Goal: Information Seeking & Learning: Compare options

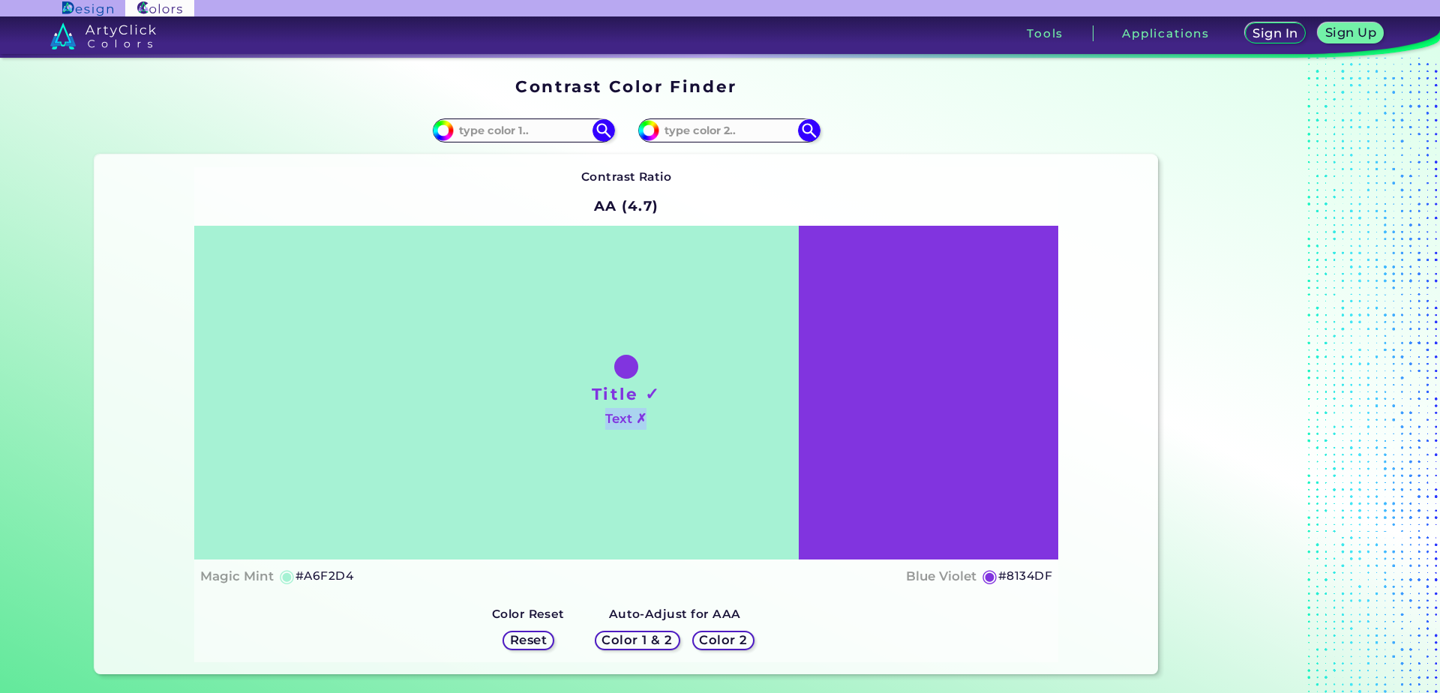
drag, startPoint x: 796, startPoint y: 420, endPoint x: 650, endPoint y: 435, distance: 146.3
click at [650, 435] on div "Title ✓ Text ✗" at bounding box center [626, 393] width 864 height 334
drag, startPoint x: 612, startPoint y: 410, endPoint x: 628, endPoint y: 420, distance: 18.9
click at [628, 420] on h4 "Text ✗" at bounding box center [625, 419] width 41 height 22
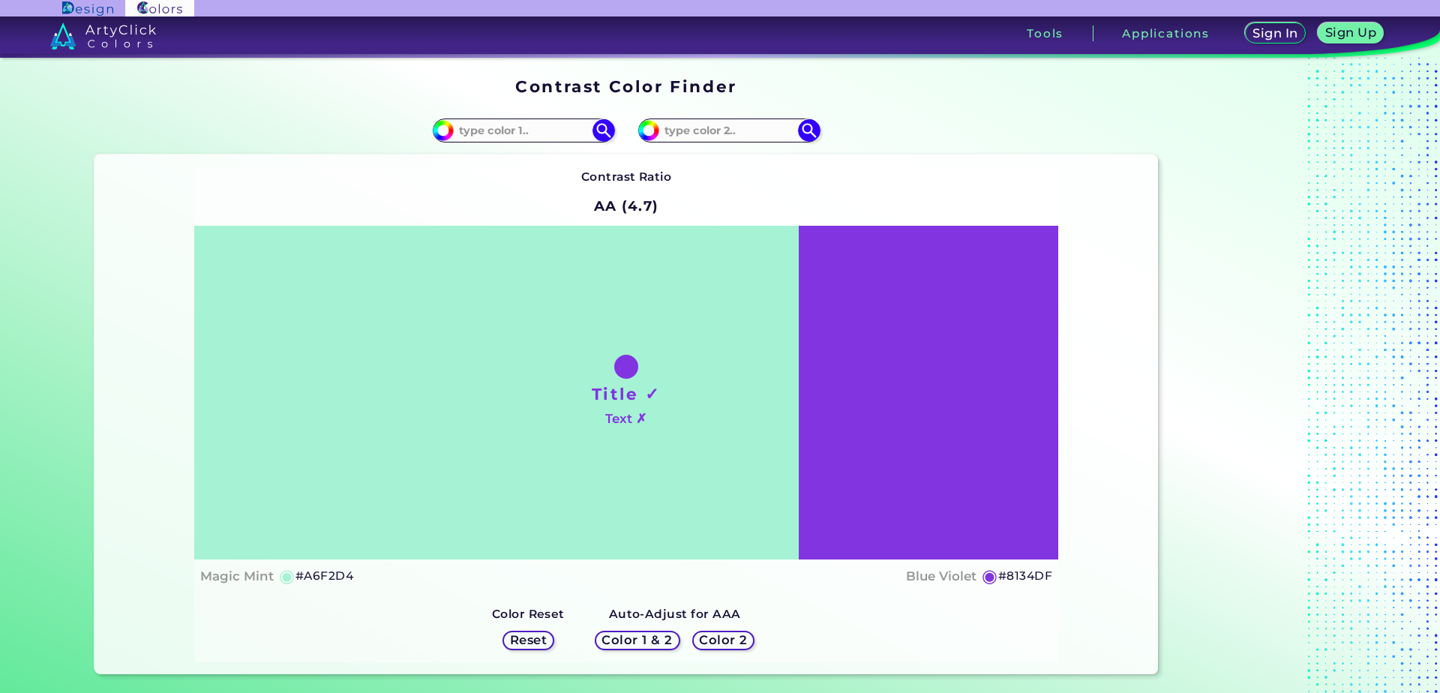
click at [691, 425] on div "Title ✓ Text ✗" at bounding box center [626, 393] width 864 height 334
drag, startPoint x: 485, startPoint y: 365, endPoint x: 486, endPoint y: 342, distance: 23.3
click at [485, 362] on div "Title ✓ Text ✗" at bounding box center [626, 393] width 864 height 334
click at [524, 137] on input at bounding box center [524, 130] width 140 height 20
paste input "#d3d1aa"
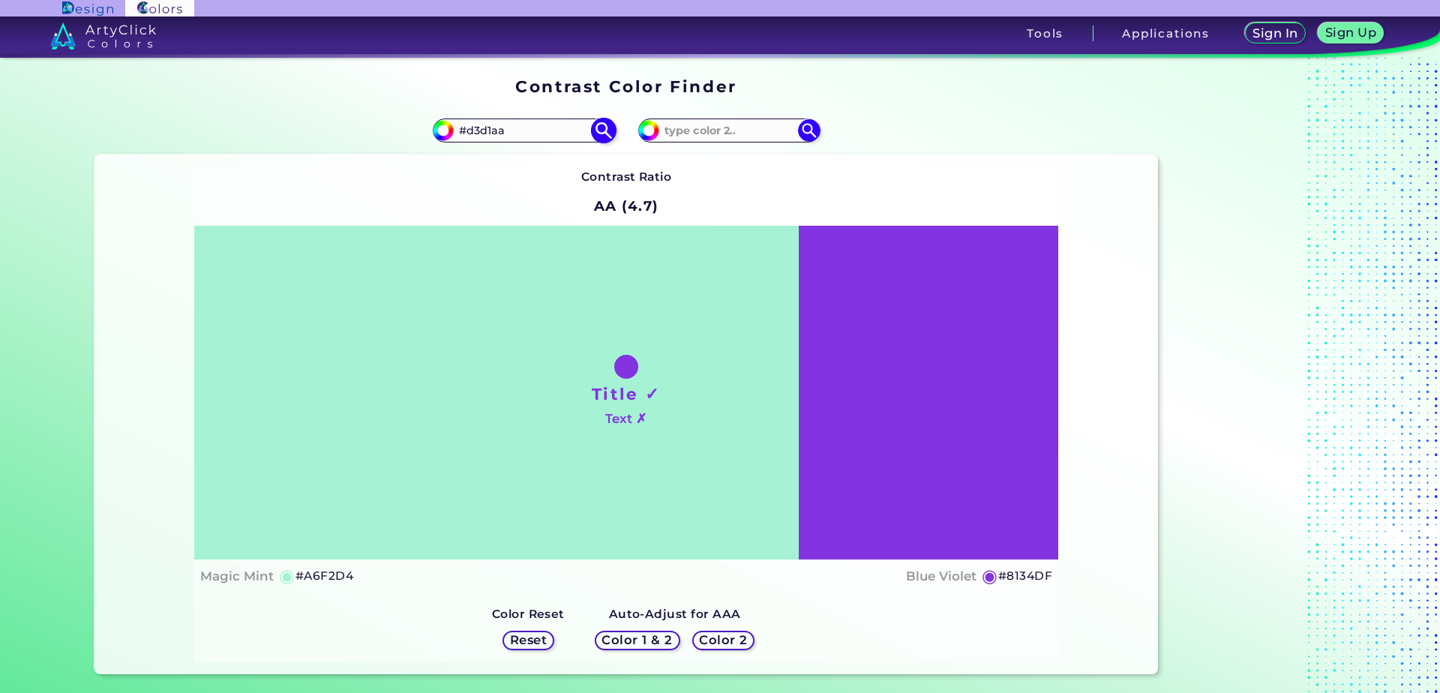
type input "#d3d1aa"
click at [602, 128] on img at bounding box center [603, 131] width 26 height 26
type input "#d3d1aa"
type input "#D3D1AA"
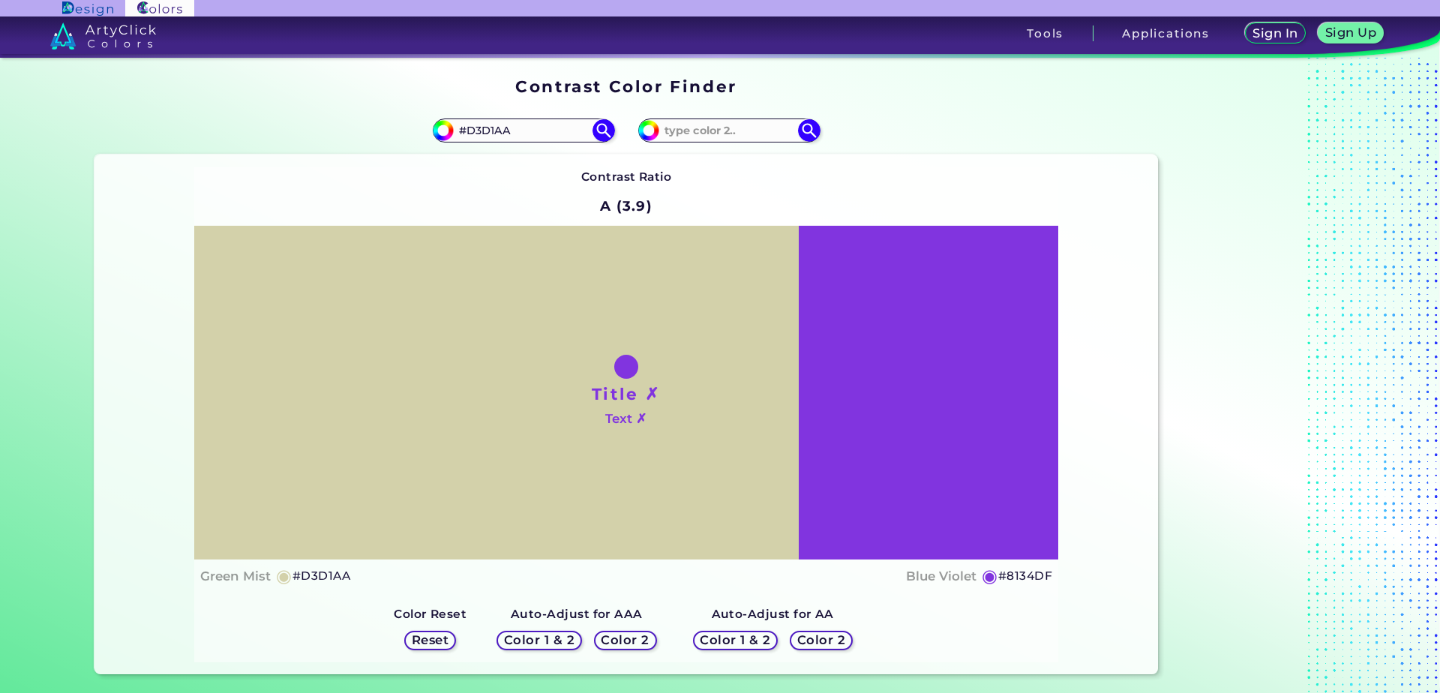
click at [557, 644] on h5 "Color 1 & 2" at bounding box center [540, 640] width 64 height 11
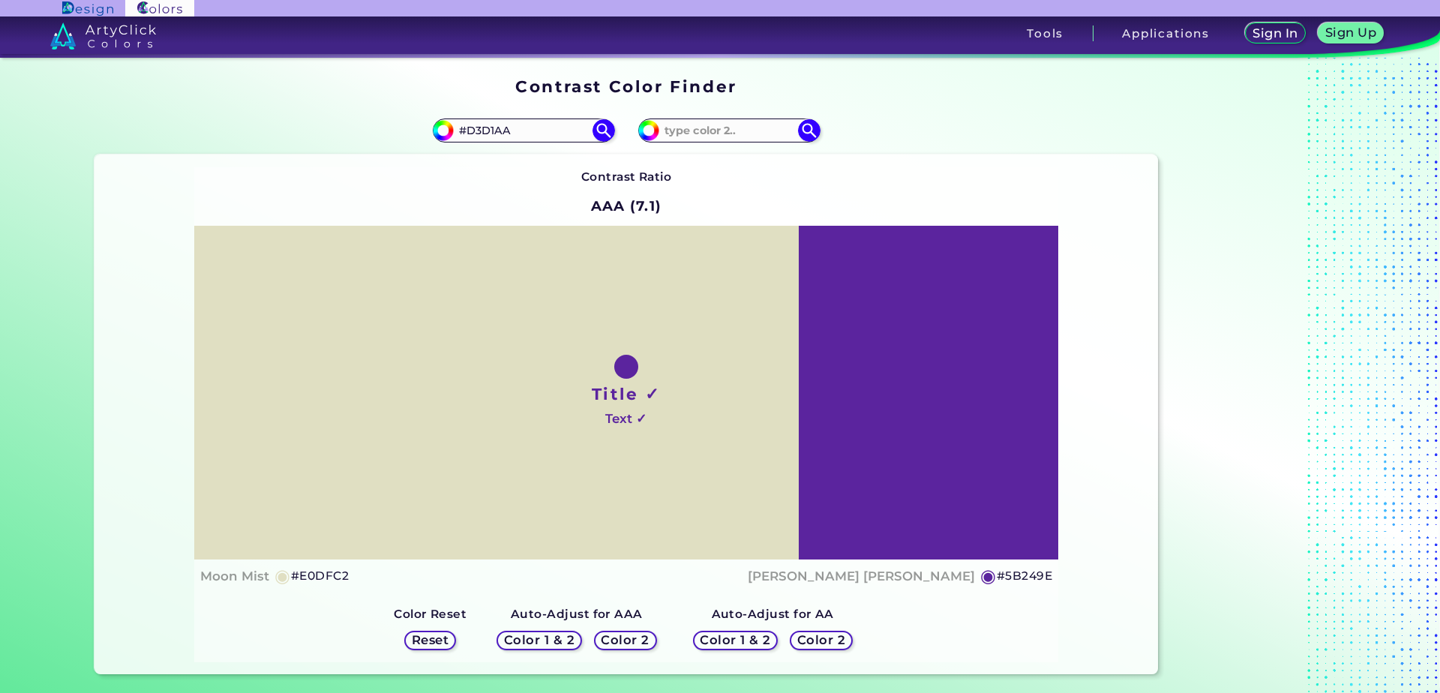
click at [991, 574] on h5 "◉" at bounding box center [989, 576] width 17 height 18
click at [988, 575] on h5 "◉" at bounding box center [989, 576] width 17 height 18
click at [986, 575] on h5 "◉" at bounding box center [989, 576] width 17 height 18
click at [1011, 578] on h5 "#5B249E" at bounding box center [1025, 576] width 56 height 20
click at [735, 131] on input at bounding box center [729, 130] width 140 height 20
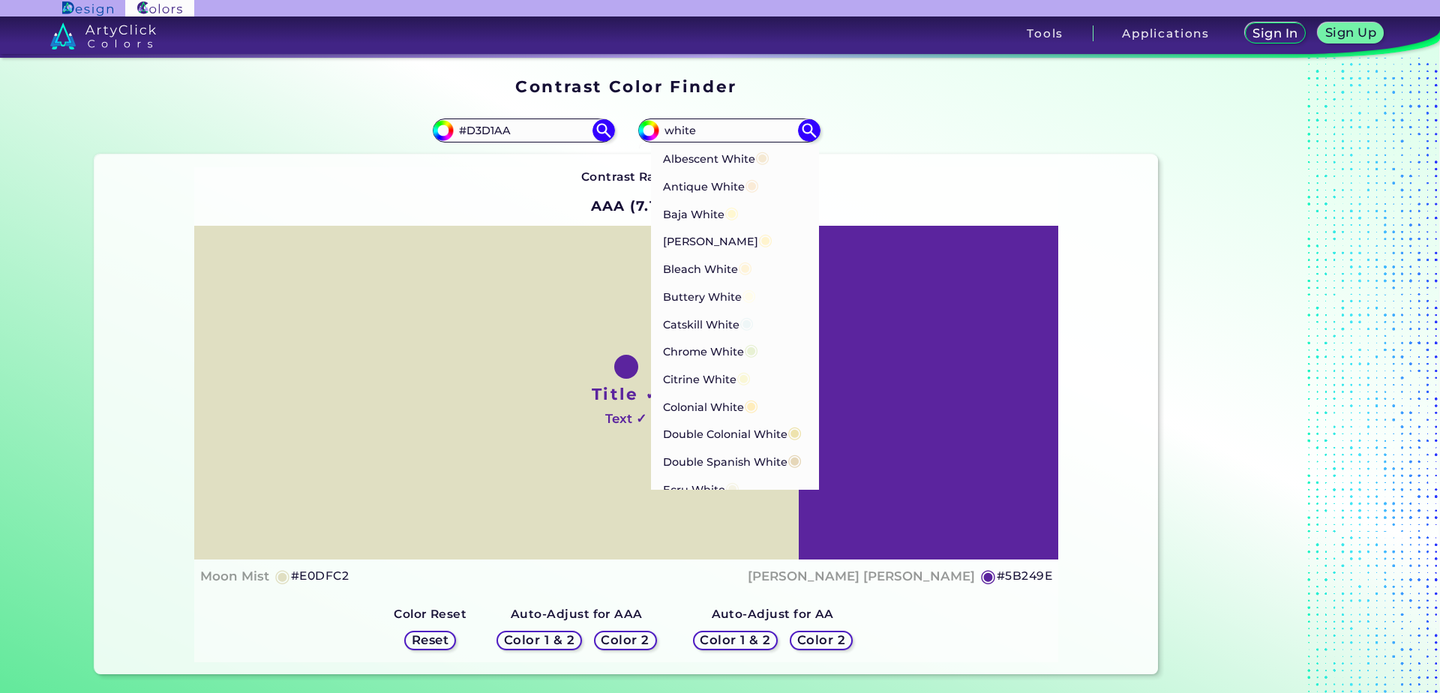
type input "white"
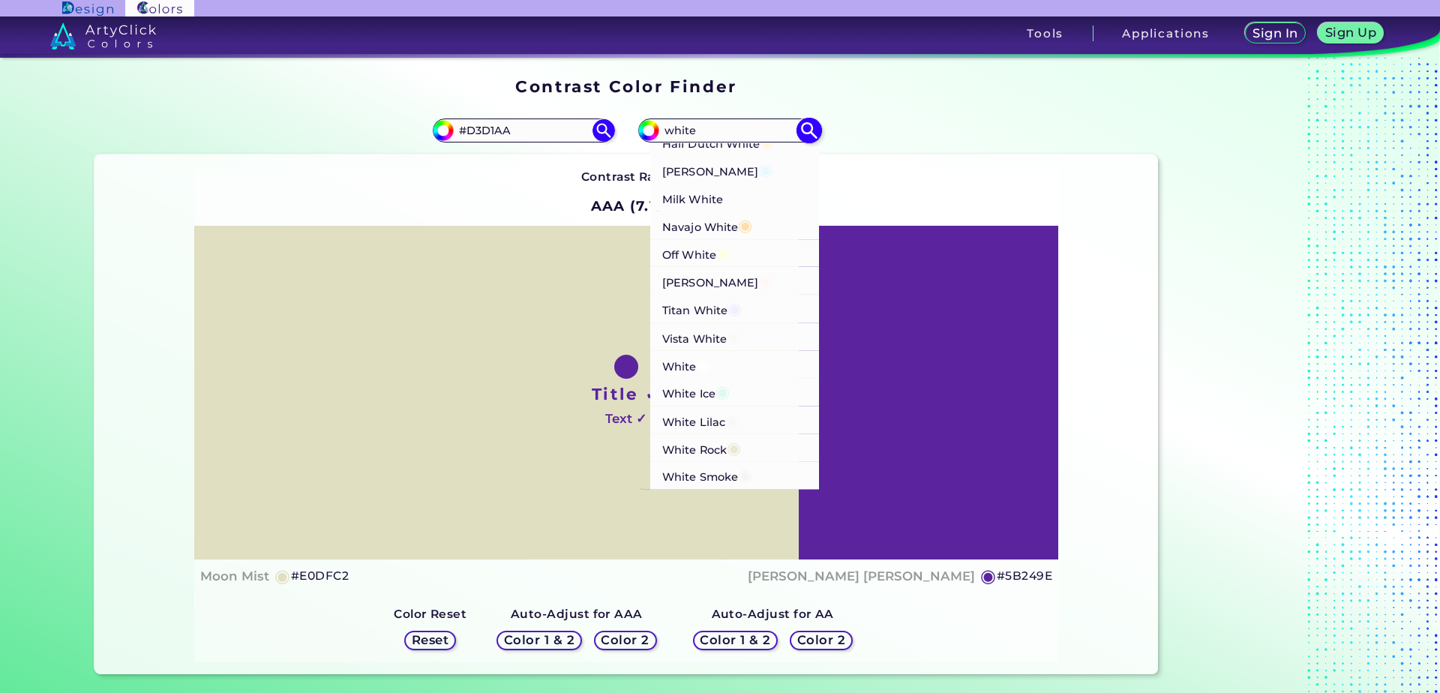
scroll to position [516, 0]
click at [700, 369] on span "◉" at bounding box center [704, 365] width 14 height 20
type input "#ffffff"
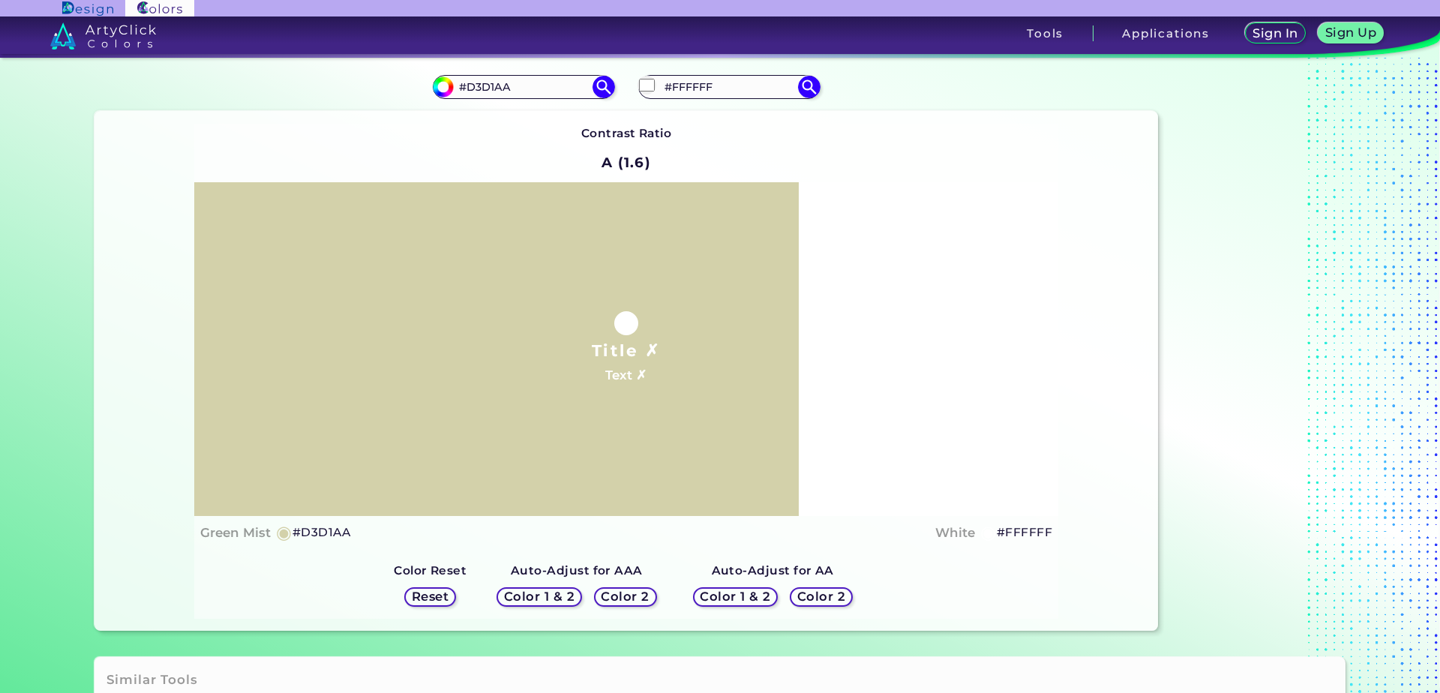
scroll to position [90, 0]
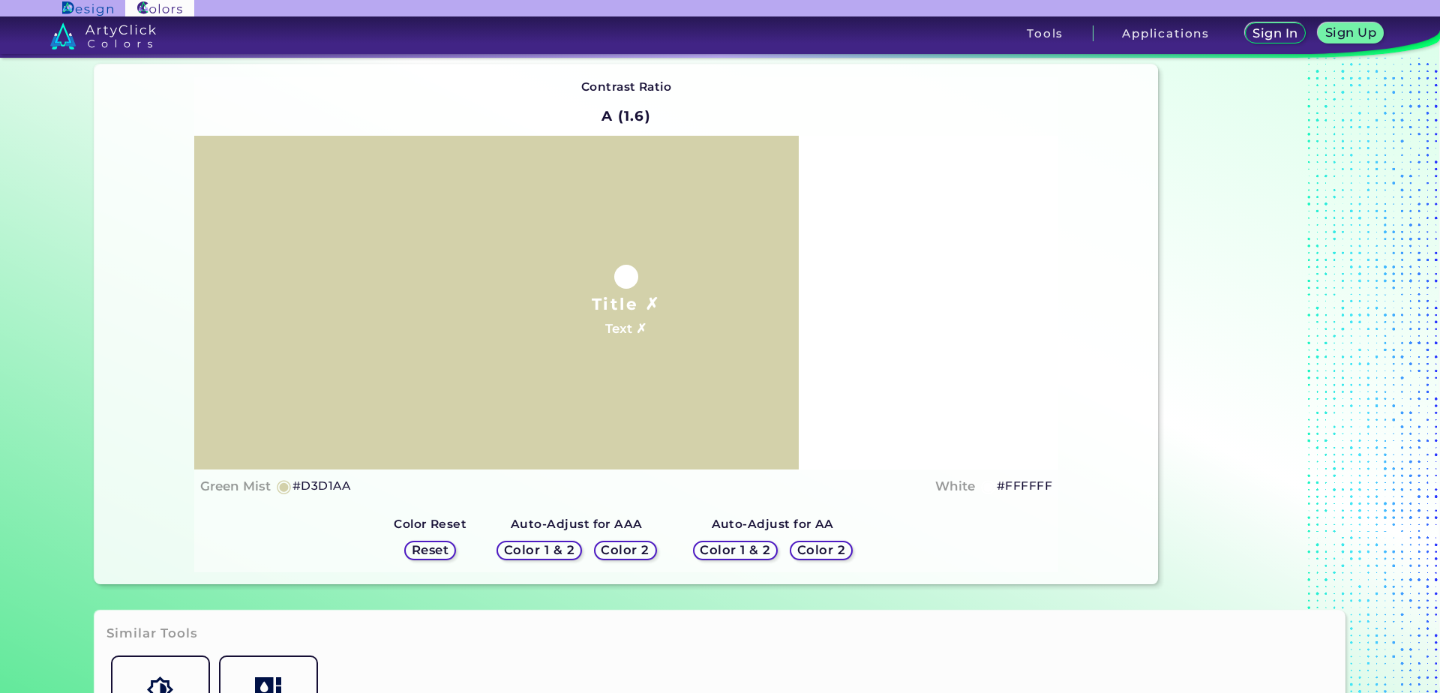
click at [535, 553] on h5 "Color 1 & 2" at bounding box center [539, 550] width 65 height 11
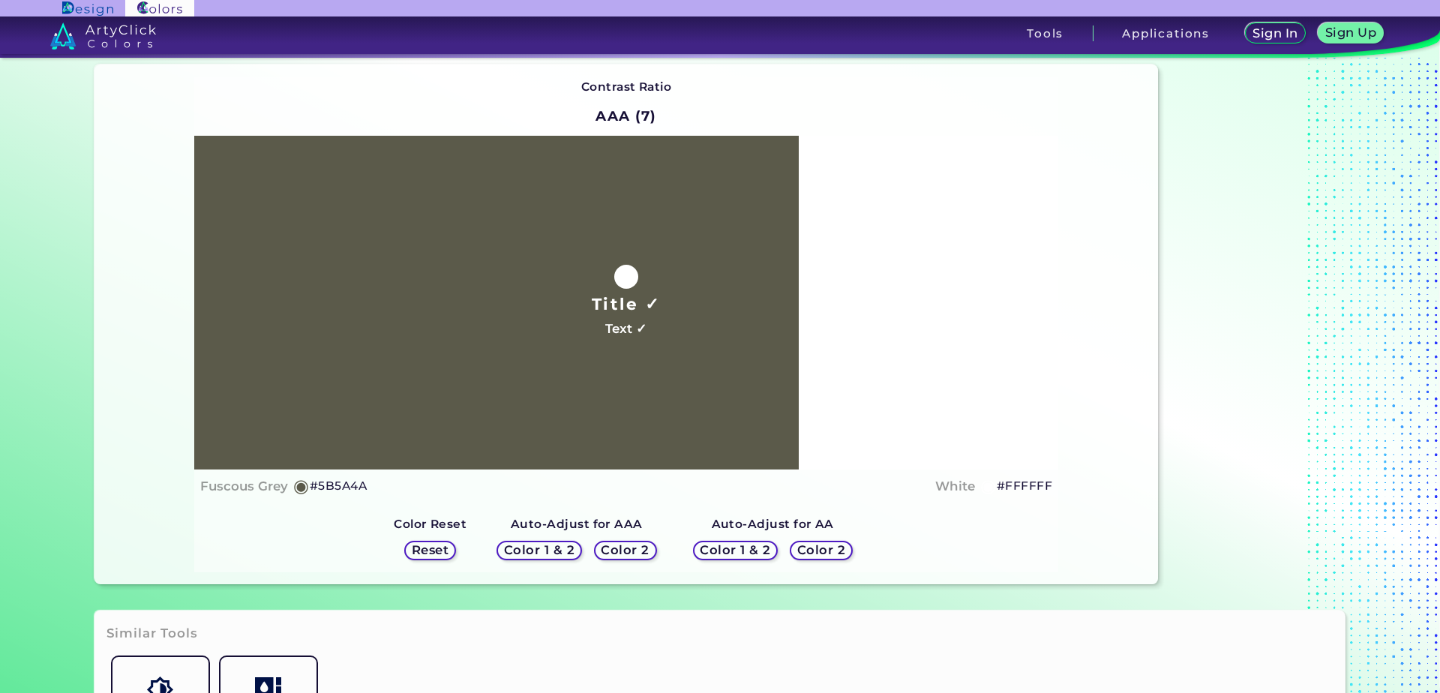
click at [454, 550] on div "Reset" at bounding box center [430, 550] width 47 height 17
click at [454, 551] on div "Reset" at bounding box center [430, 550] width 47 height 17
click at [445, 553] on h5 "Reset" at bounding box center [430, 550] width 34 height 11
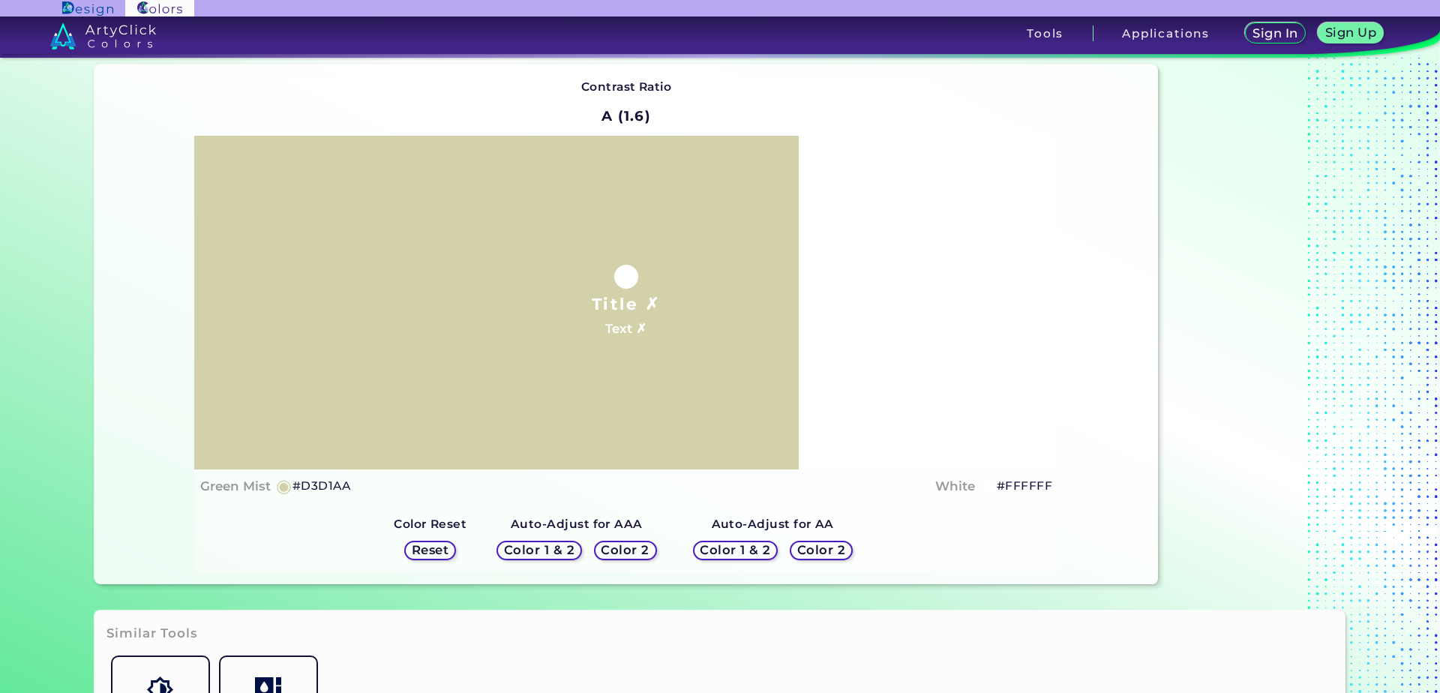
scroll to position [0, 0]
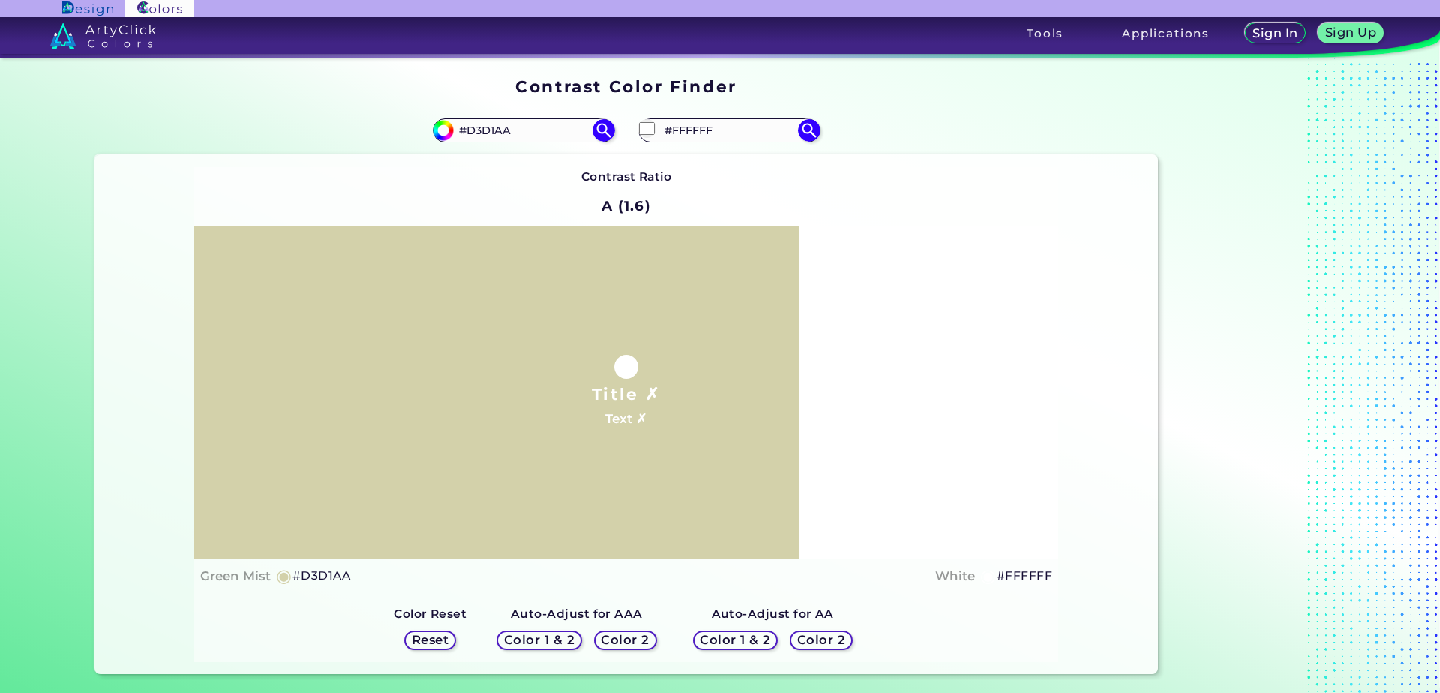
click at [647, 641] on div "Color 2" at bounding box center [625, 640] width 56 height 17
click at [642, 642] on h5 "Color 2" at bounding box center [626, 640] width 44 height 11
click at [639, 644] on h5 "Color 2" at bounding box center [626, 640] width 44 height 11
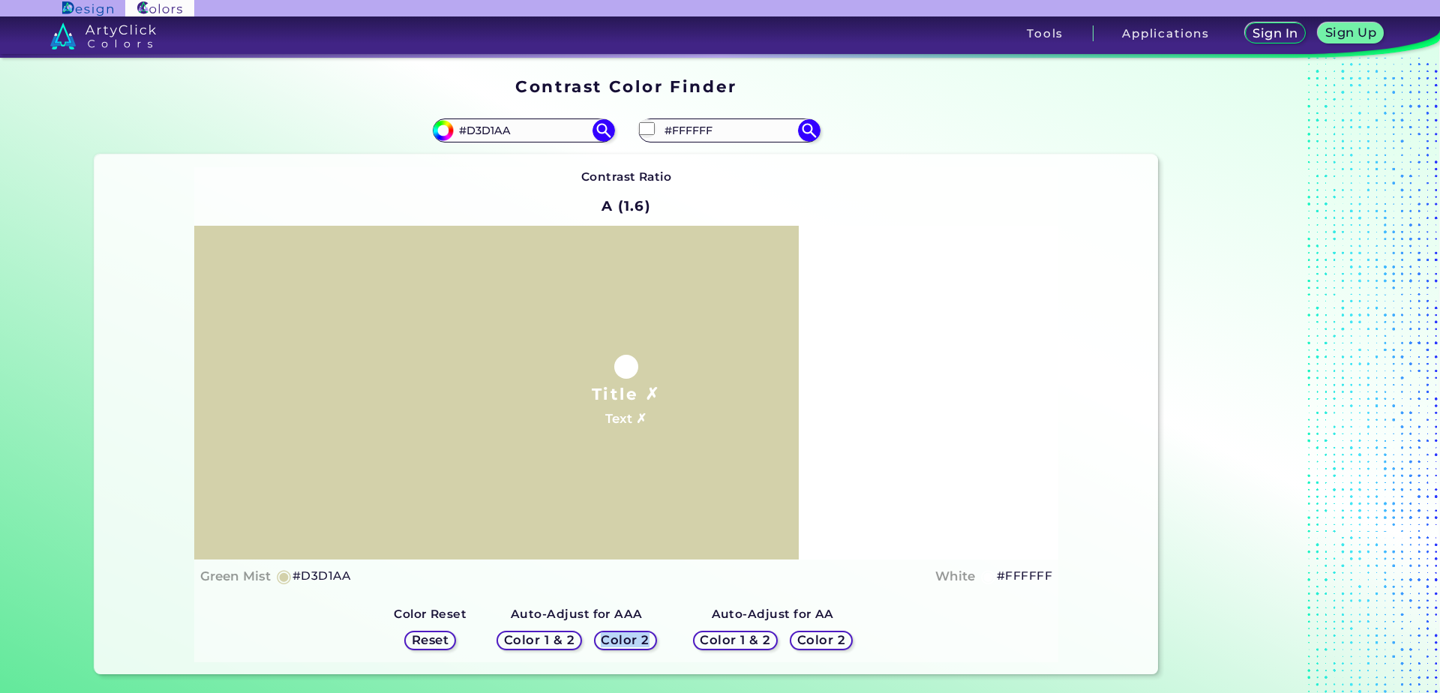
click at [639, 644] on h5 "Color 2" at bounding box center [626, 640] width 44 height 11
click at [818, 638] on h5 "Color 2" at bounding box center [821, 640] width 44 height 11
click at [818, 638] on h5 "Color 2" at bounding box center [822, 640] width 44 height 11
click at [818, 638] on h5 "Color 2" at bounding box center [822, 640] width 50 height 13
click at [818, 638] on h5 "Color 2" at bounding box center [822, 640] width 44 height 11
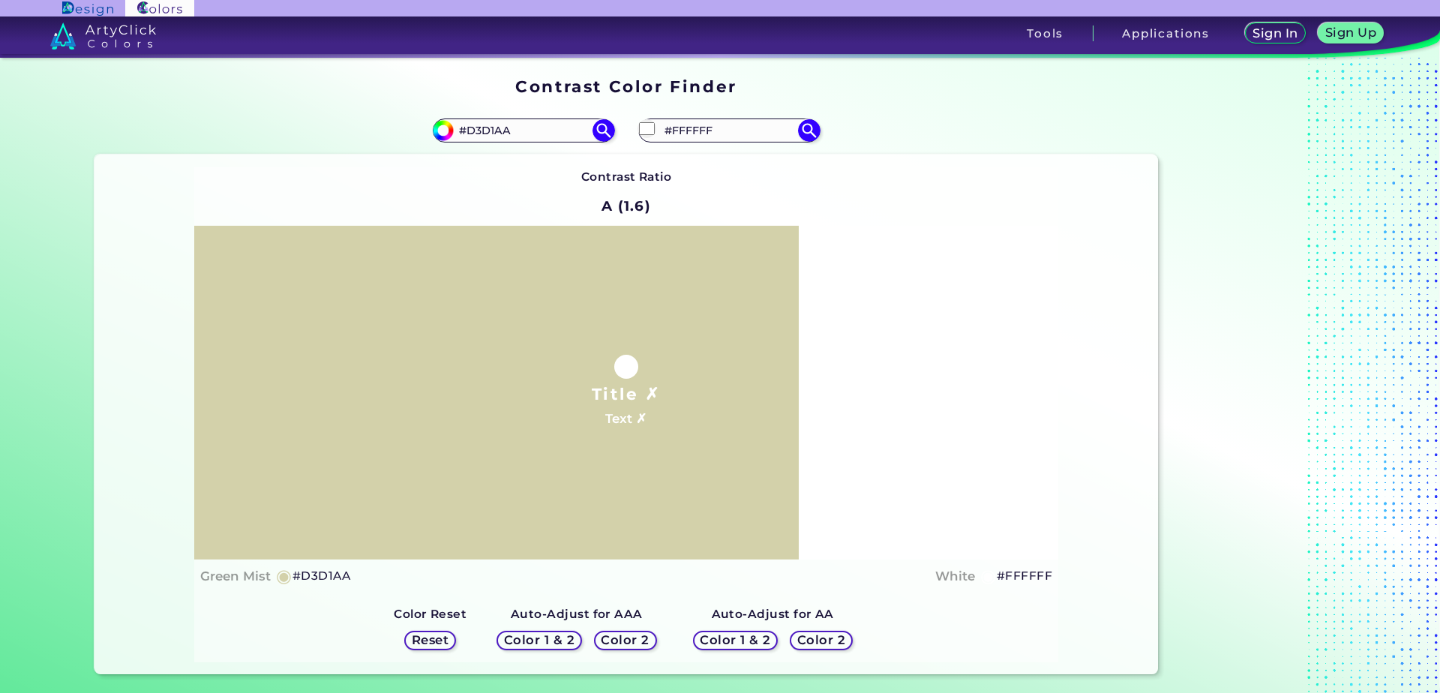
click at [737, 642] on h5 "Color 1 & 2" at bounding box center [736, 640] width 64 height 11
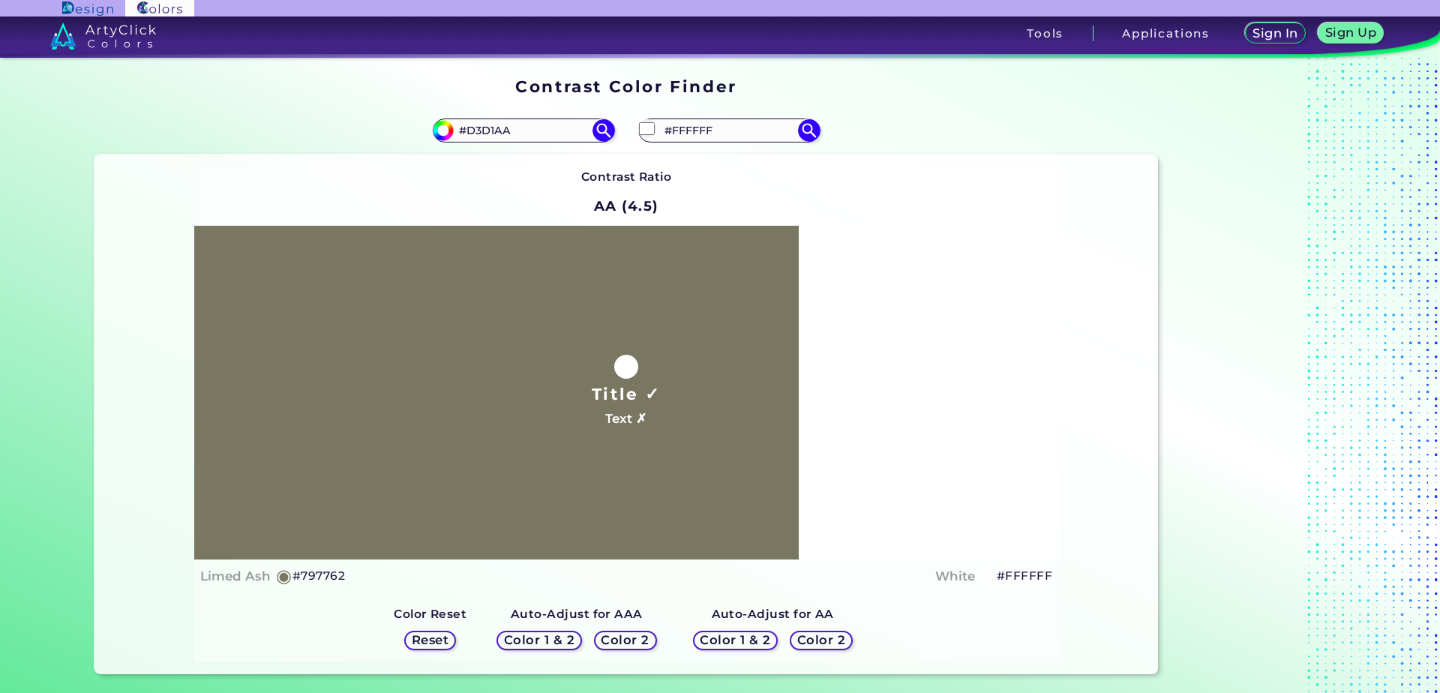
click at [517, 640] on h5 "Color 1 & 2" at bounding box center [540, 640] width 64 height 11
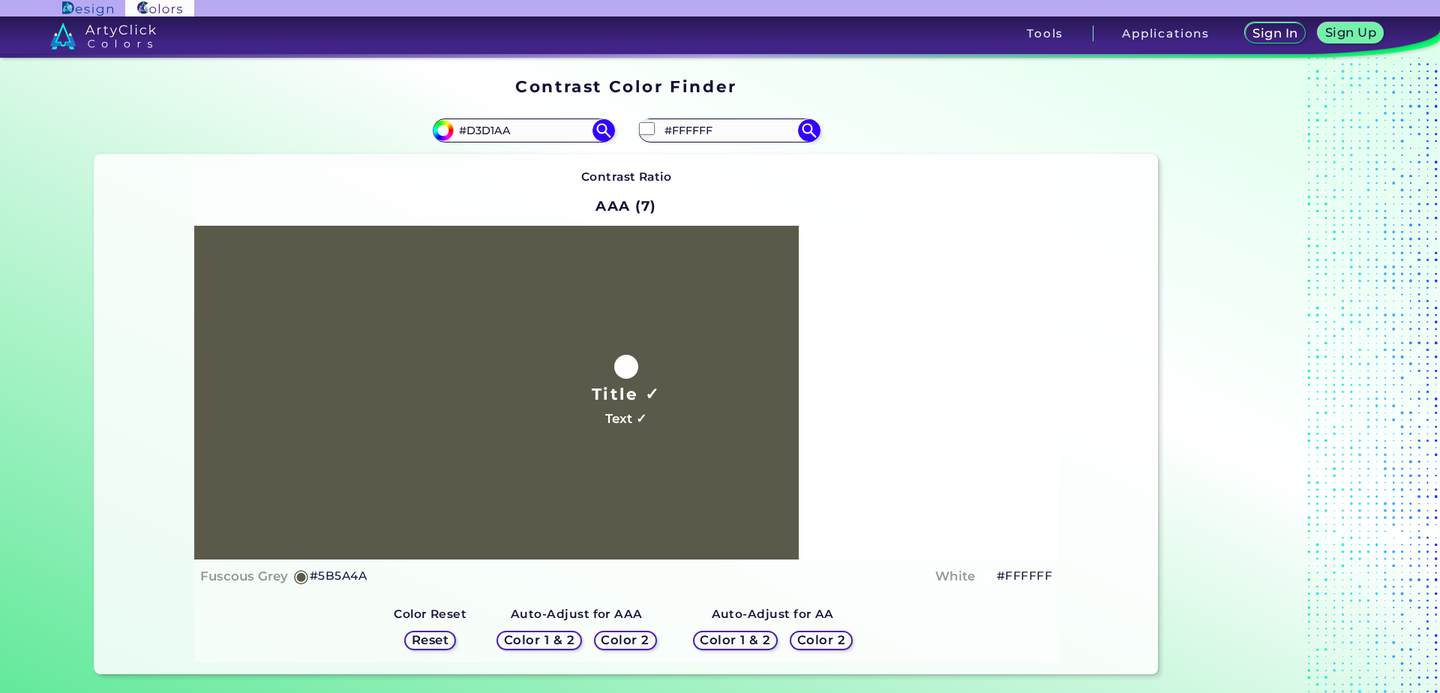
click at [597, 641] on div "Color 2" at bounding box center [625, 640] width 56 height 17
click at [604, 641] on h5 "Color 2" at bounding box center [626, 640] width 44 height 11
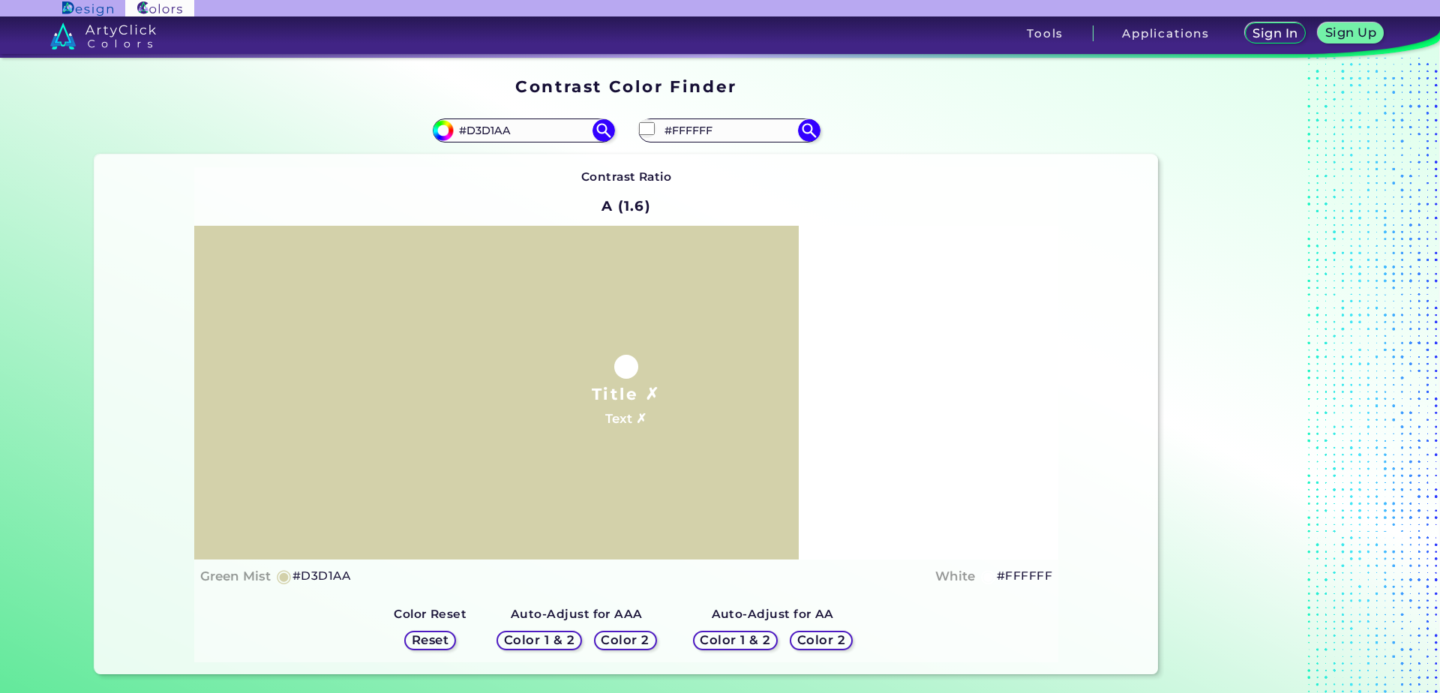
click at [616, 640] on h5 "Color 2" at bounding box center [626, 640] width 44 height 11
click at [616, 640] on h5 "Color 2" at bounding box center [625, 641] width 47 height 12
click at [616, 640] on h5 "Color 2" at bounding box center [626, 640] width 44 height 11
click at [740, 137] on input "#FFFFFF" at bounding box center [729, 130] width 140 height 20
type input "#"
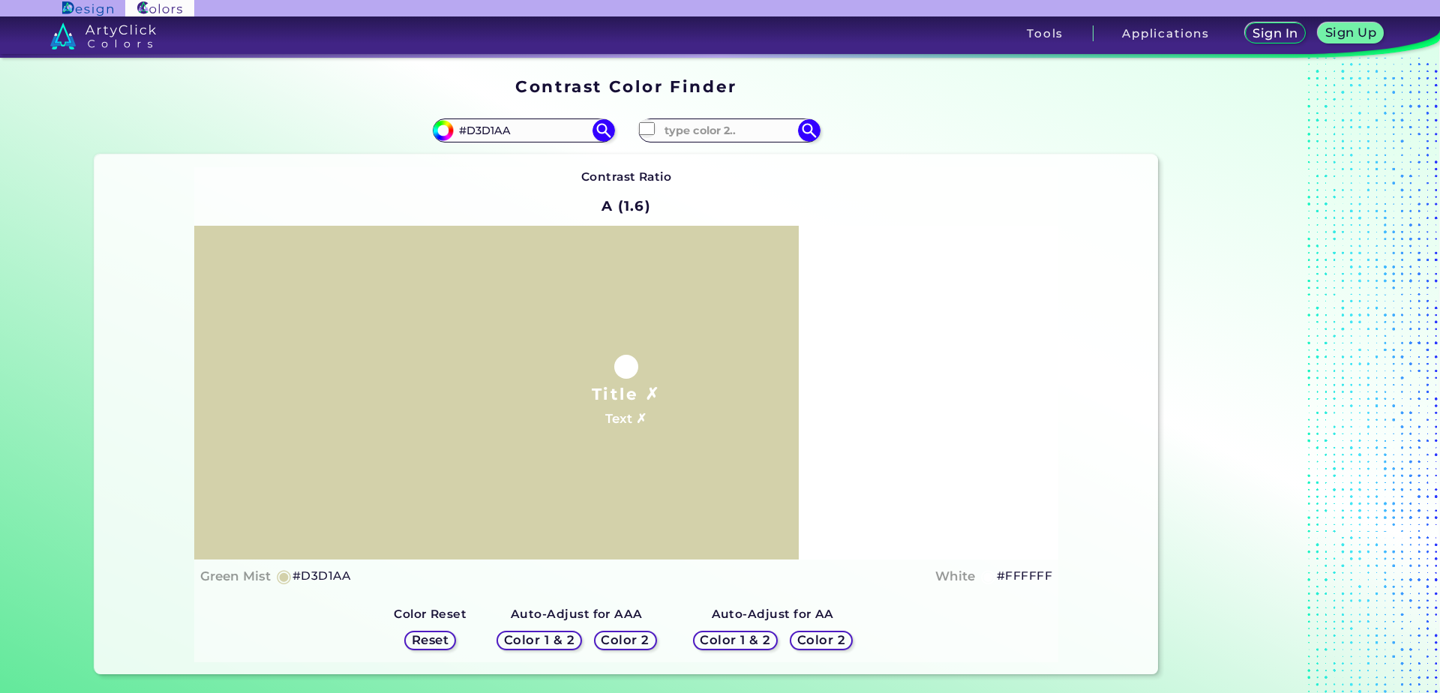
click at [626, 638] on h5 "Color 2" at bounding box center [626, 640] width 44 height 11
click at [810, 636] on h5 "Color 2" at bounding box center [822, 640] width 44 height 11
click at [648, 640] on div "Color 2" at bounding box center [625, 640] width 56 height 17
click at [413, 635] on h5 "Reset" at bounding box center [430, 640] width 34 height 11
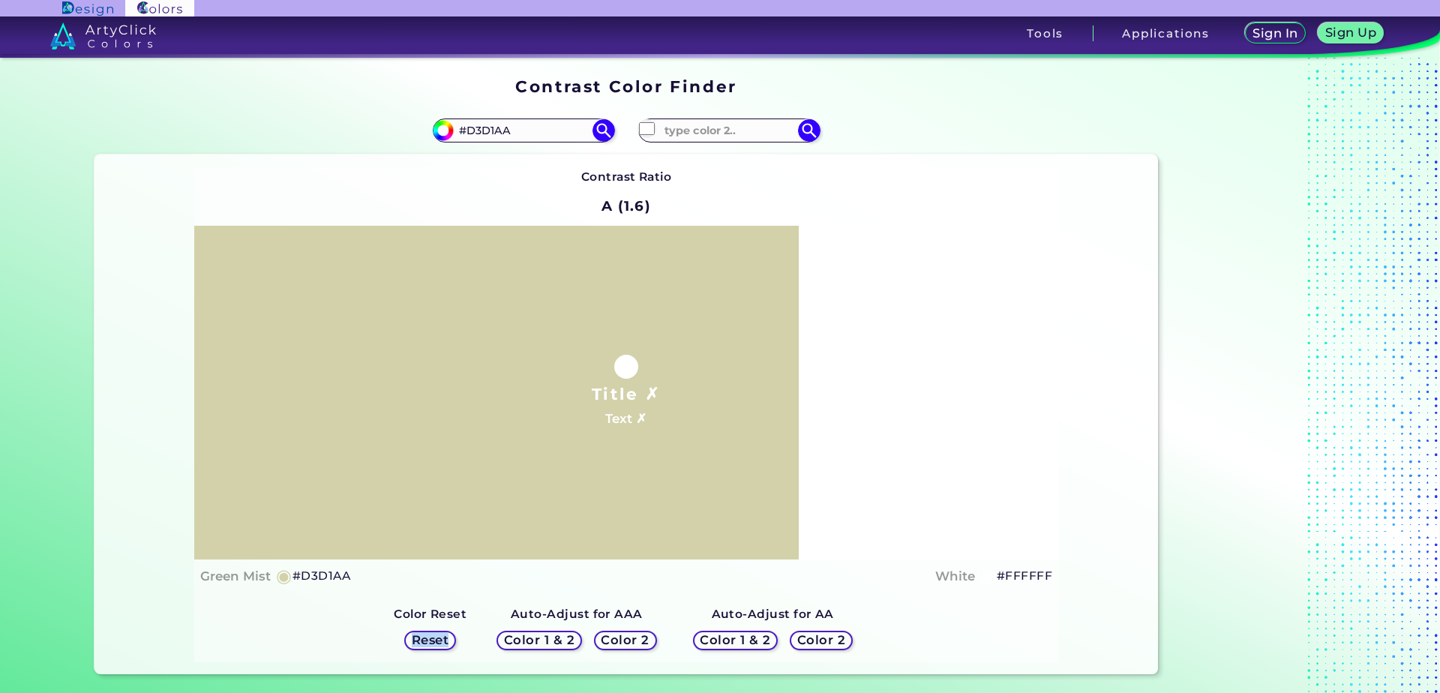
click at [413, 635] on h5 "Reset" at bounding box center [430, 640] width 34 height 11
click at [335, 610] on div "Contrast Ratio A (1.6) Title ✗ Text ✗ Green Mist ◉ #D3D1AA White" at bounding box center [626, 414] width 864 height 495
click at [834, 641] on h5 "Color 2" at bounding box center [822, 640] width 46 height 11
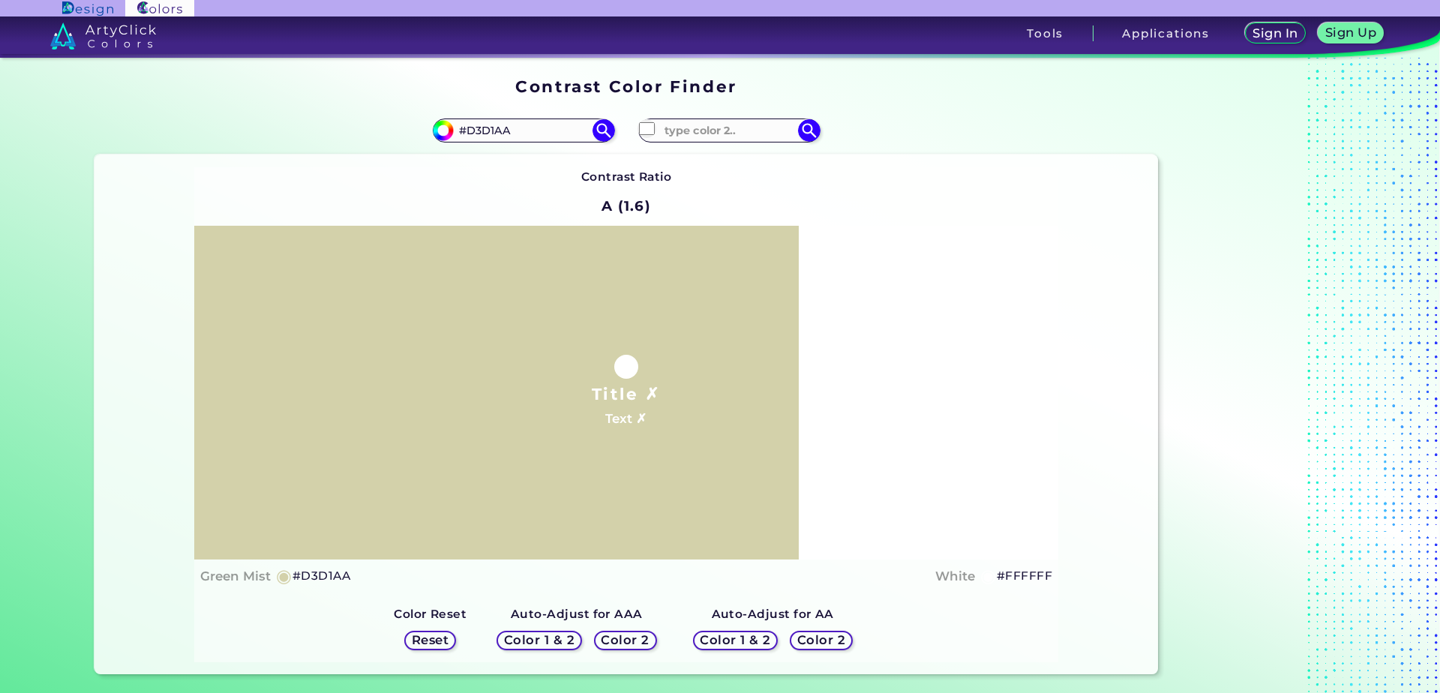
click at [614, 632] on div "Color 2" at bounding box center [625, 640] width 56 height 17
click at [638, 131] on input "#ffffff" at bounding box center [647, 128] width 19 height 19
type input "#952323"
type input "#992424"
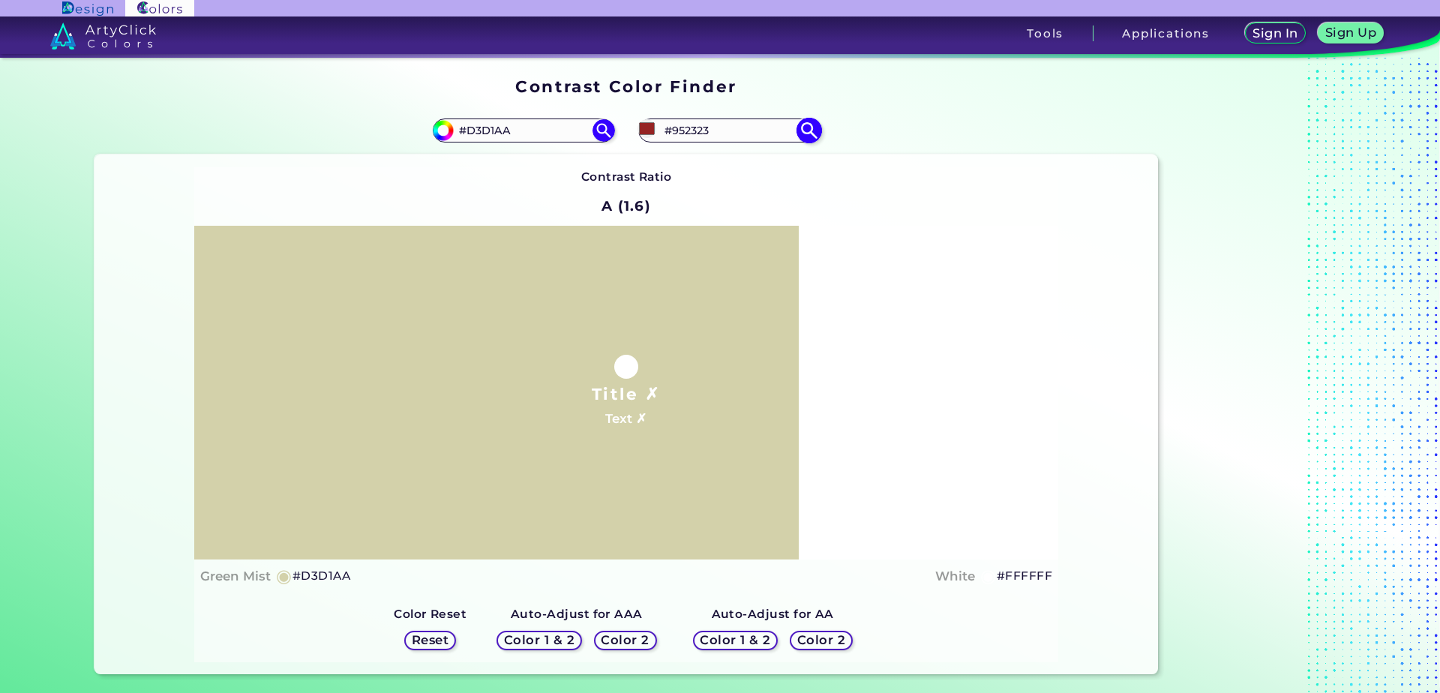
type input "#992424"
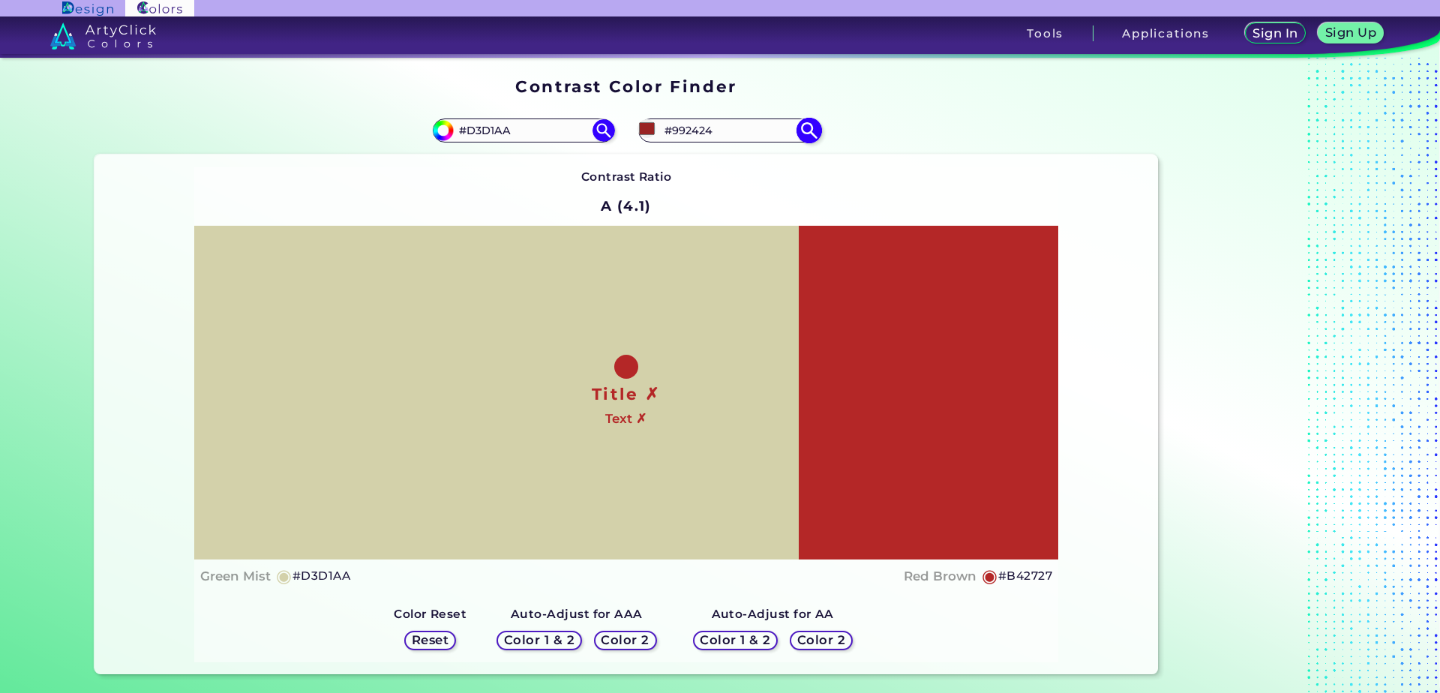
type input "#b42727"
type input "#B42727"
type input "#dd2727"
type input "#DD2727"
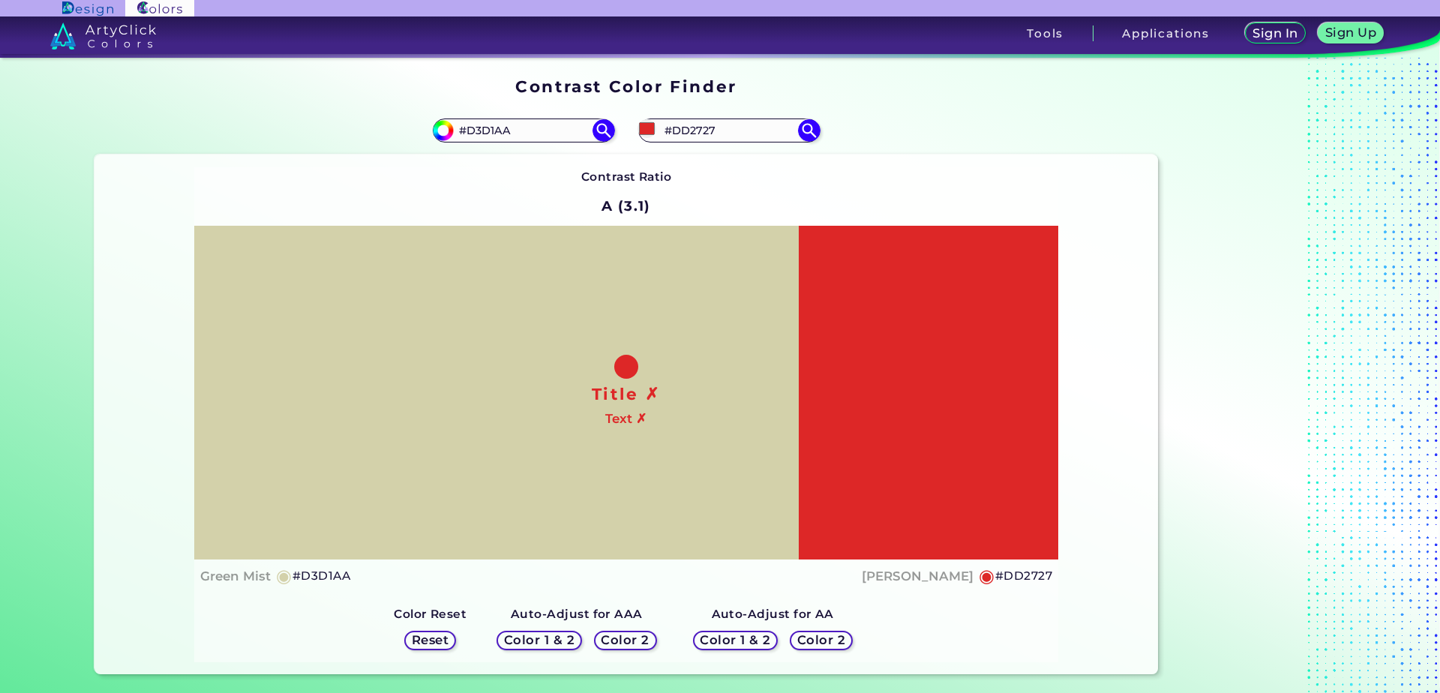
click at [623, 643] on h5 "Color 2" at bounding box center [626, 640] width 44 height 11
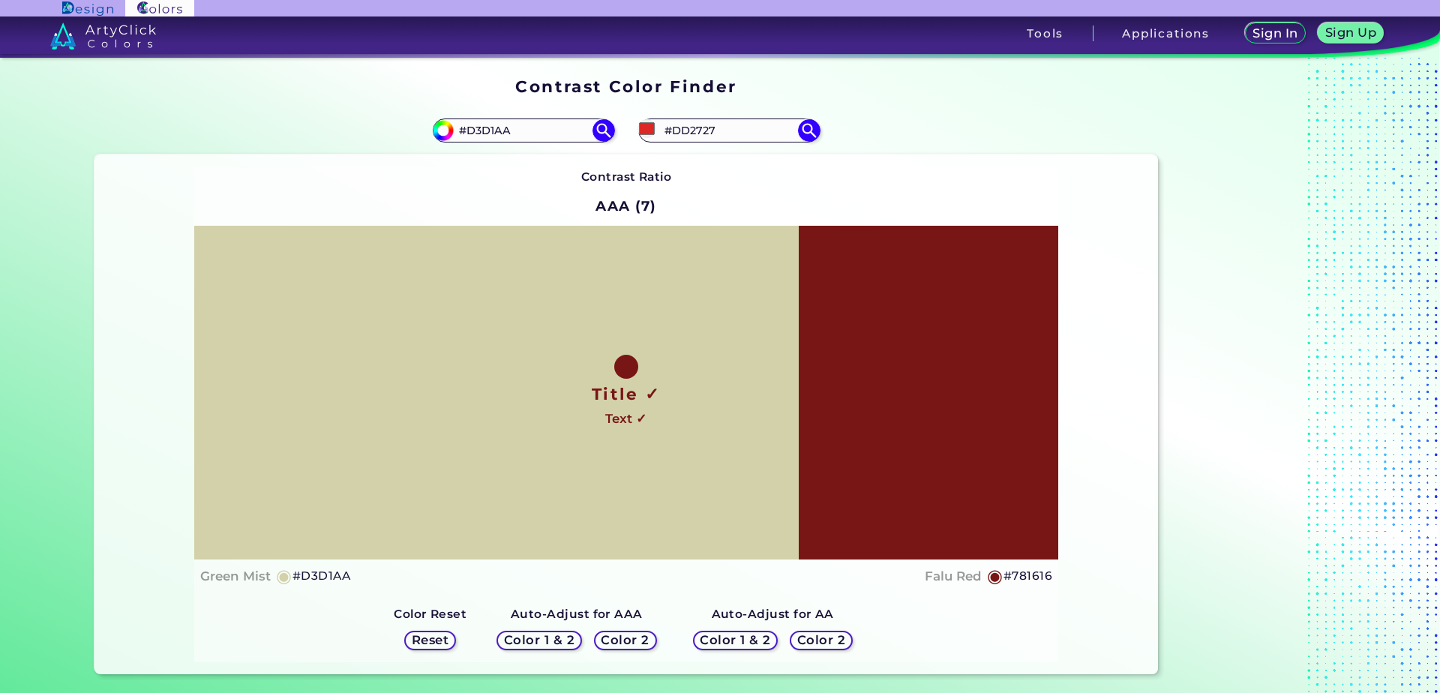
click at [802, 644] on h5 "Color 2" at bounding box center [822, 640] width 44 height 11
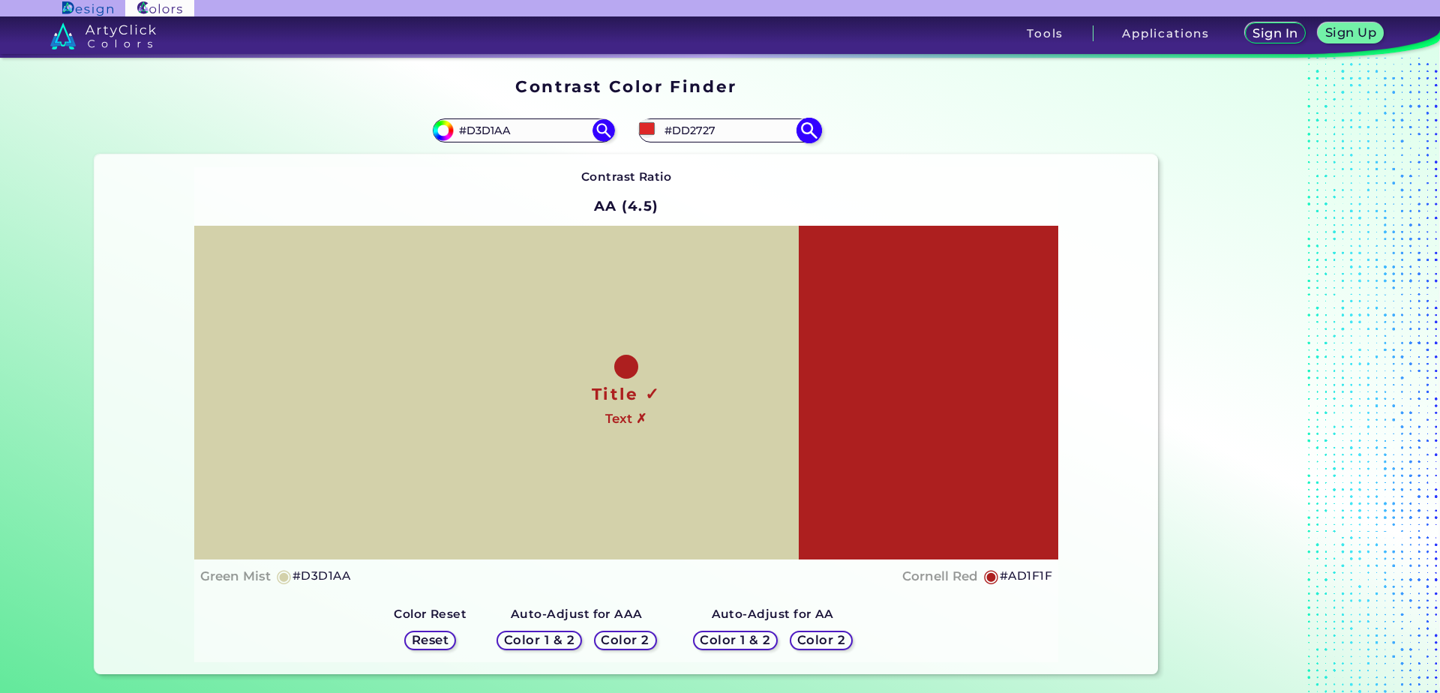
click at [641, 125] on input "#dd2727" at bounding box center [647, 128] width 19 height 19
type input "#27b0dd"
type input "#27B0DD"
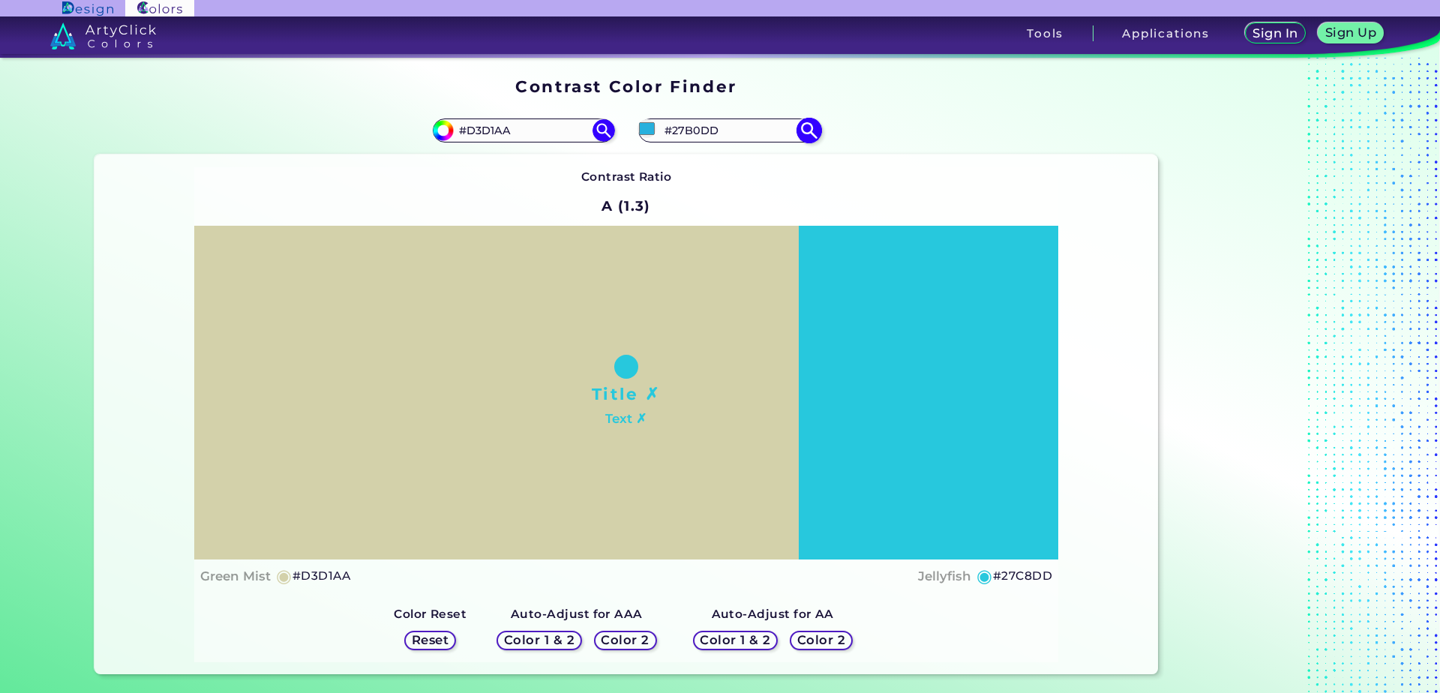
type input "#27c8dd"
type input "#27C8DD"
type input "#70dd27"
type input "#70DD27"
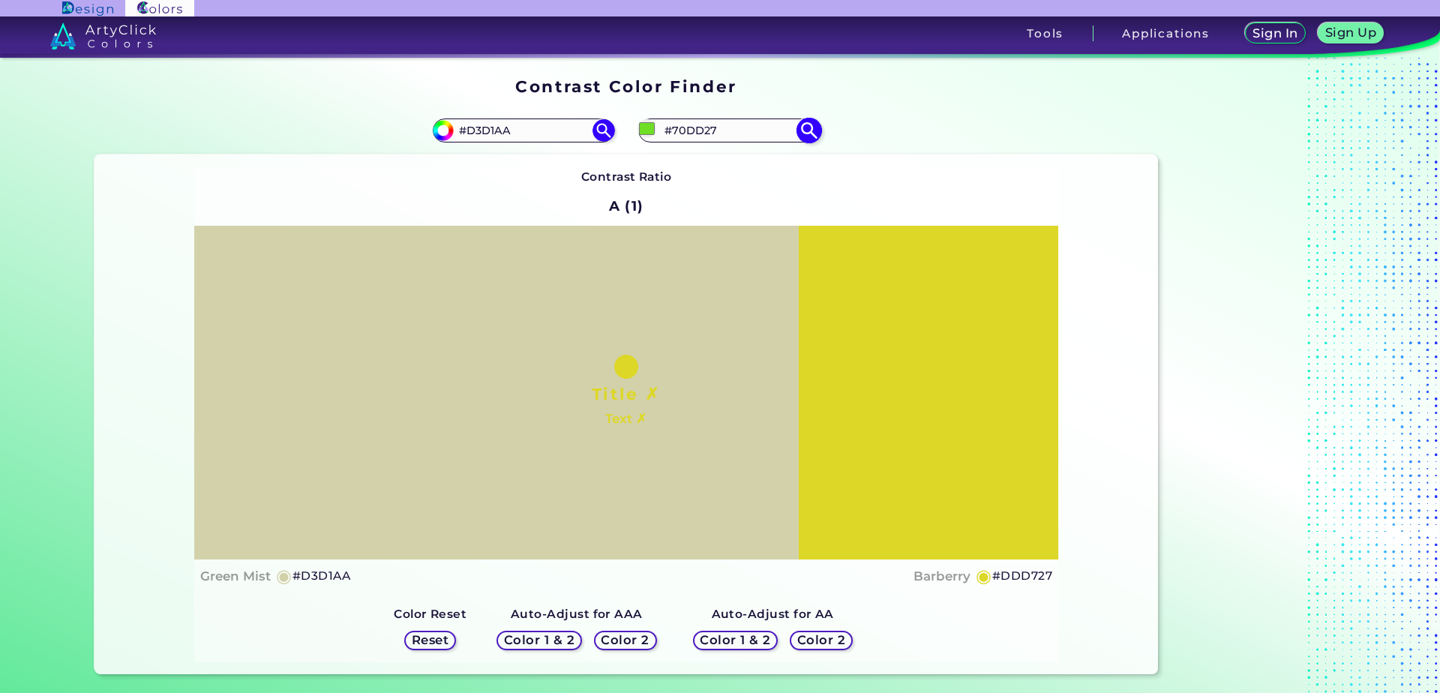
type input "#bfdd27"
type input "#BFDD27"
type input "#dd2727"
type input "#DD2727"
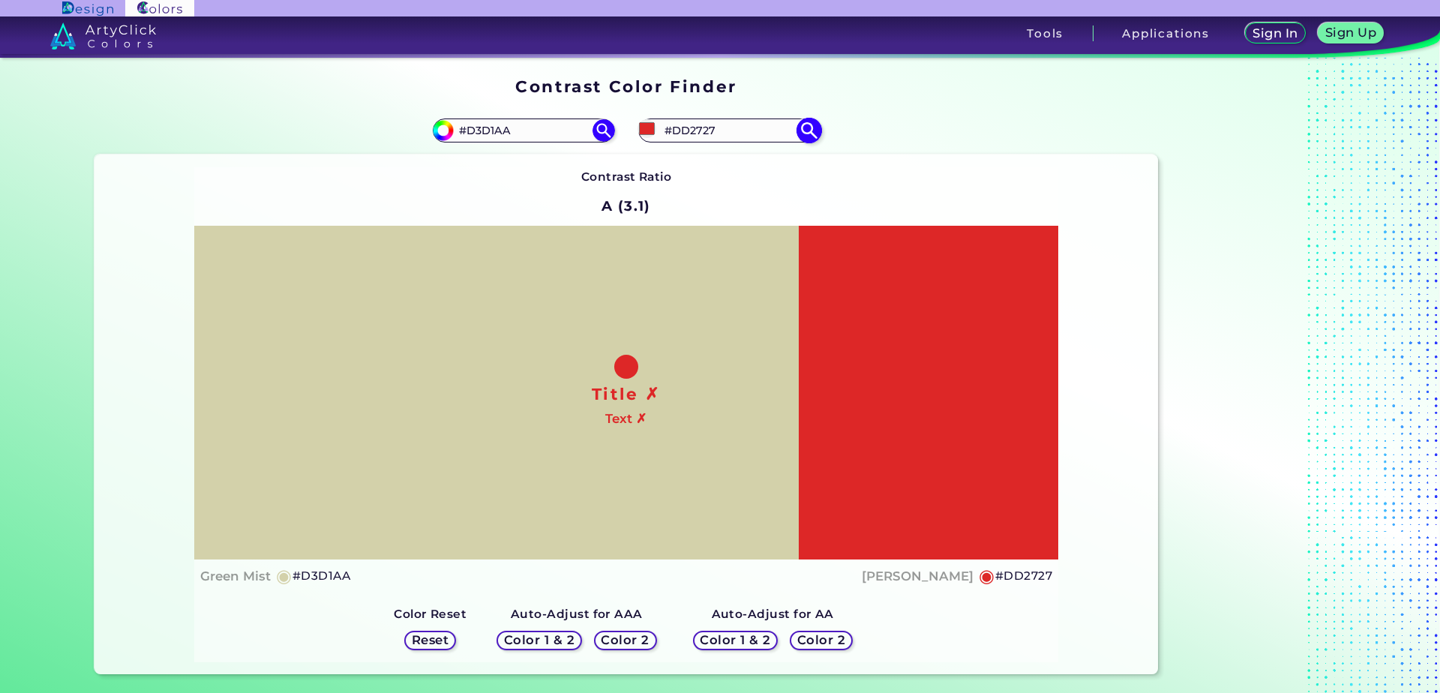
type input "#dd279a"
type input "#DD279A"
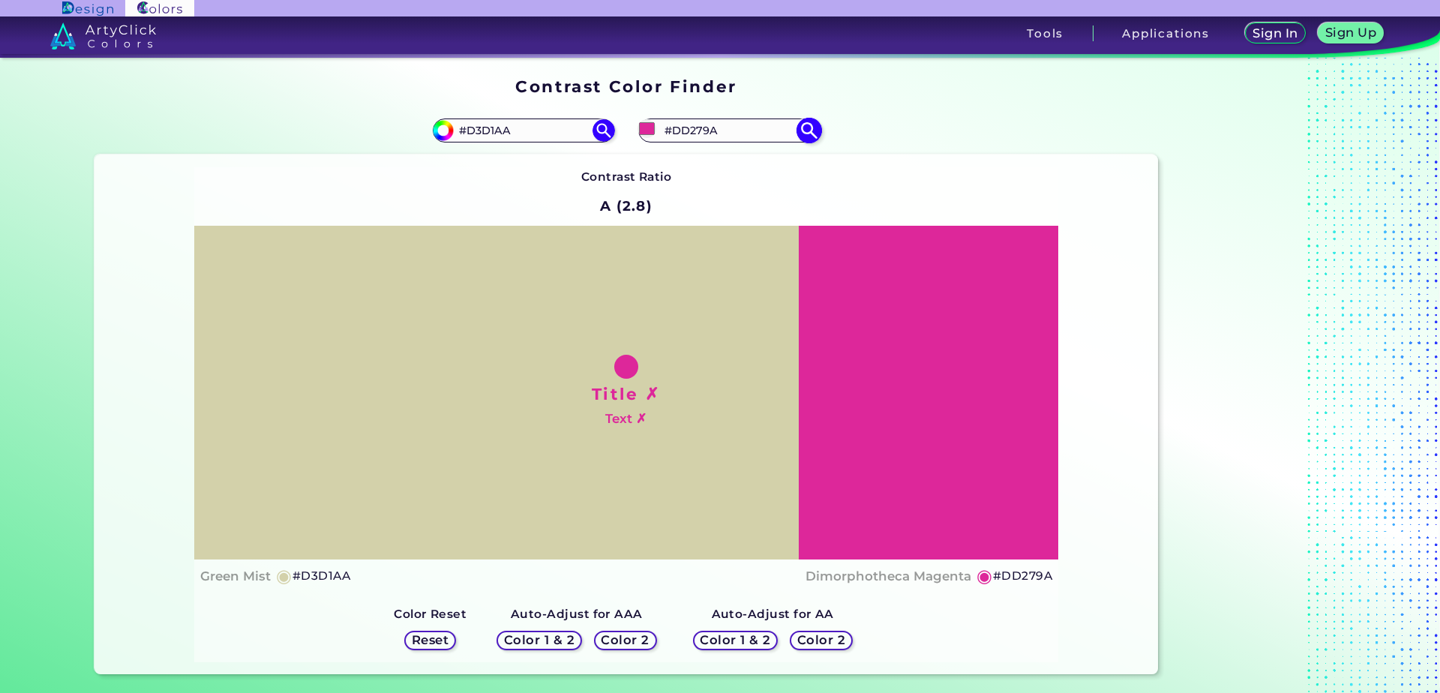
type input "#dd2791"
type input "#DD2791"
type input "#dd2770"
type input "#DD2770"
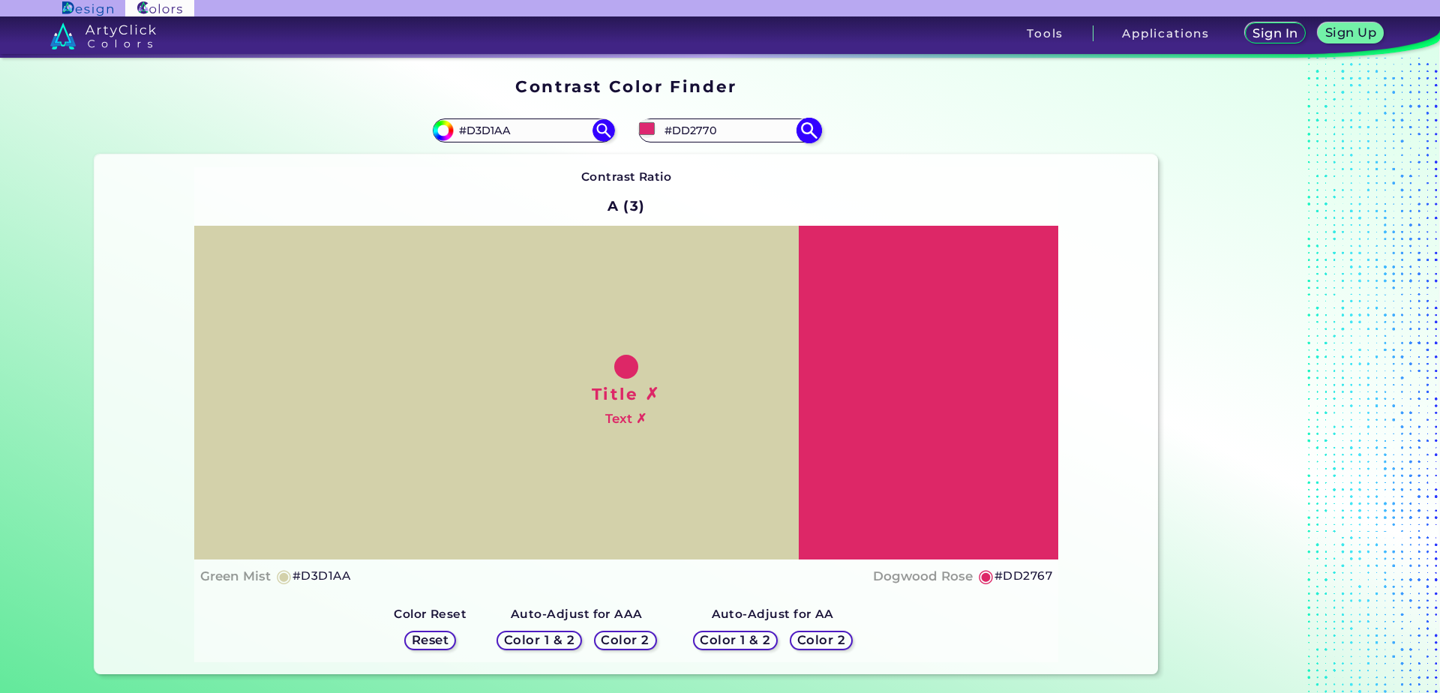
type input "#dd2754"
type input "#DD2754"
type input "#dd2742"
type input "#DD2742"
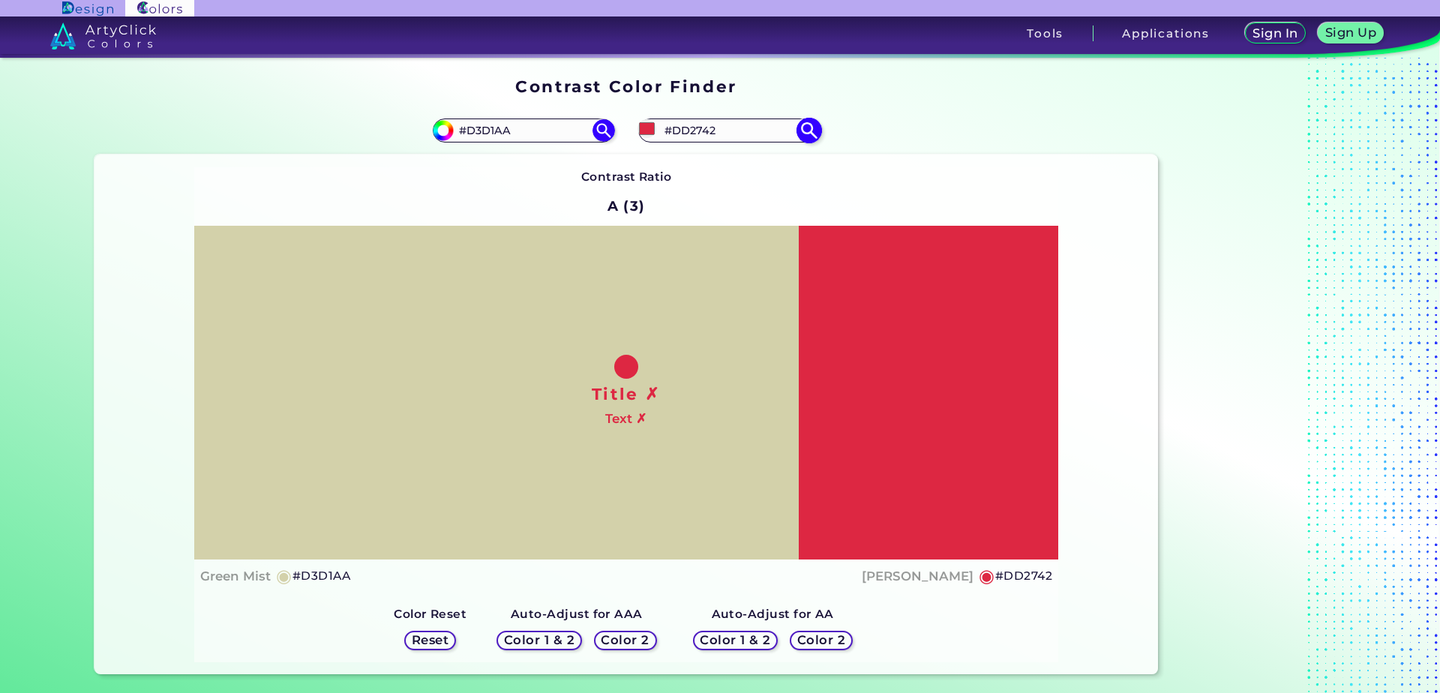
type input "#dd274b"
type input "#DD274B"
type input "#dd2791"
type input "#DD2791"
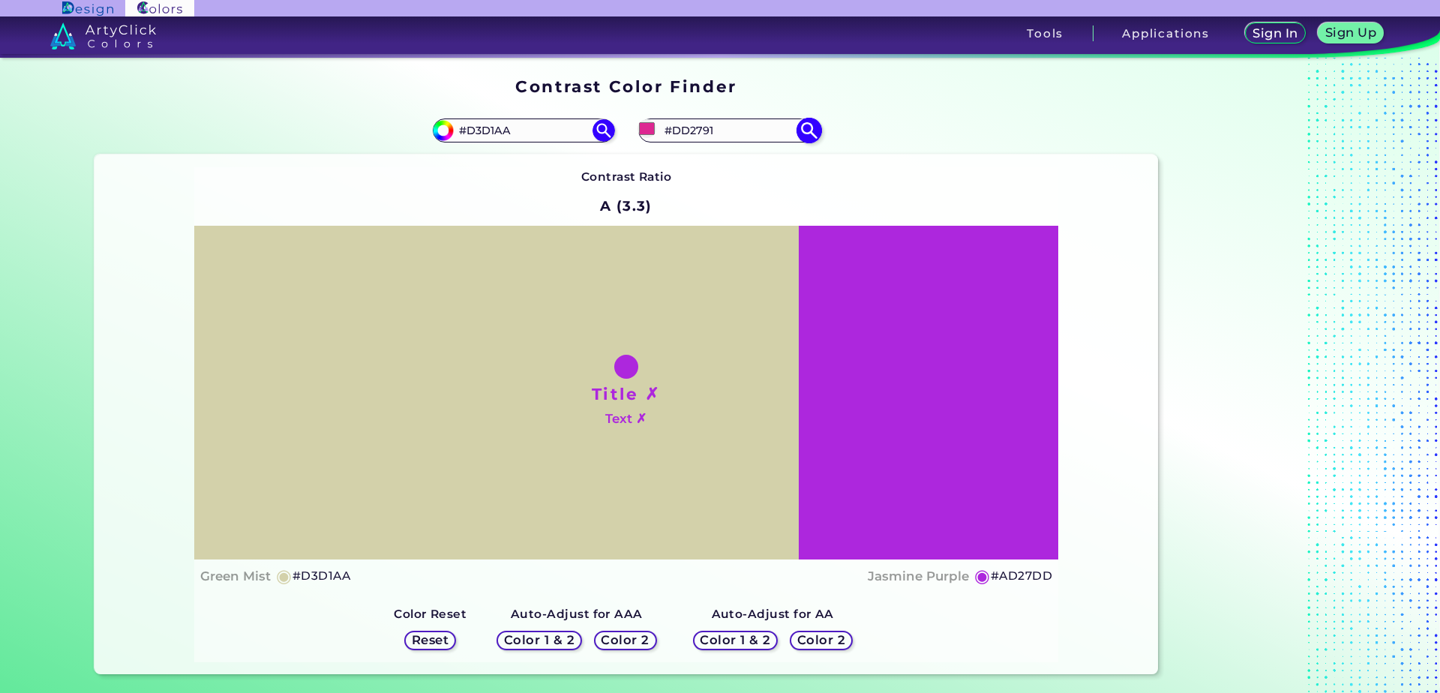
type input "#4e27dd"
type input "#4E27DD"
type input "#2a27dd"
type input "#2A27DD"
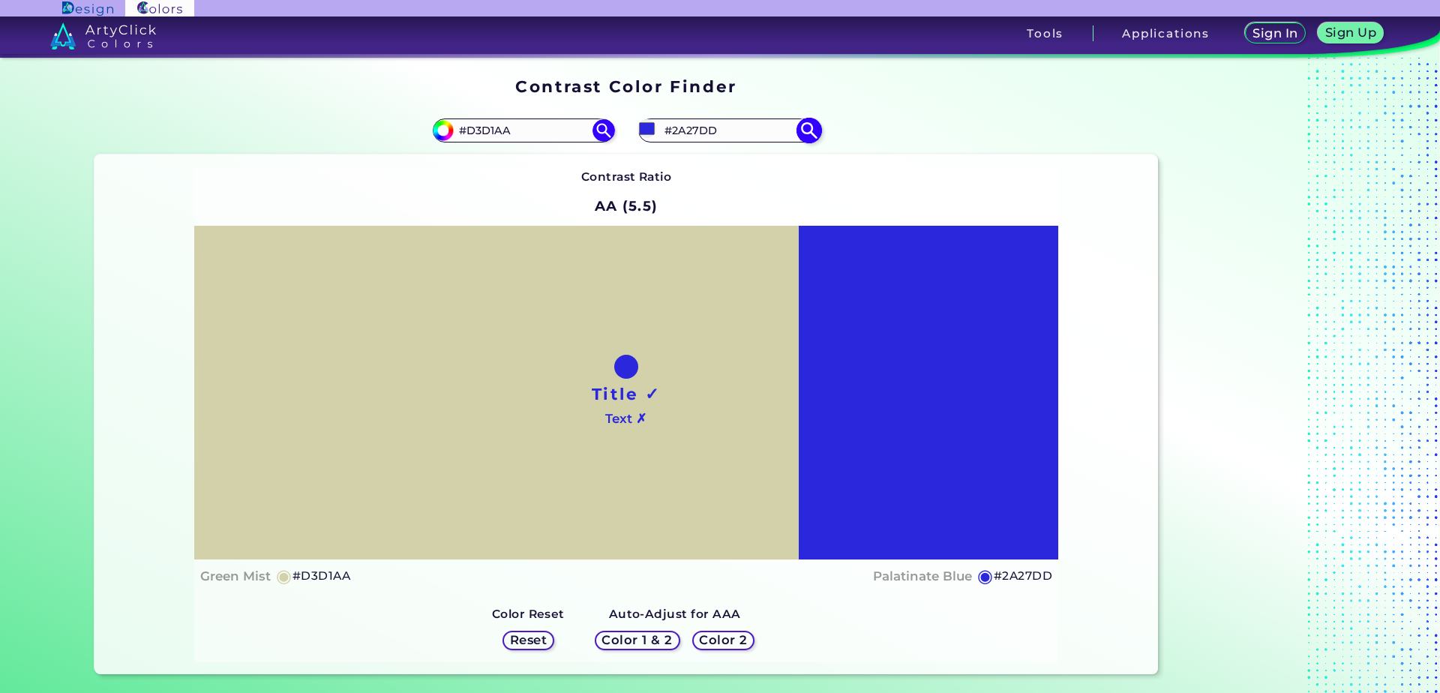
type input "#272ddd"
type input "#272DDD"
click at [729, 641] on h5 "Color 2" at bounding box center [723, 640] width 44 height 11
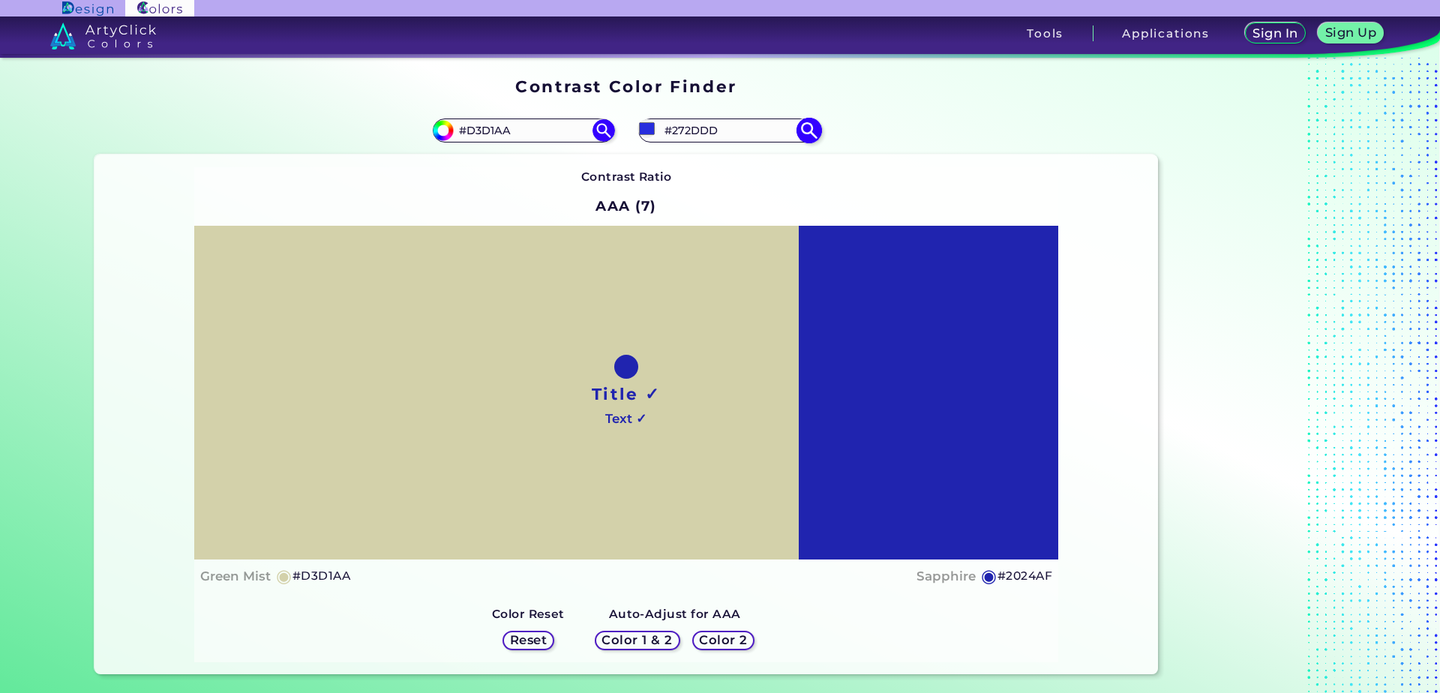
click at [748, 132] on input "#272DDD" at bounding box center [729, 130] width 140 height 20
click at [725, 132] on input "#272DDD" at bounding box center [729, 130] width 140 height 20
click at [639, 128] on input "#272ddd" at bounding box center [647, 128] width 19 height 19
type input "#dadd27"
type input "#DADD27"
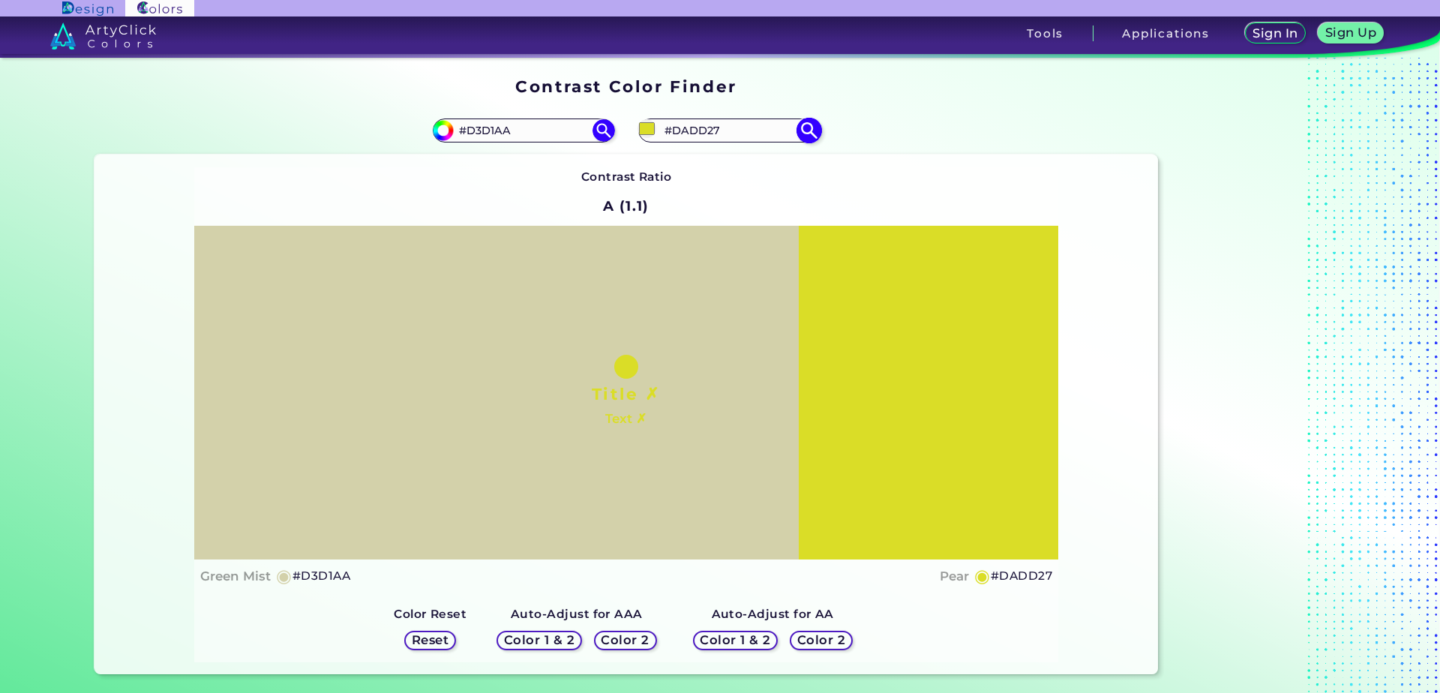
type input "#ddd727"
type input "#DDD727"
type input "#dda327"
type input "#DDA327"
type input "#dd7f27"
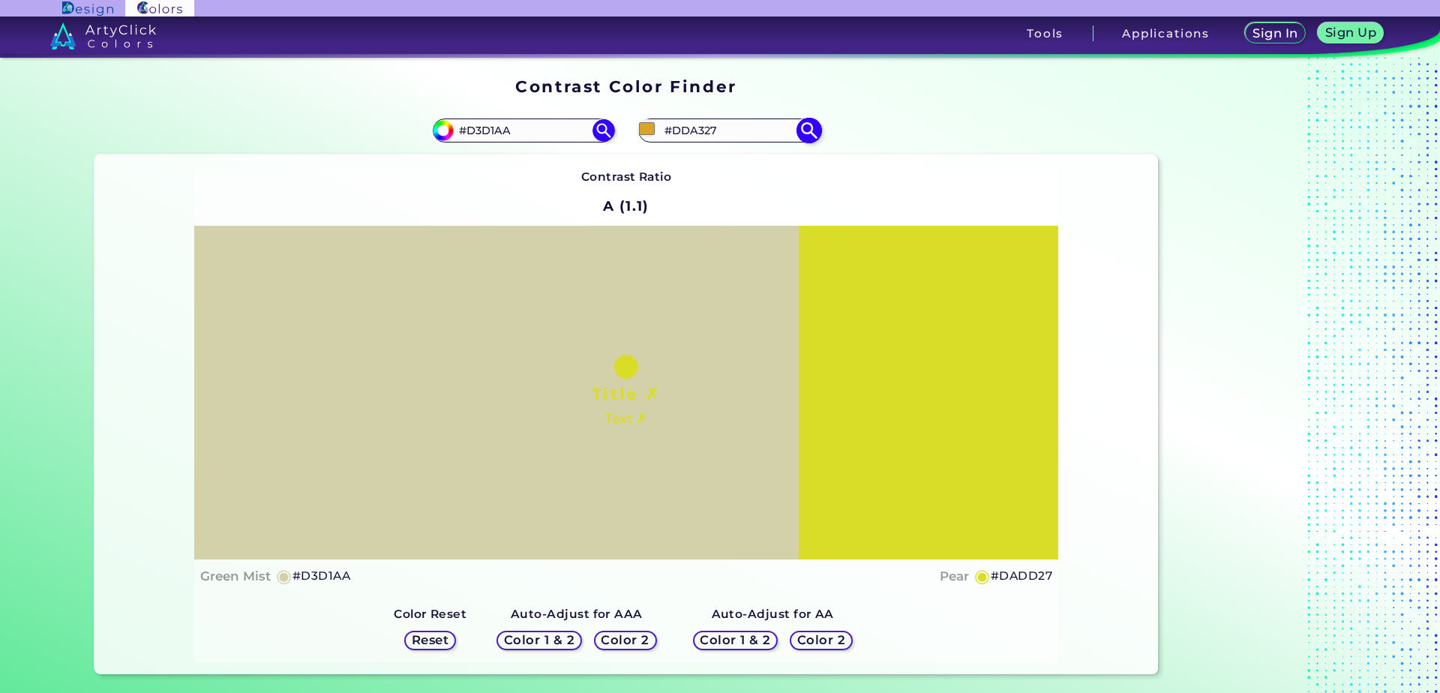
type input "#DD7F27"
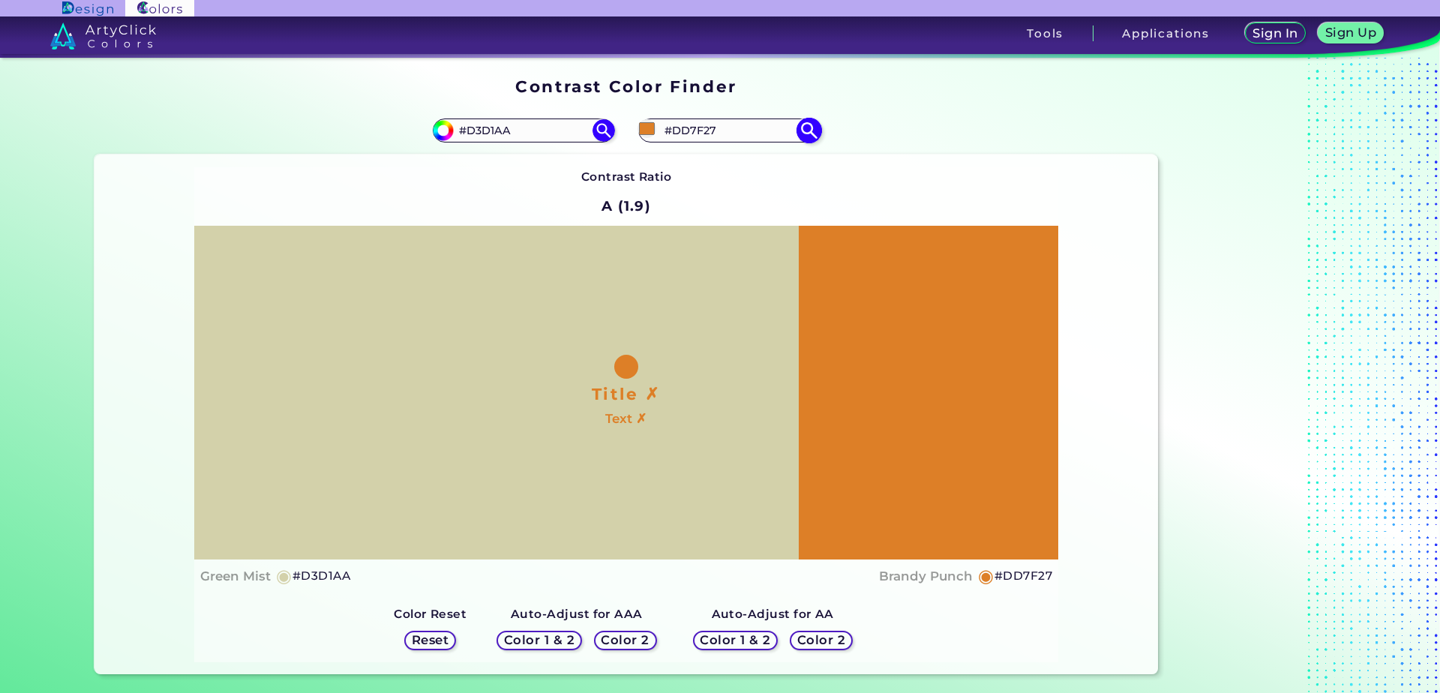
type input "#dd8827"
type input "#DD8827"
type input "#ddb627"
type input "#DDB627"
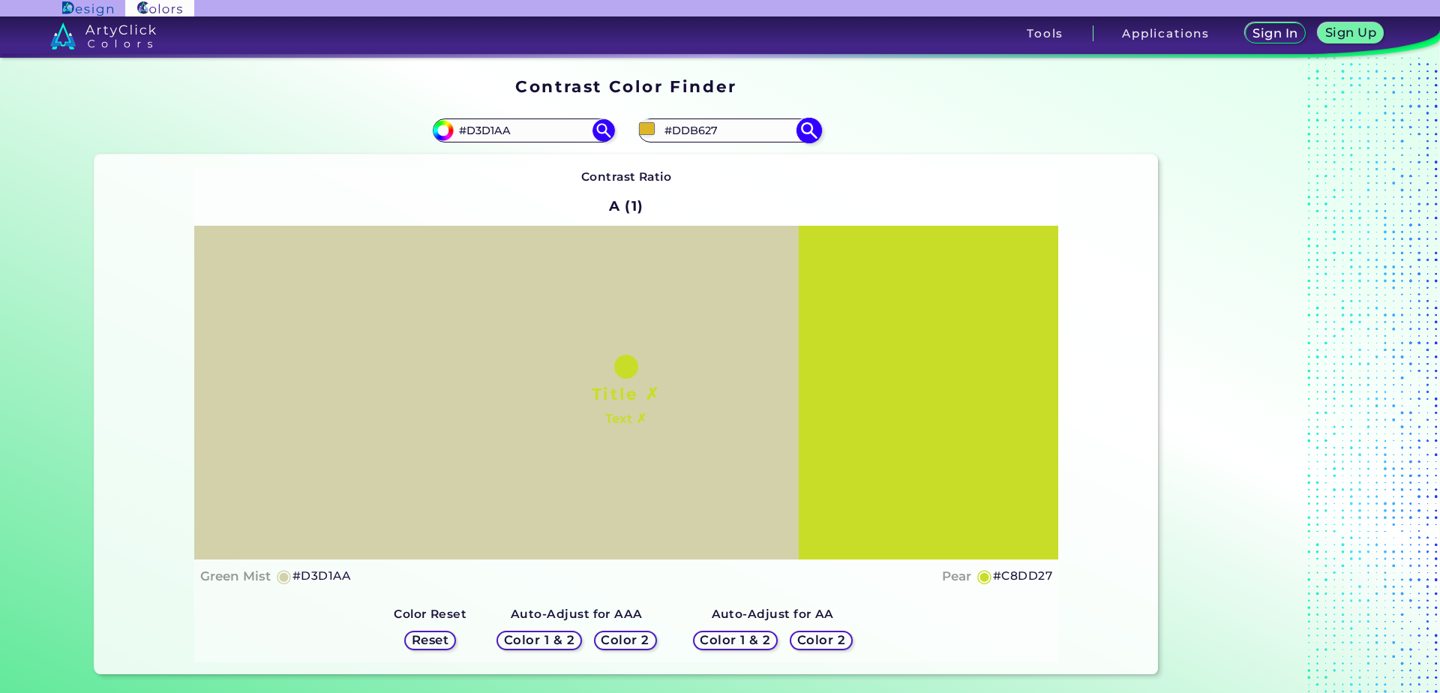
type input "#57dd27"
type input "#57DD27"
type input "#3cdd27"
type input "#3CDD27"
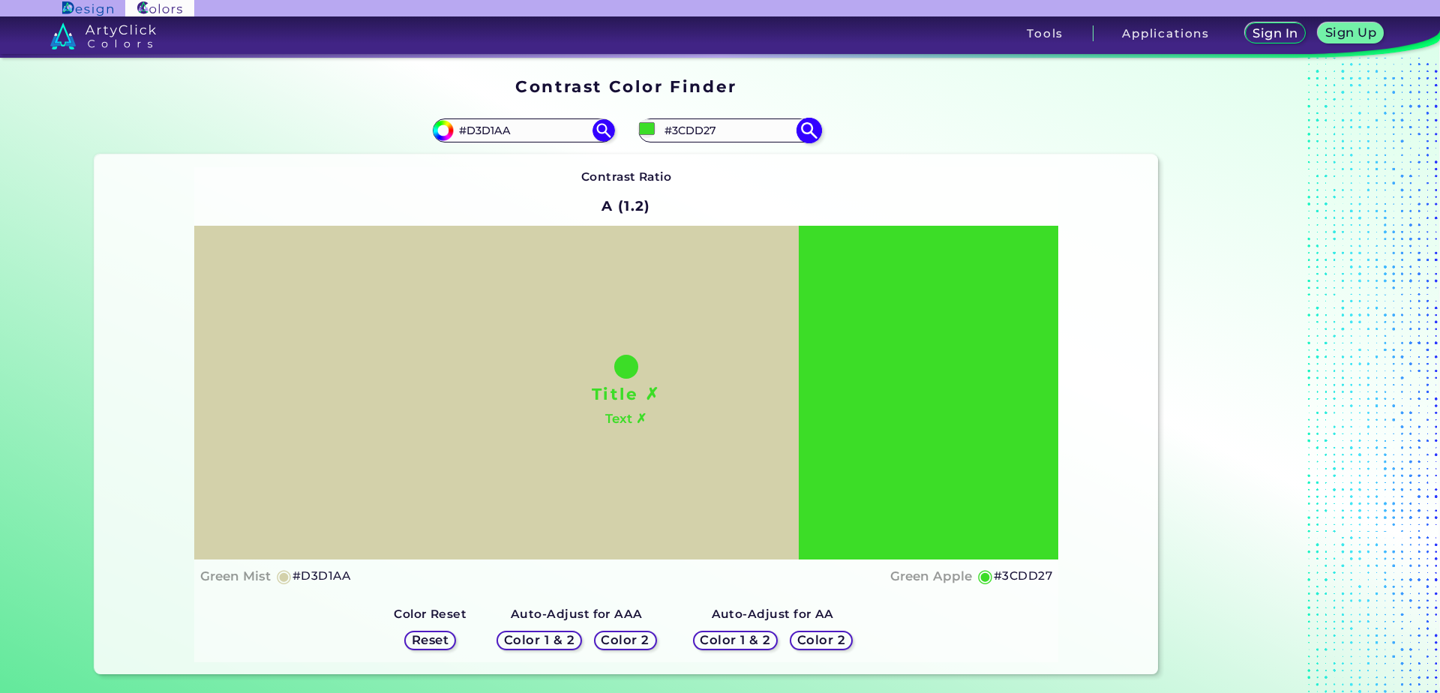
type input "#45dd27"
type input "#45DD27"
type input "#67dd27"
type input "#67DD27"
type input "#82dd27"
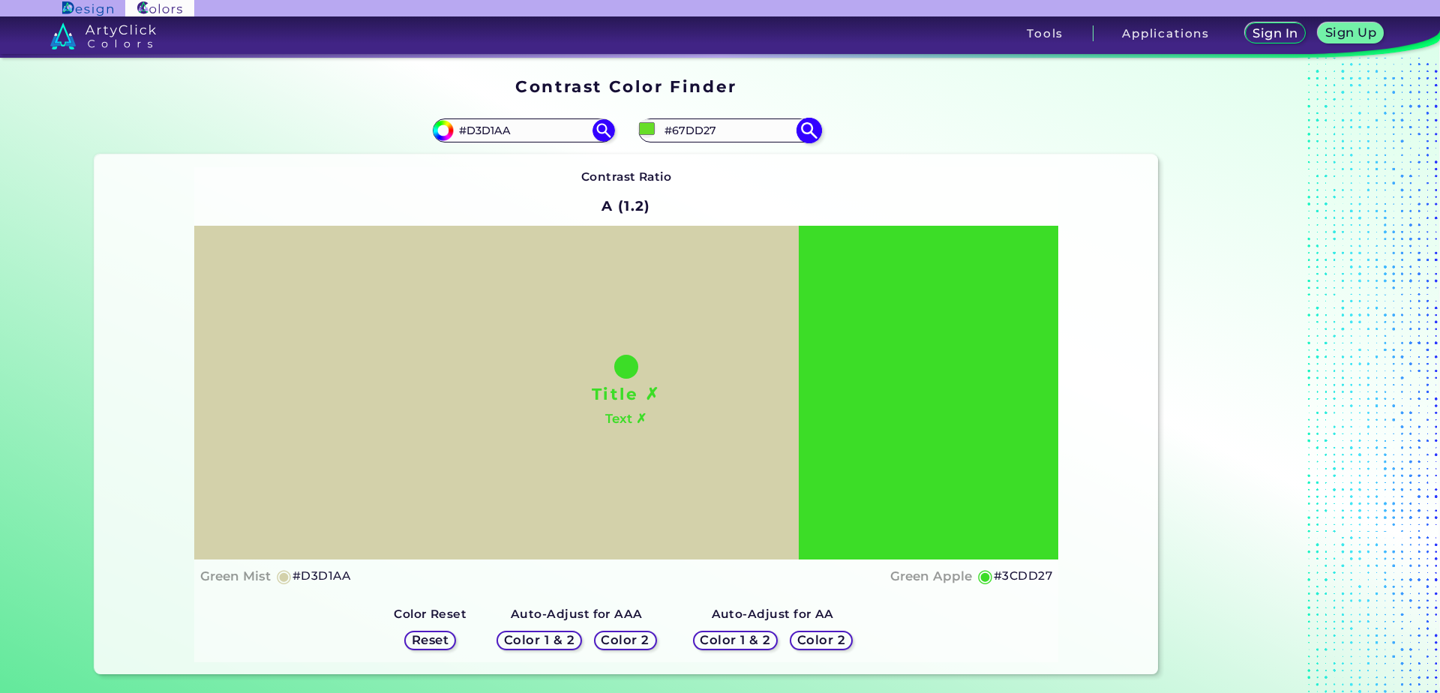
type input "#82DD27"
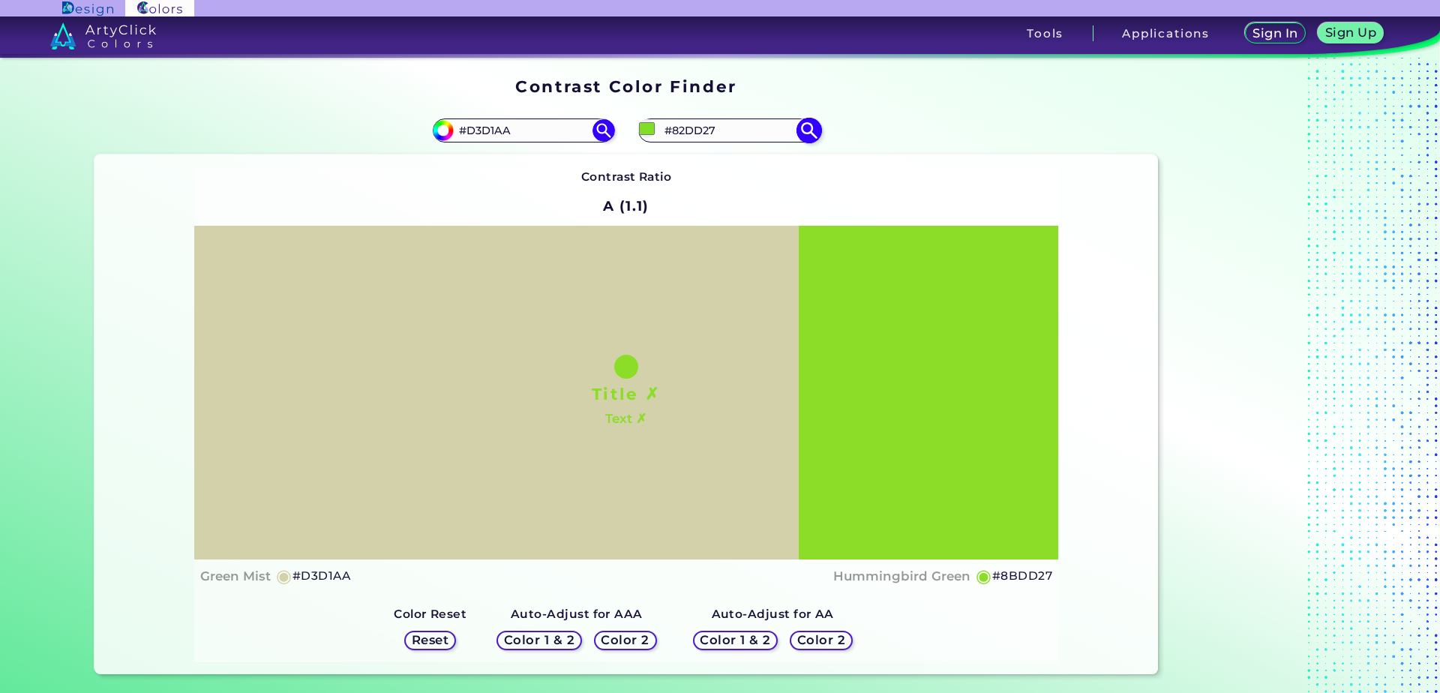
type input "#8bdd27"
type input "#8BDD27"
type input "#94dd27"
type input "#94DD27"
type input "#a3dd27"
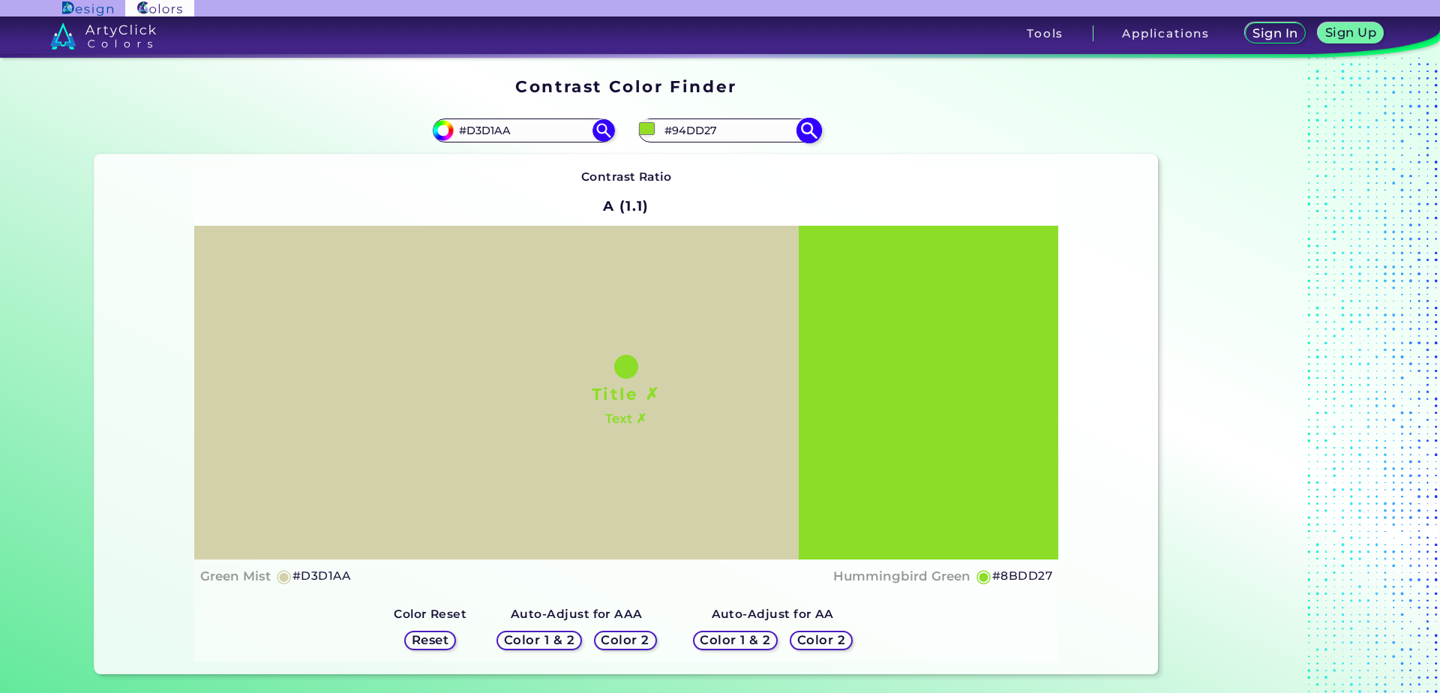
type input "#A3DD27"
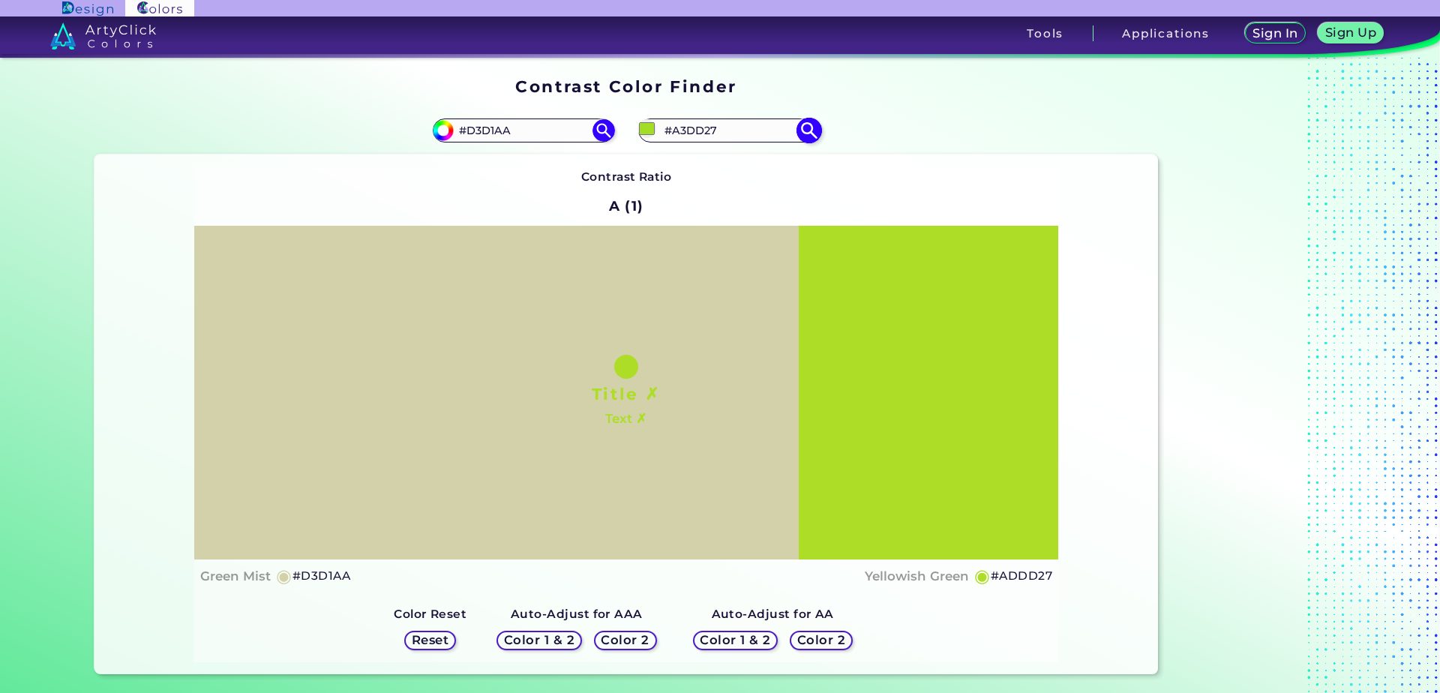
type input "#addd27"
type input "#ADDD27"
type input "#b6dd27"
type input "#B6DD27"
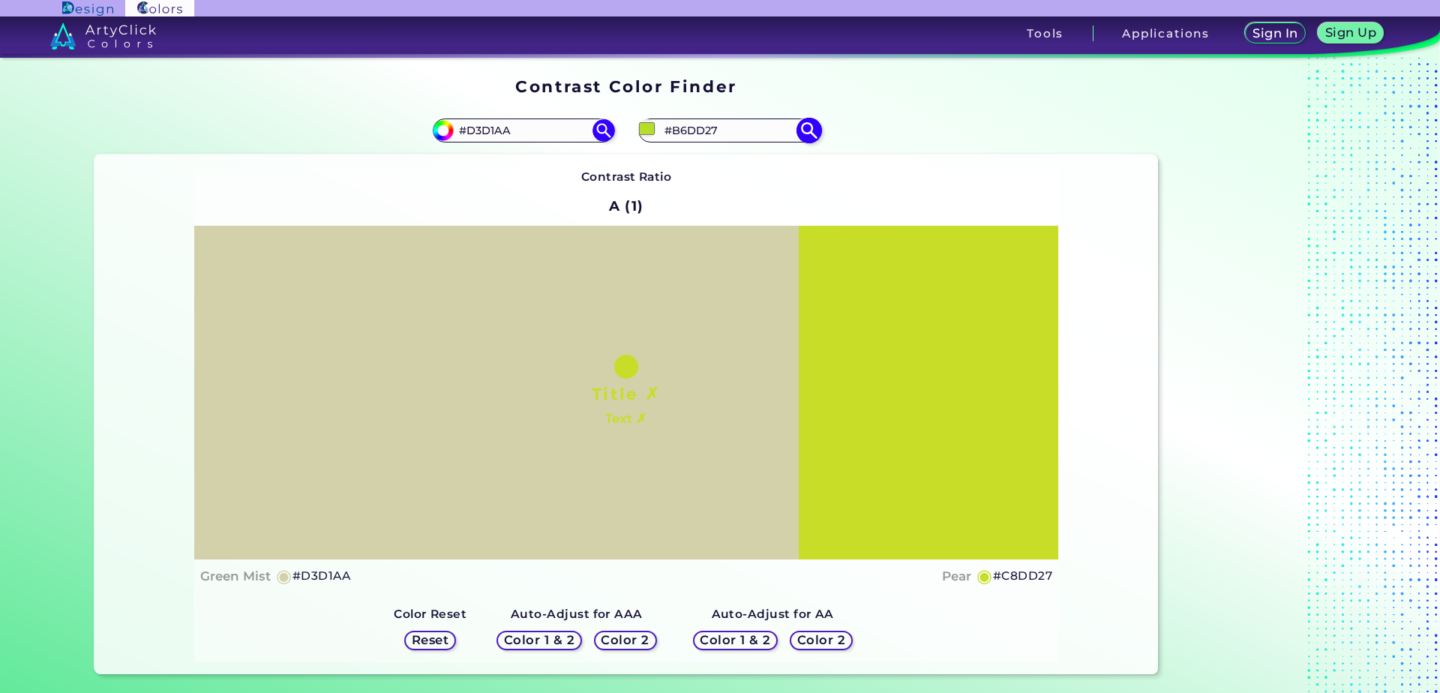
type input "#c8dd27"
type input "#C8DD27"
type input "#dadd27"
type input "#DADD27"
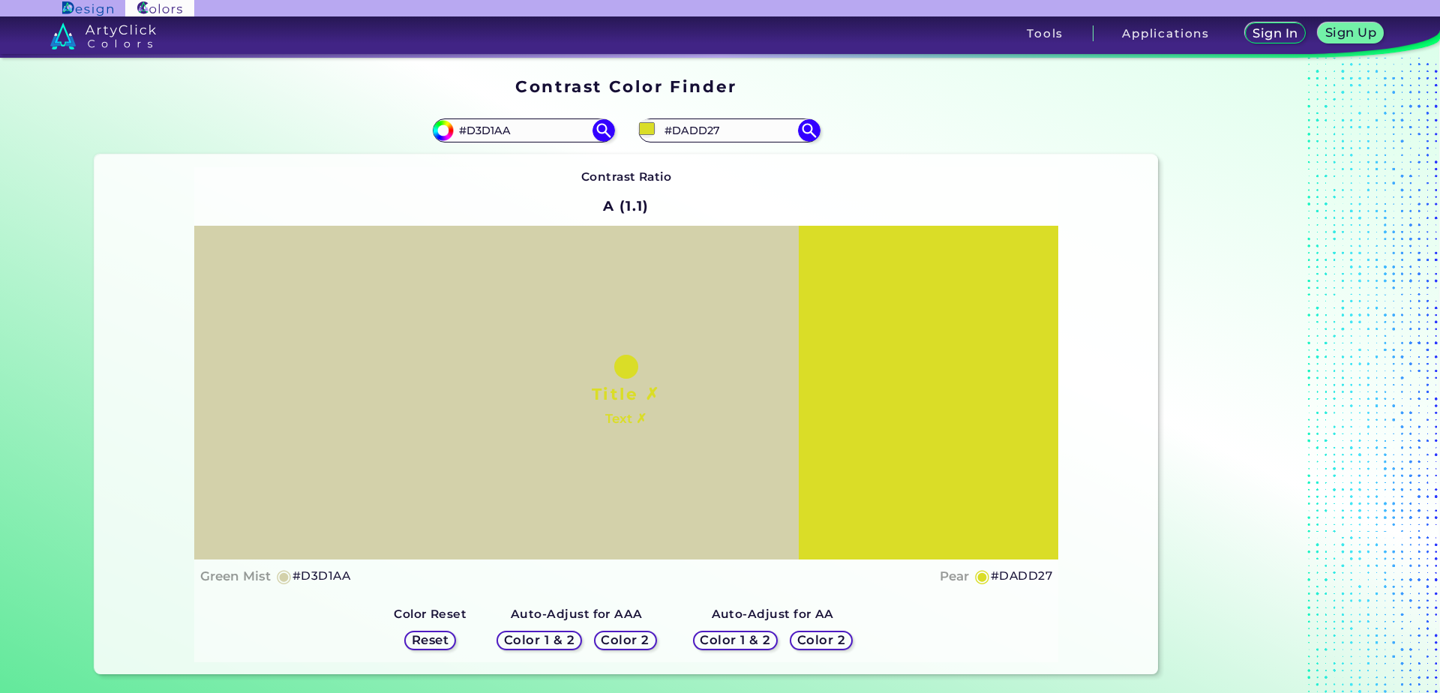
click at [616, 641] on h5 "Color 2" at bounding box center [626, 640] width 44 height 11
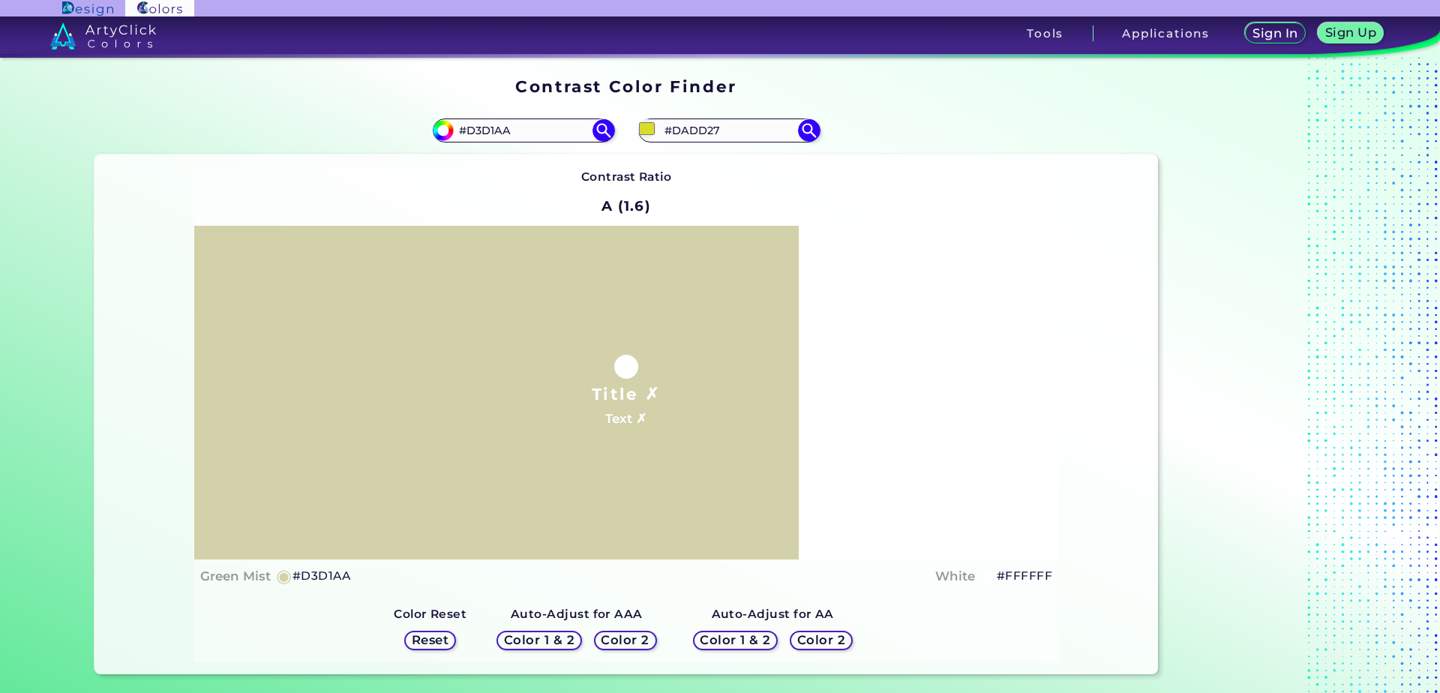
click at [807, 638] on h5 "Color 2" at bounding box center [822, 640] width 44 height 11
click at [636, 637] on h5 "Color 2" at bounding box center [626, 640] width 44 height 11
click at [801, 638] on h5 "Color 2" at bounding box center [822, 640] width 44 height 11
click at [629, 641] on h5 "Color 2" at bounding box center [626, 640] width 44 height 11
click at [652, 127] on input "#dadd27" at bounding box center [647, 128] width 19 height 19
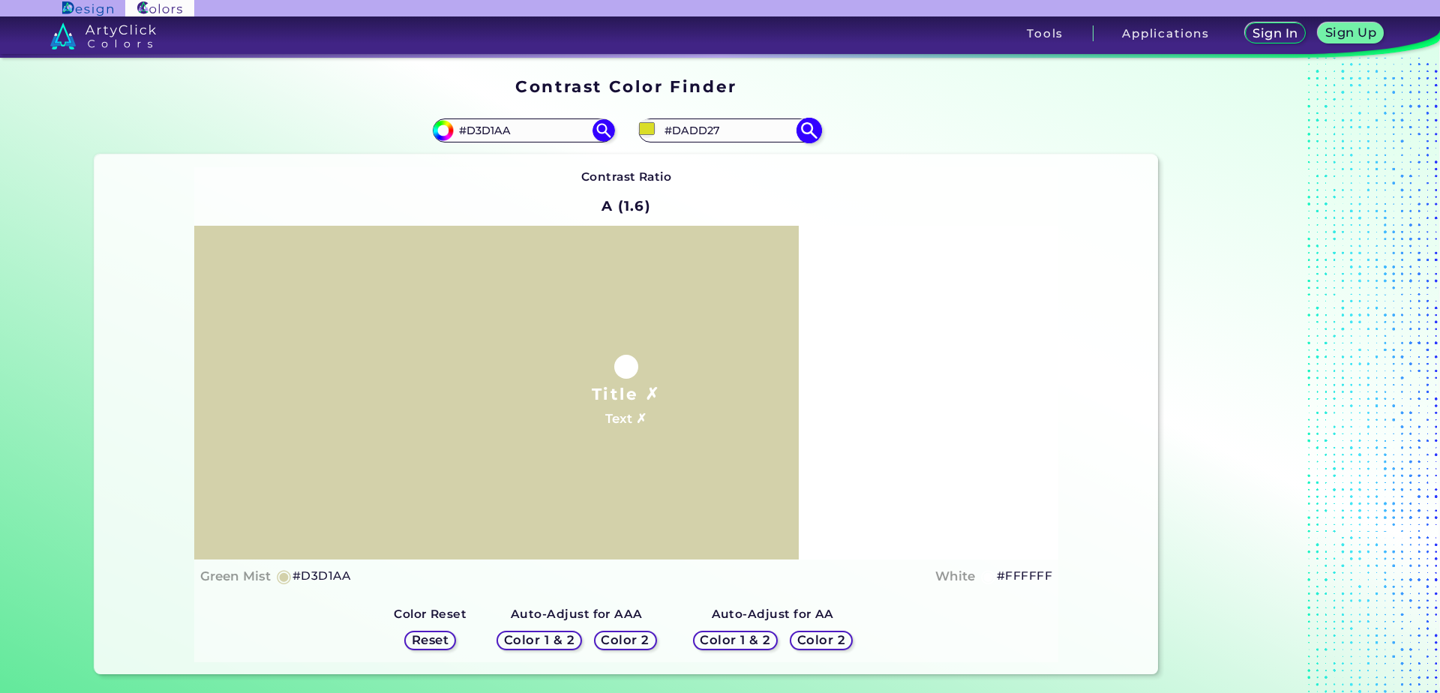
type input "#acae2d"
type input "#ACAE2D"
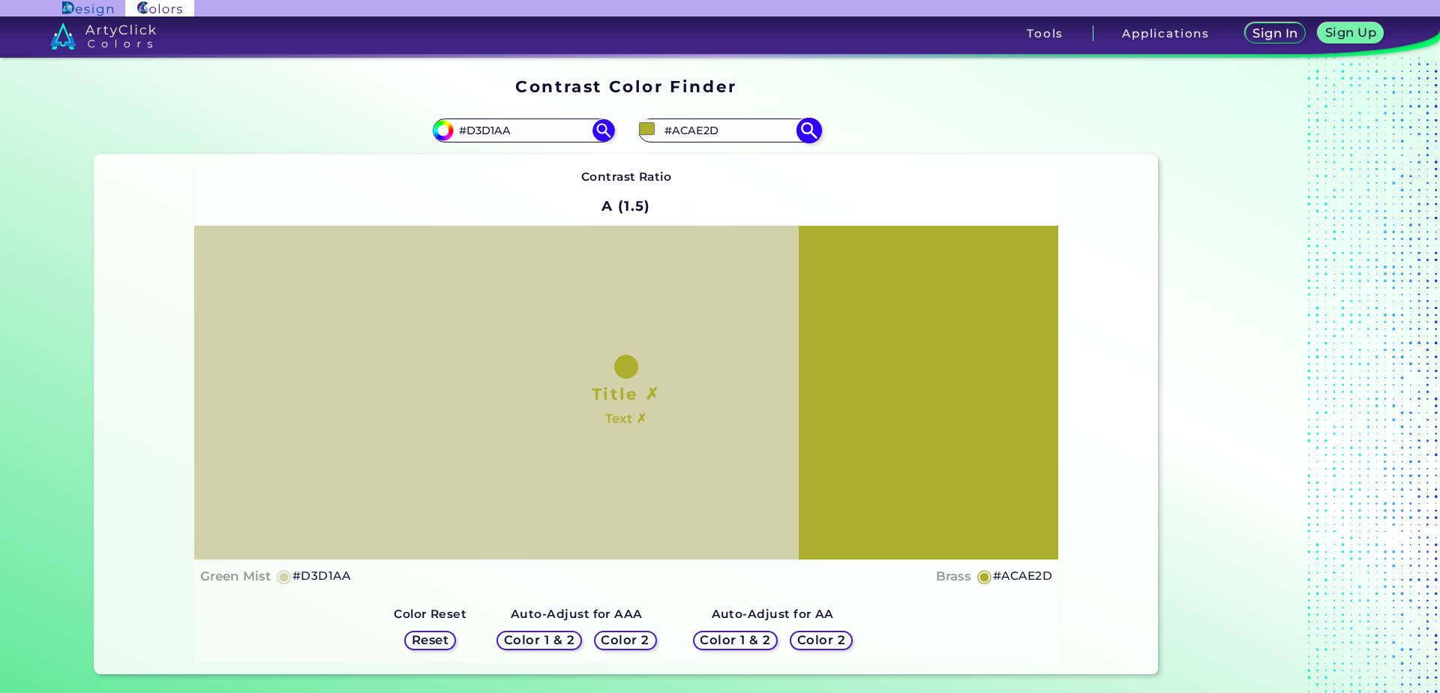
type input "#aeae7e"
type input "#AEAE7E"
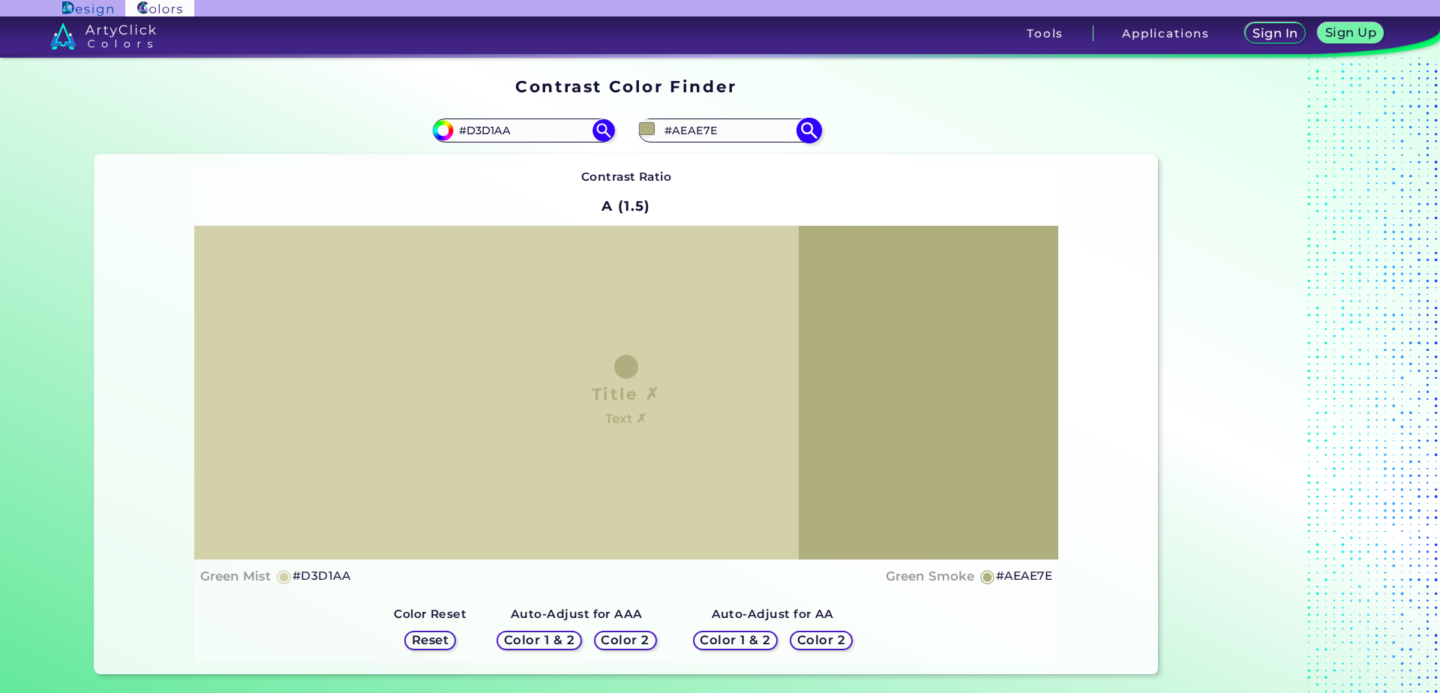
type input "#7e8028"
type input "#7E8028"
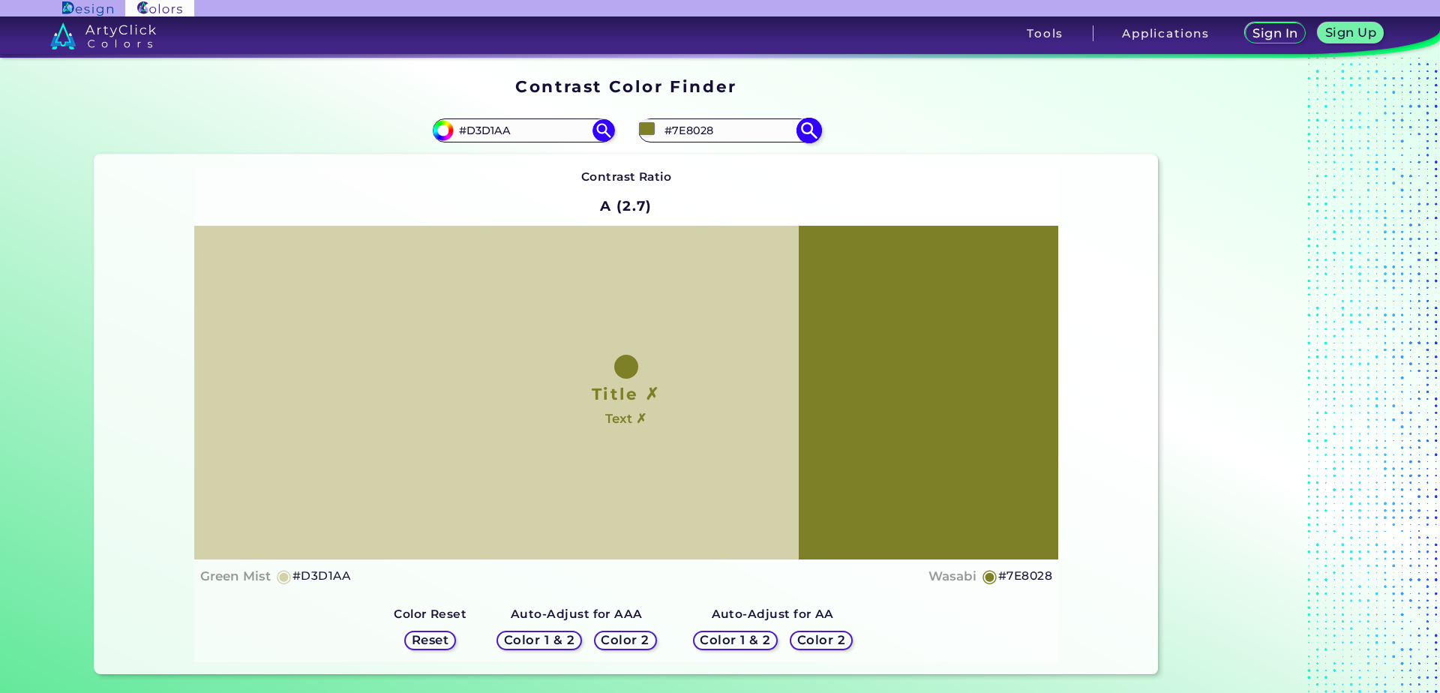
type input "#7e8028"
click at [629, 644] on h5 "Color 2" at bounding box center [626, 640] width 44 height 11
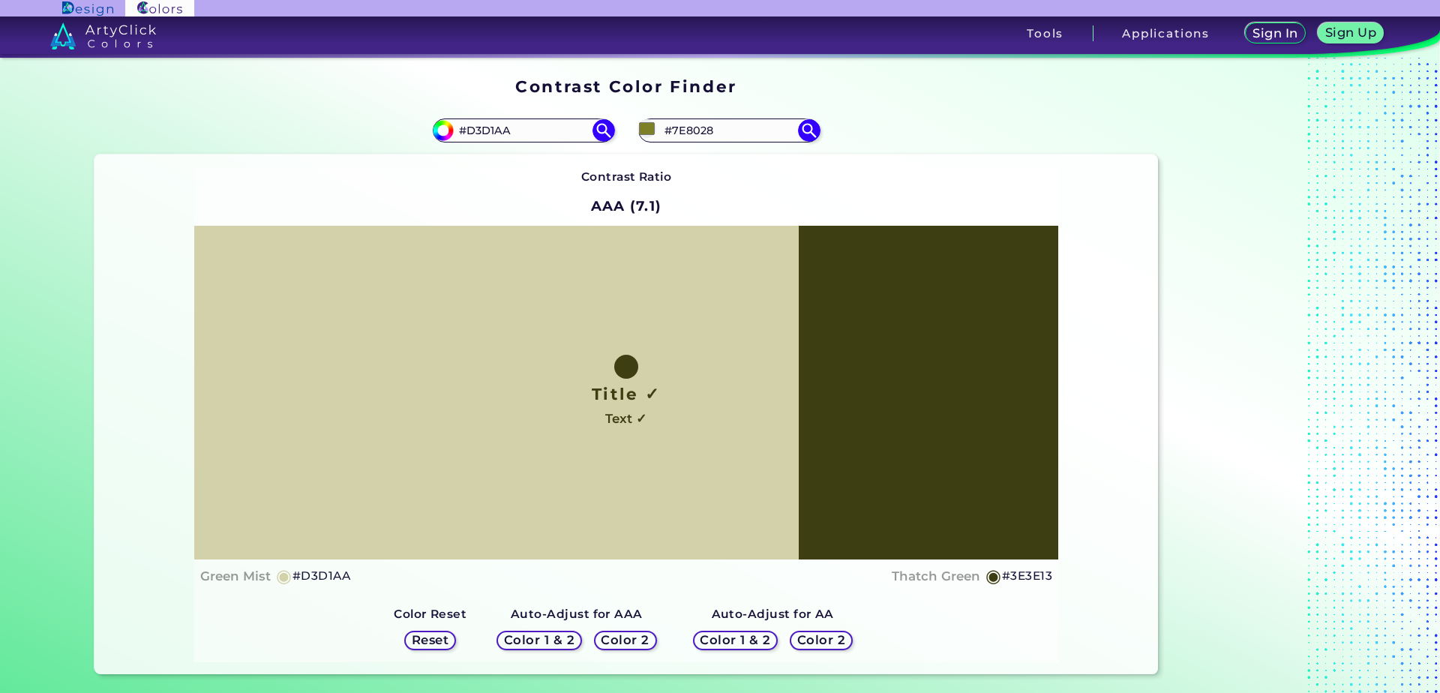
click at [822, 642] on h5 "Color 2" at bounding box center [822, 640] width 44 height 11
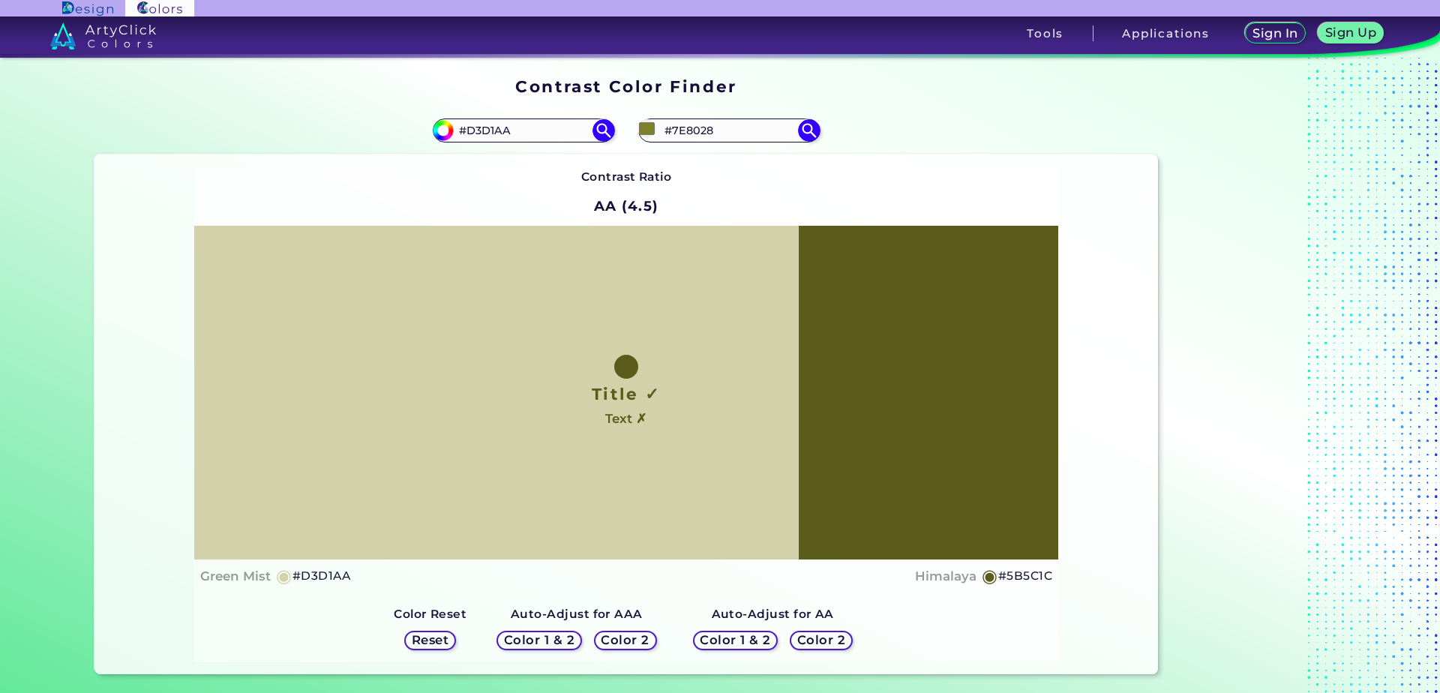
click at [626, 643] on h5 "Color 2" at bounding box center [626, 640] width 44 height 11
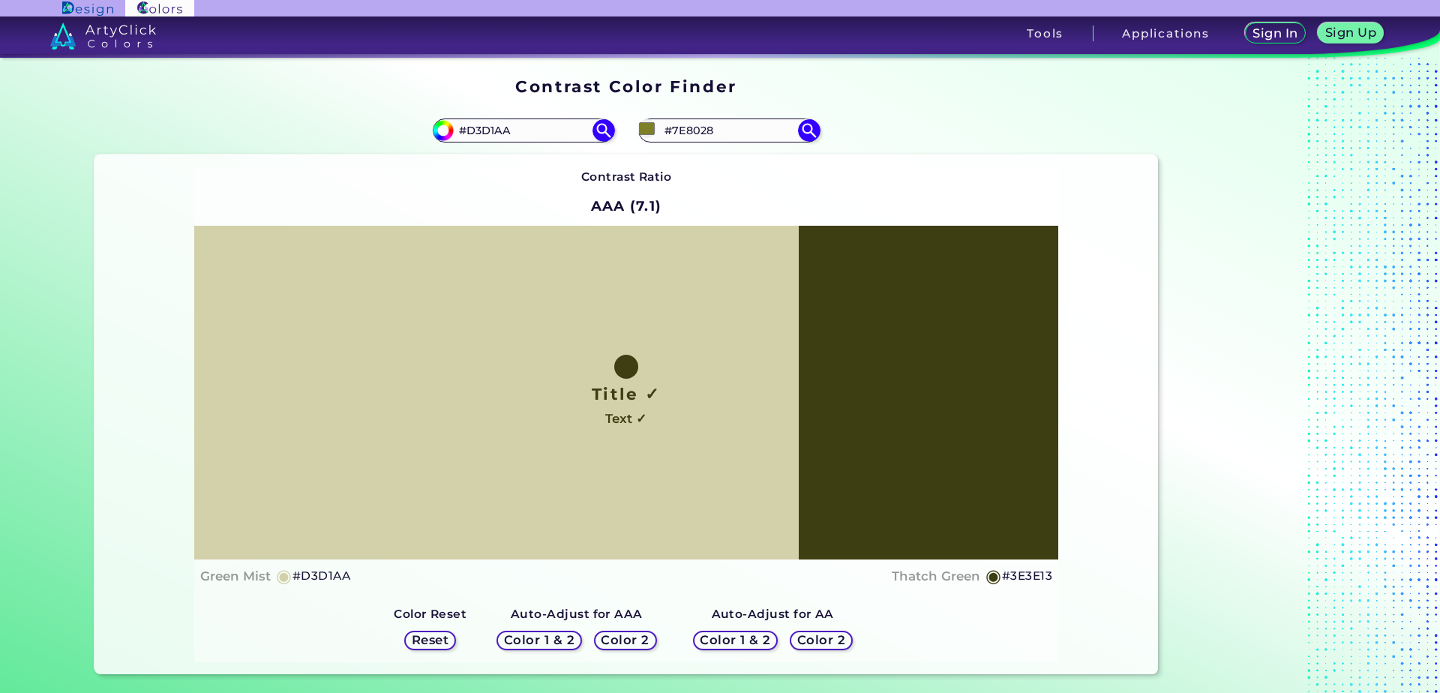
click at [1033, 568] on h5 "#3E3E13" at bounding box center [1027, 576] width 50 height 20
click at [528, 126] on input "#D3D1AA" at bounding box center [524, 130] width 140 height 20
paste input "a9a56c"
type input "#a9a56c"
click at [605, 128] on img at bounding box center [603, 131] width 26 height 26
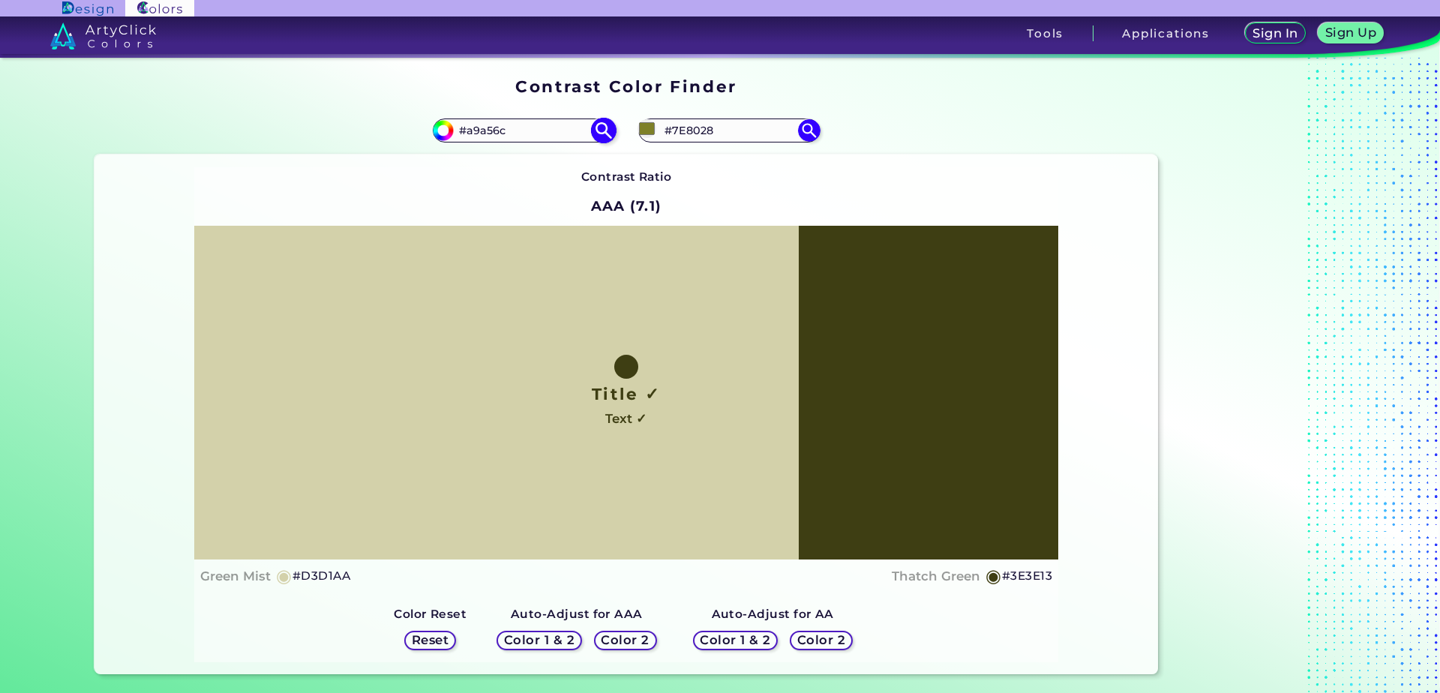
type input "#a9a56c"
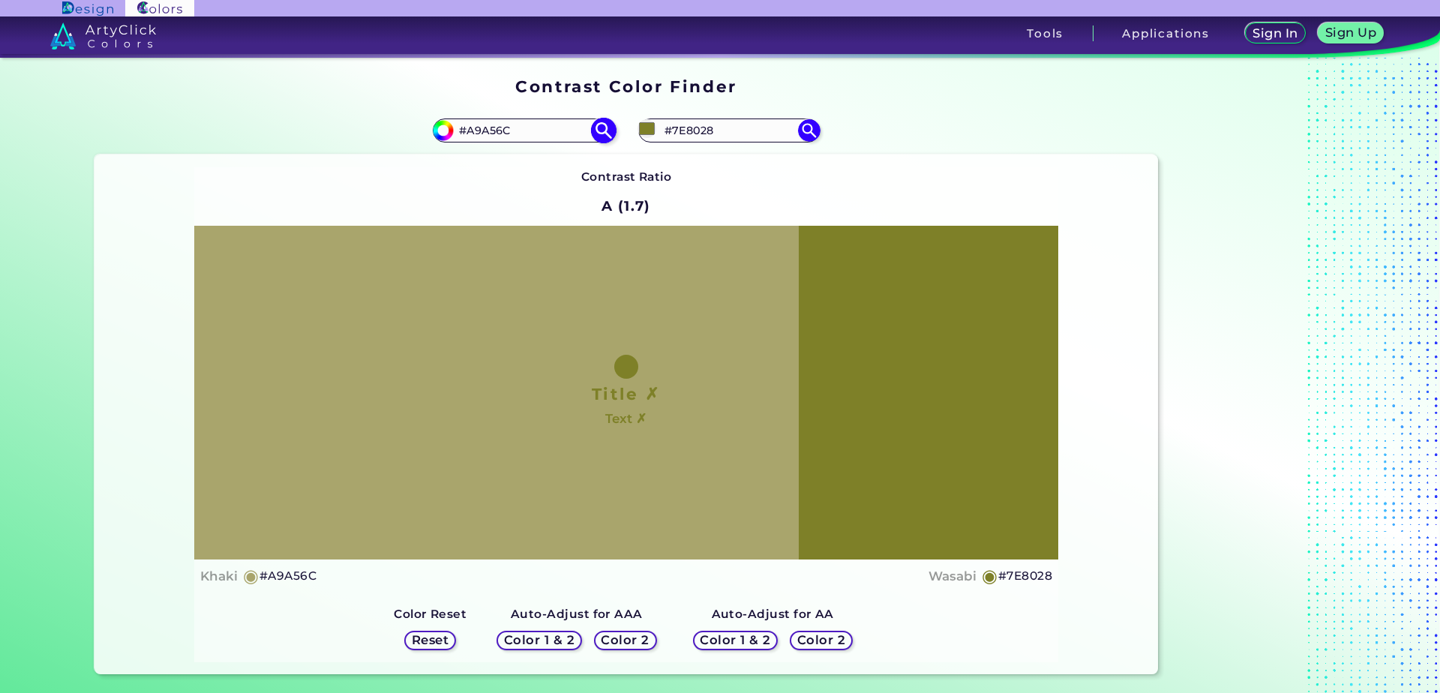
click at [539, 136] on input "#A9A56C" at bounding box center [524, 130] width 140 height 20
paste input "a9a56c"
click at [592, 133] on img at bounding box center [603, 131] width 26 height 26
type input "#A9A56C"
click at [593, 131] on img at bounding box center [603, 131] width 26 height 26
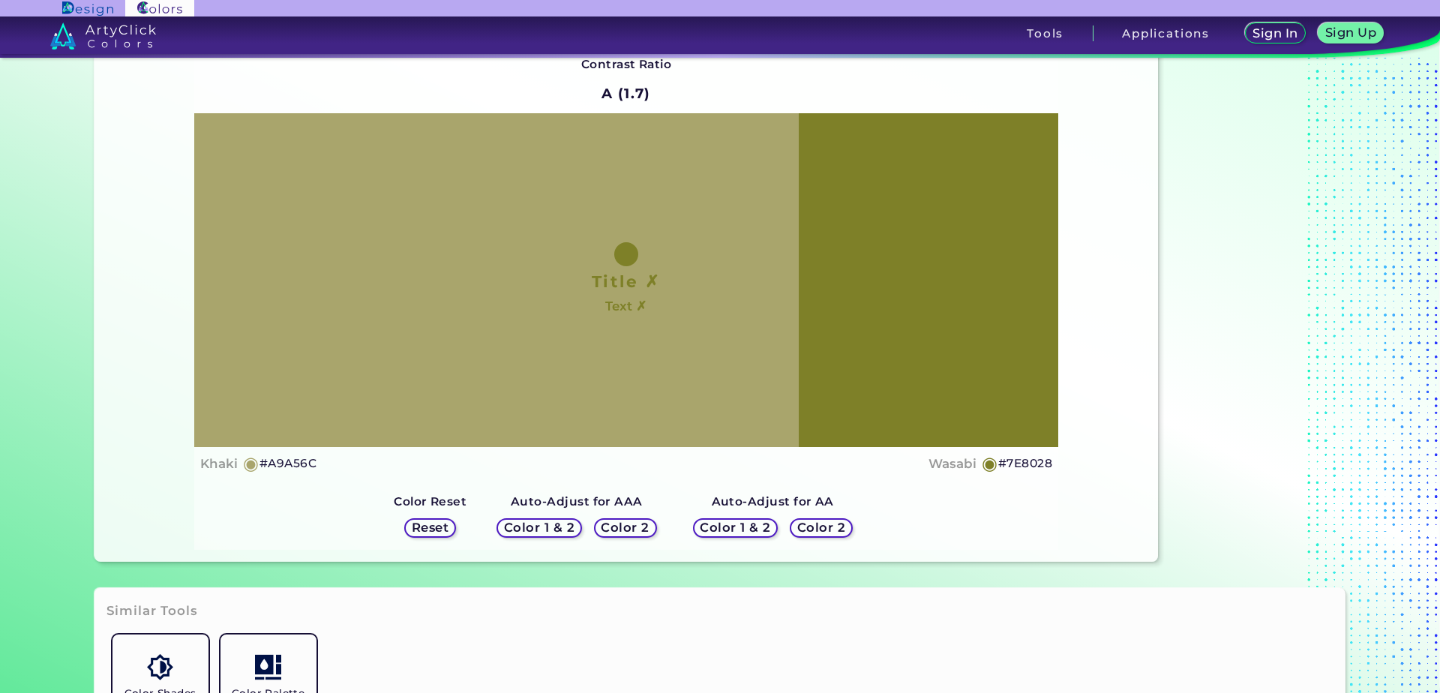
scroll to position [293, 0]
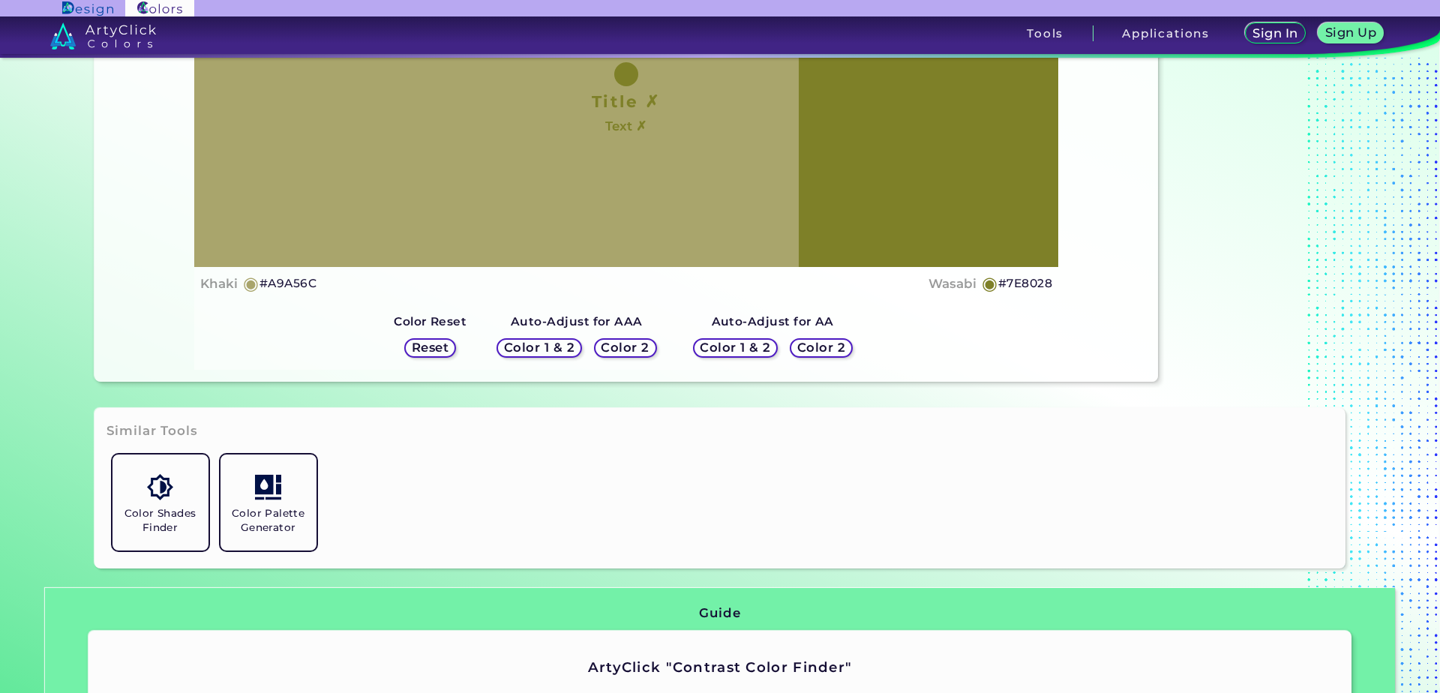
click at [604, 346] on h5 "Color 2" at bounding box center [626, 347] width 44 height 11
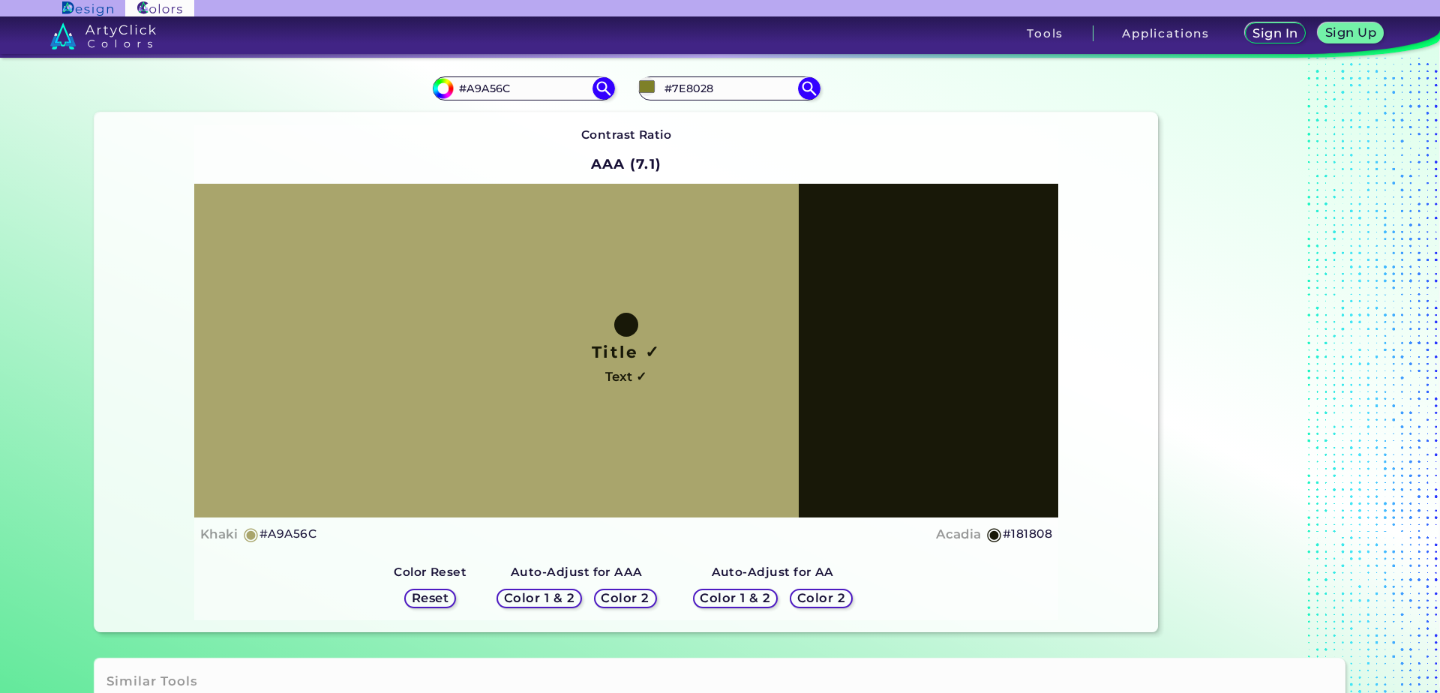
scroll to position [0, 0]
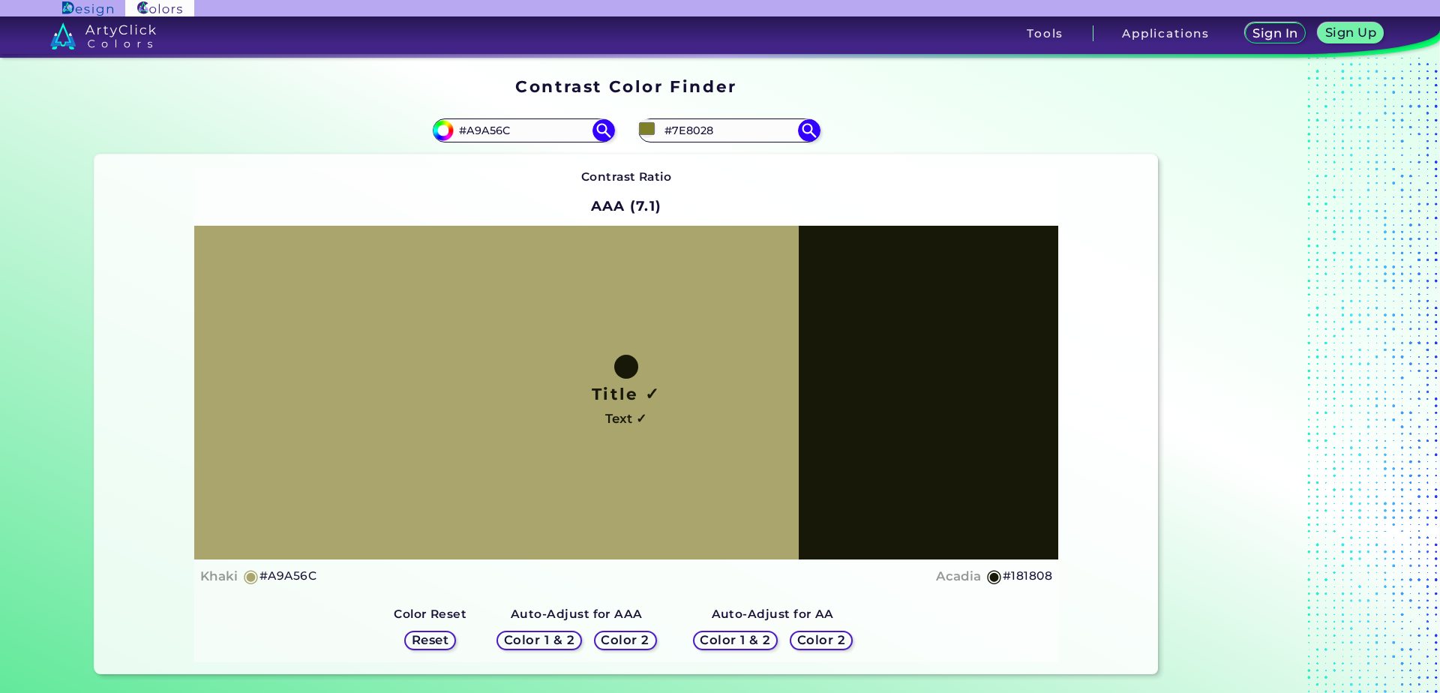
click at [620, 638] on h5 "Color 2" at bounding box center [625, 640] width 44 height 11
click at [817, 635] on h5 "Color 2" at bounding box center [822, 640] width 44 height 11
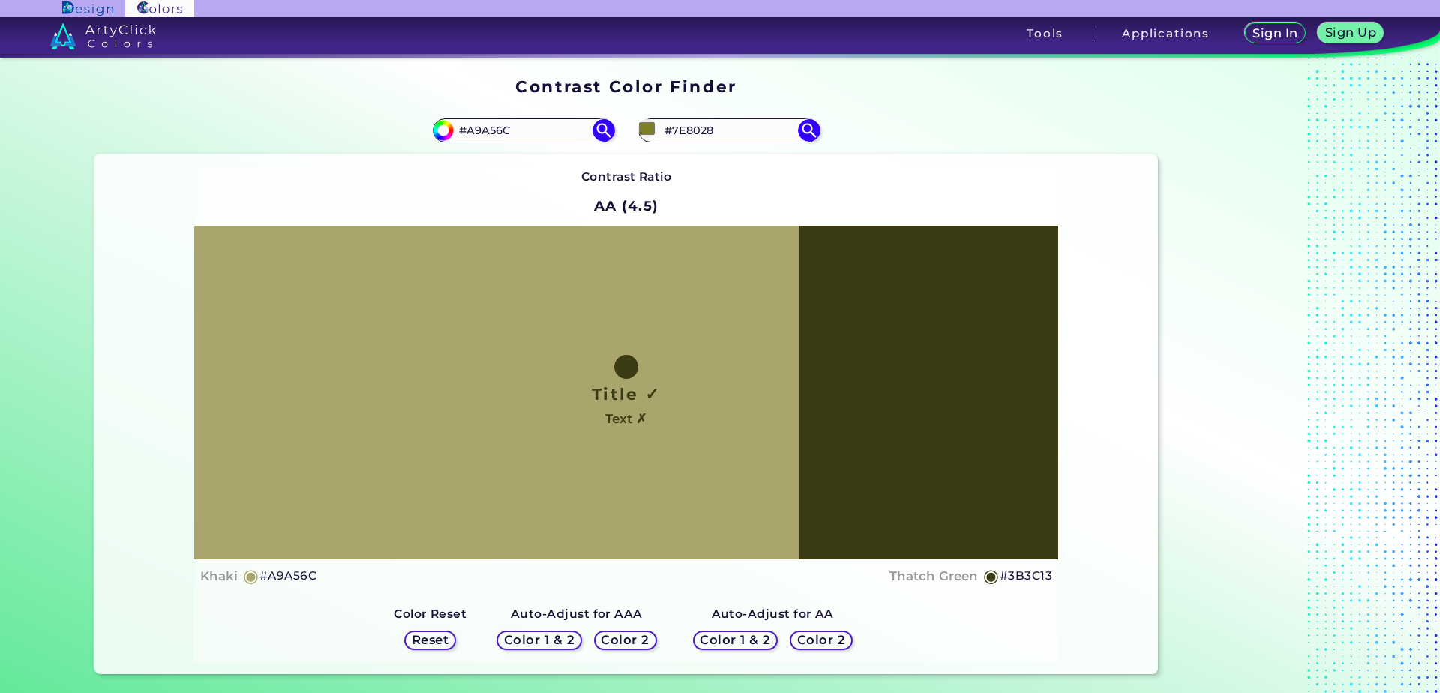
click at [617, 638] on h5 "Color 2" at bounding box center [626, 640] width 44 height 11
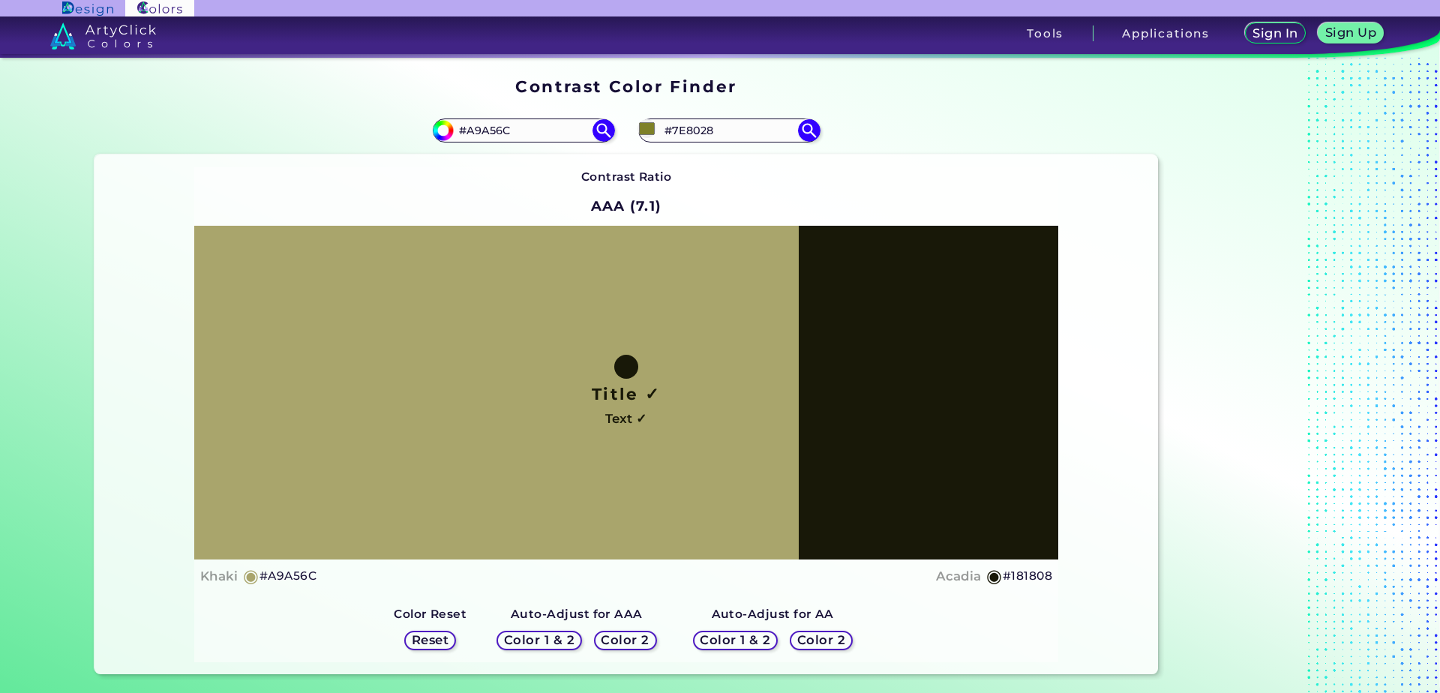
click at [808, 635] on h5 "Color 2" at bounding box center [822, 640] width 44 height 11
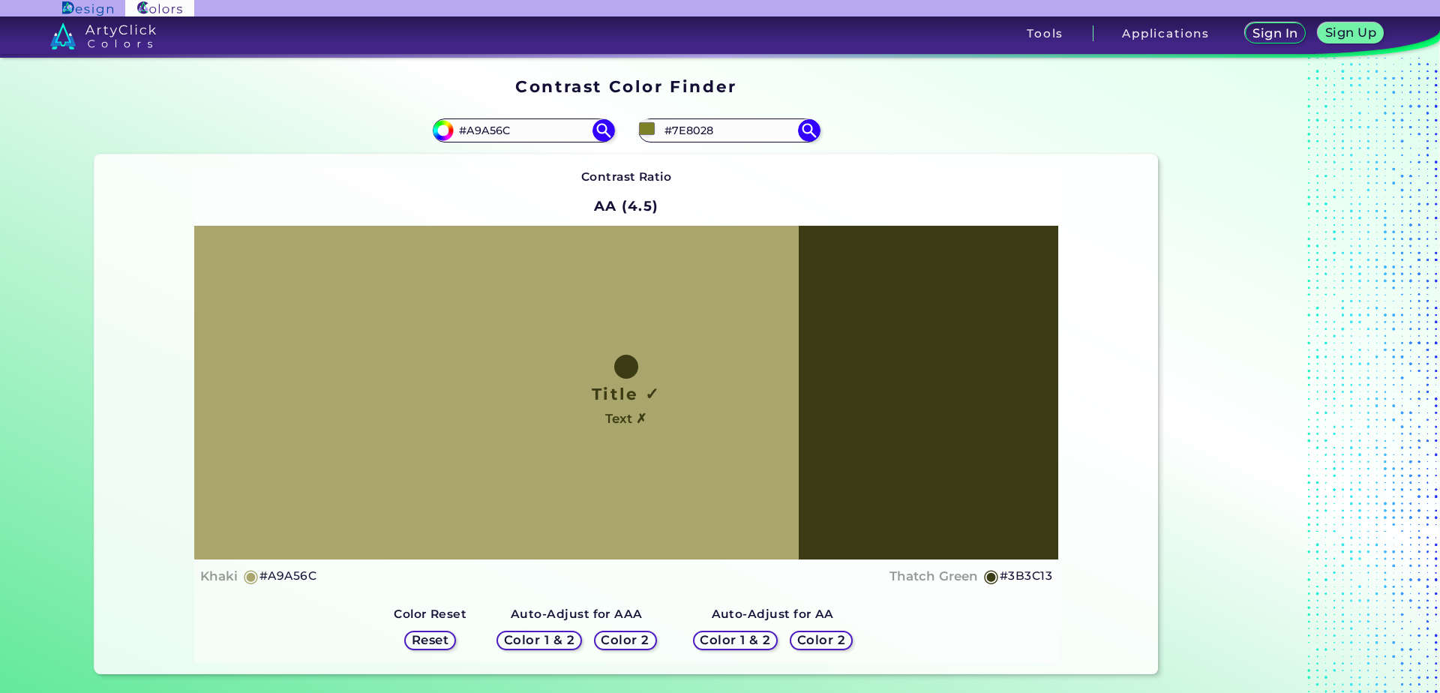
click at [1012, 572] on h5 "#3B3C13" at bounding box center [1026, 576] width 53 height 20
click at [732, 125] on input "#7E8028" at bounding box center [729, 130] width 140 height 20
click at [800, 122] on img at bounding box center [809, 131] width 26 height 26
click at [632, 131] on div "#7e8028" at bounding box center [892, 131] width 532 height 48
click at [641, 128] on input "#7e8028" at bounding box center [647, 128] width 19 height 19
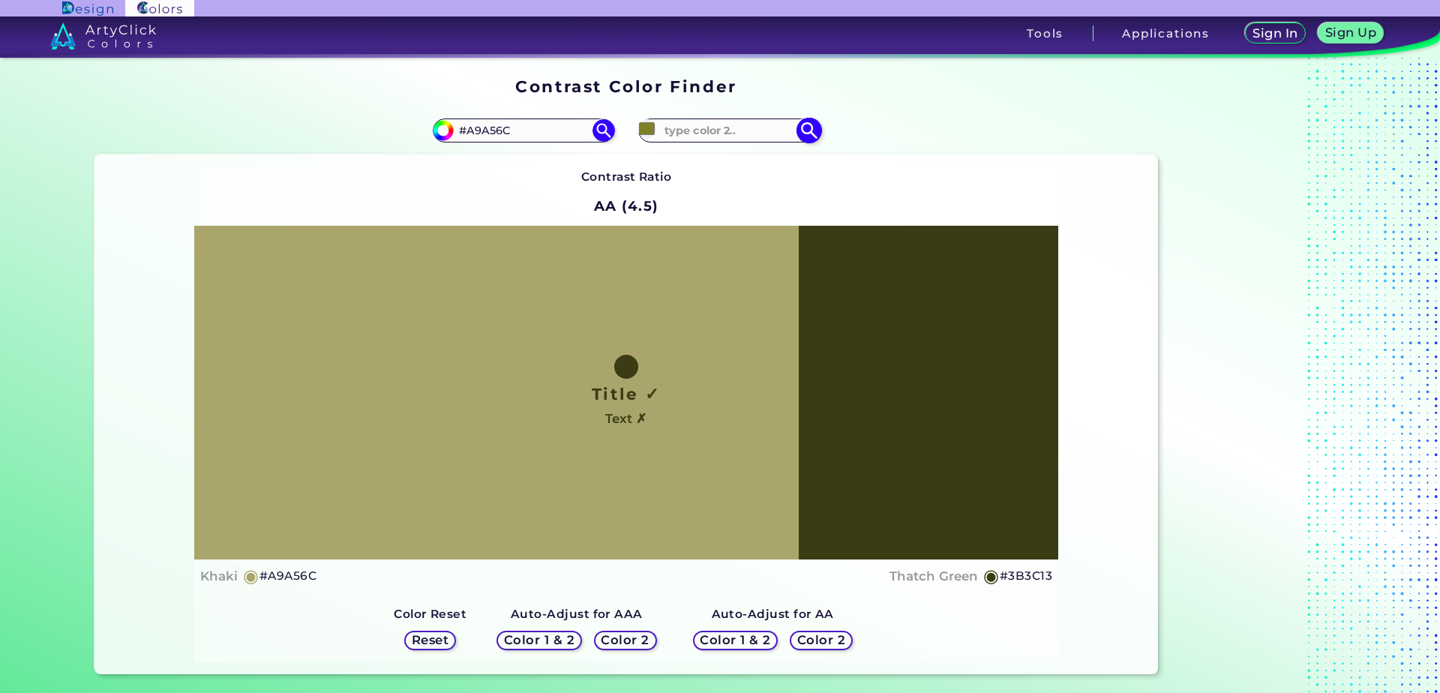
type input "#a3a61c"
type input "#A3A61C"
type input "#acae1e"
type input "#ACAE1E"
type input "#bbbe23"
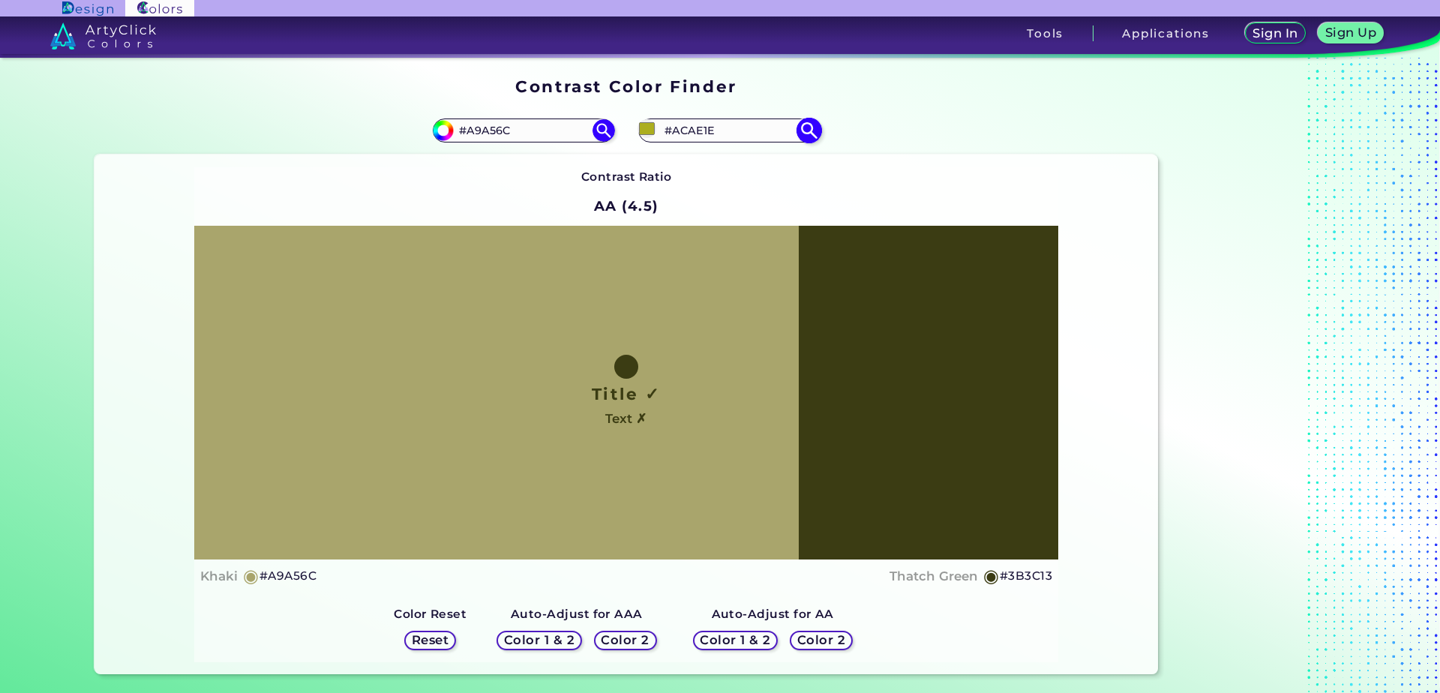
type input "#BBBE23"
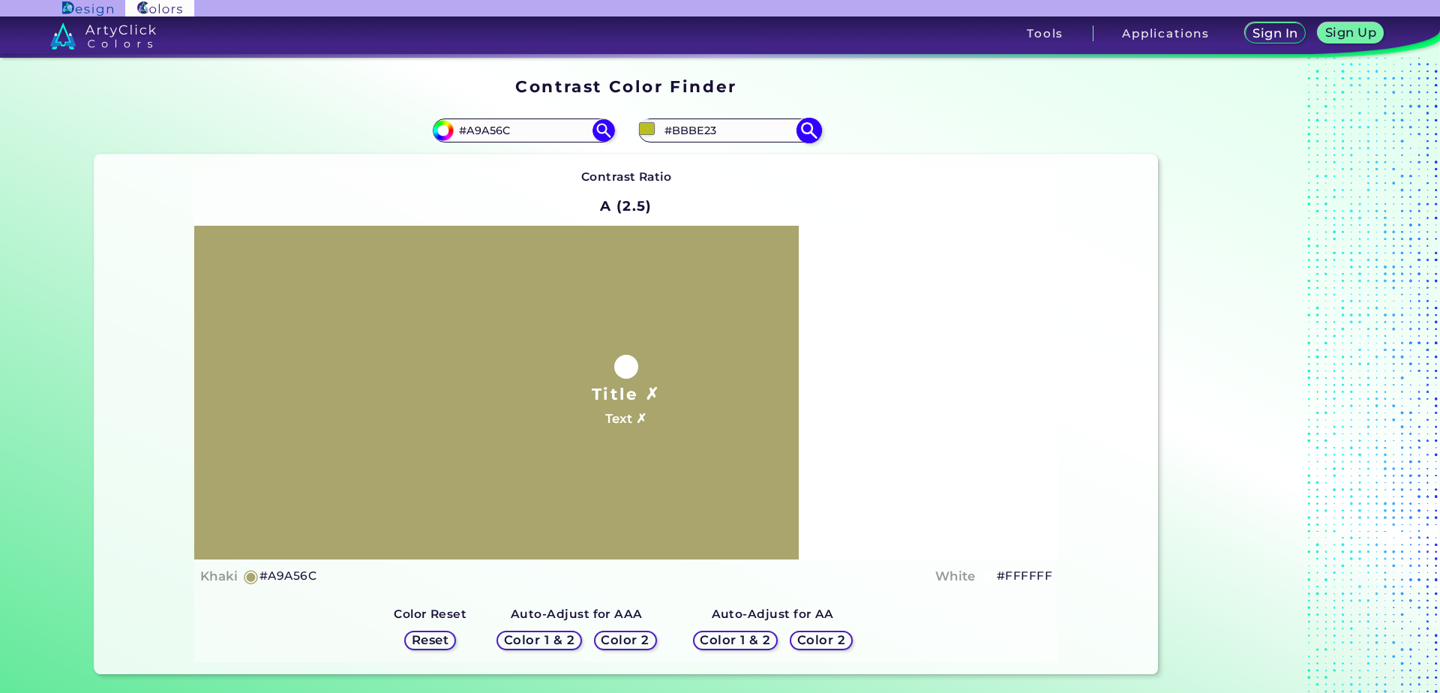
type input "#ffffff"
type input "#FFFFFF"
type input "#fffffa"
type input "#FFFFFA"
type input "#fffff5"
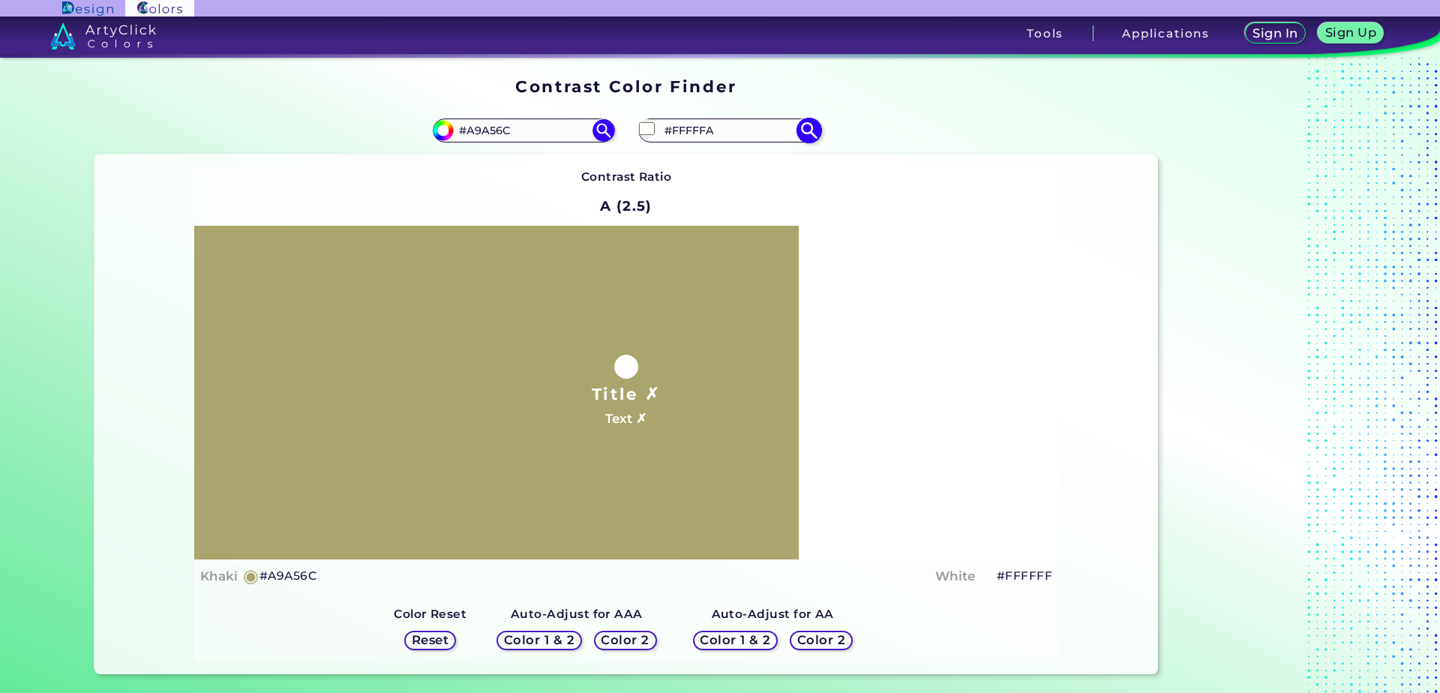
type input "#FFFFF5"
type input "#fffff0"
type input "#FFFFF0"
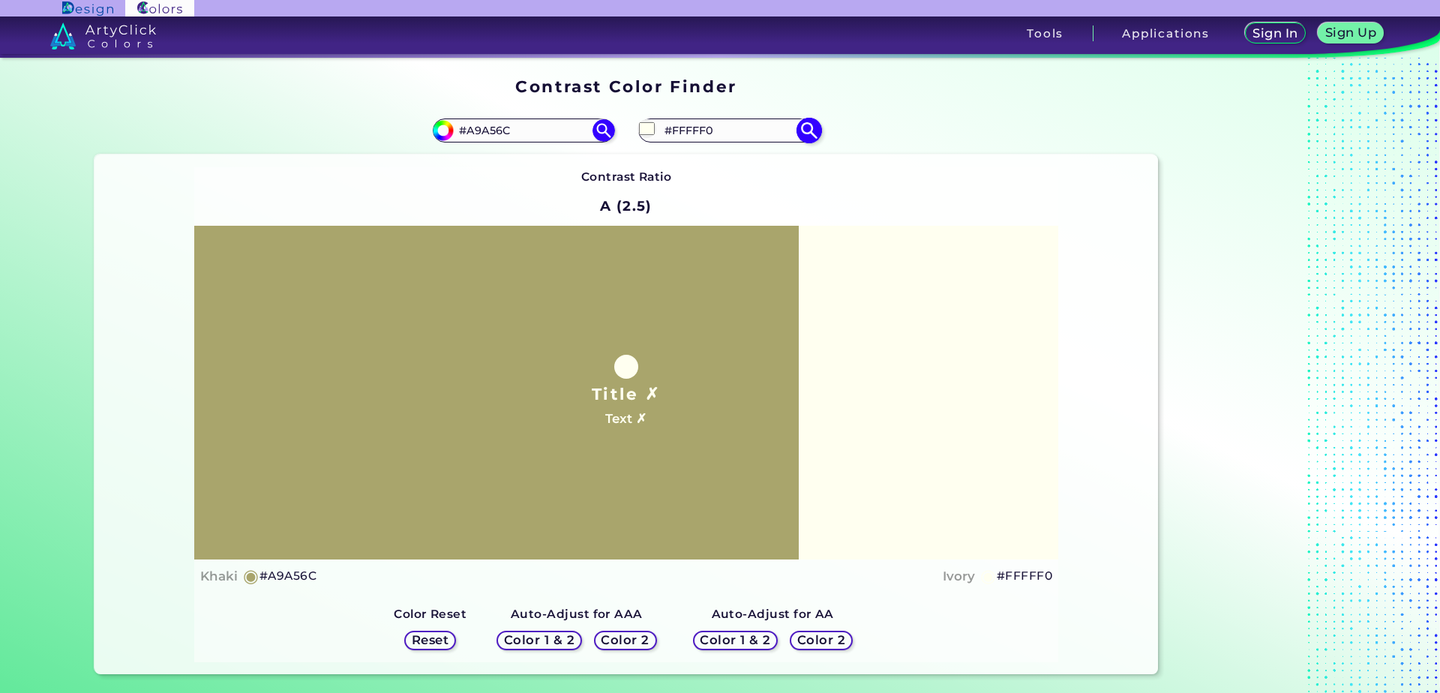
type input "#ffffe5"
type input "#FFFFE5"
type input "#feffe0"
type input "#FEFFE0"
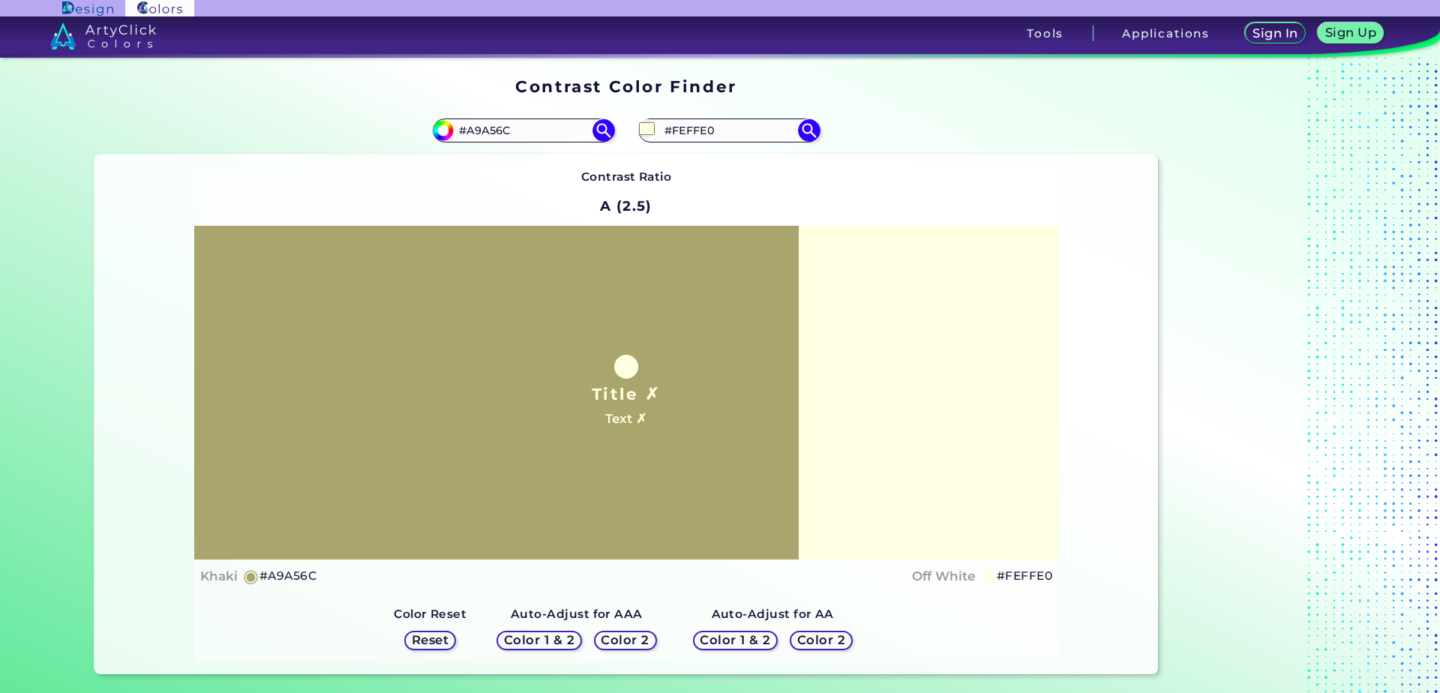
click at [623, 641] on h5 "Color 2" at bounding box center [626, 640] width 44 height 11
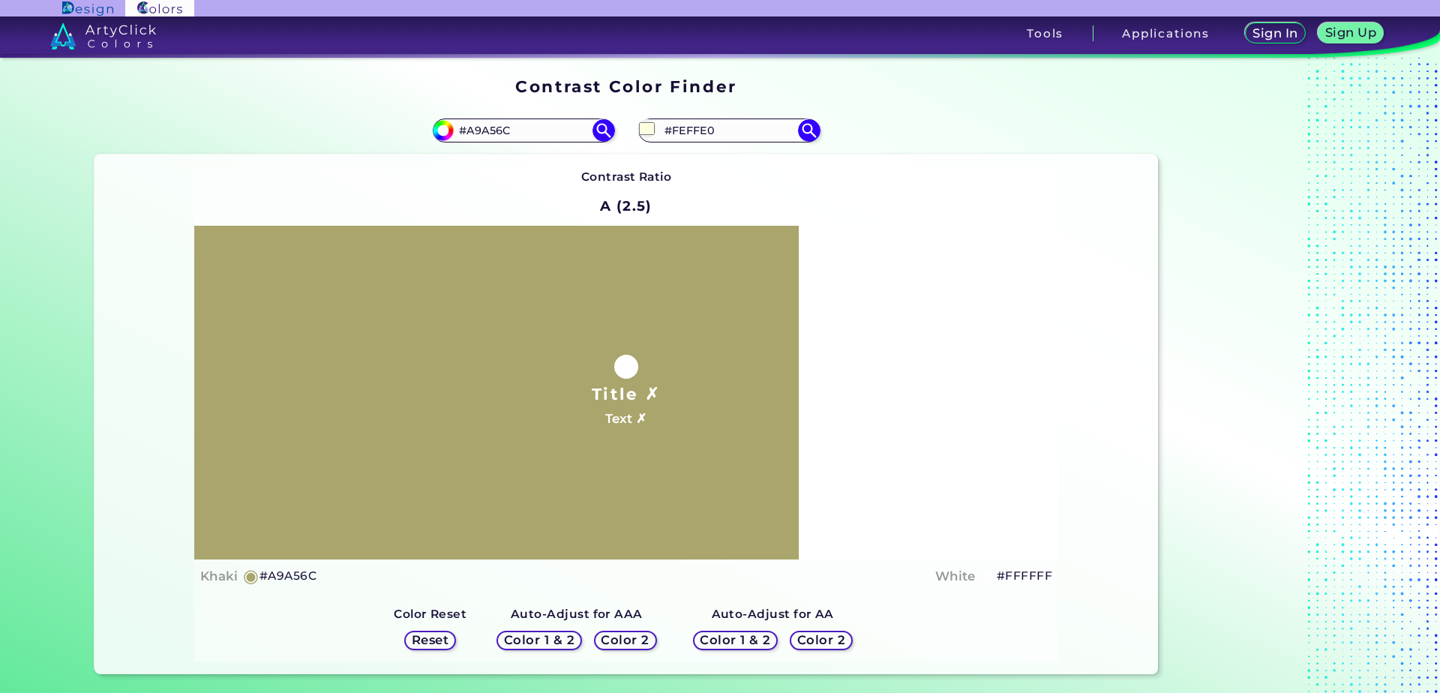
click at [638, 630] on div "Color 1 & 2 Color 2" at bounding box center [577, 641] width 172 height 32
click at [638, 635] on h5 "Color 2" at bounding box center [626, 640] width 44 height 11
click at [646, 122] on input "#feffe0" at bounding box center [647, 128] width 19 height 19
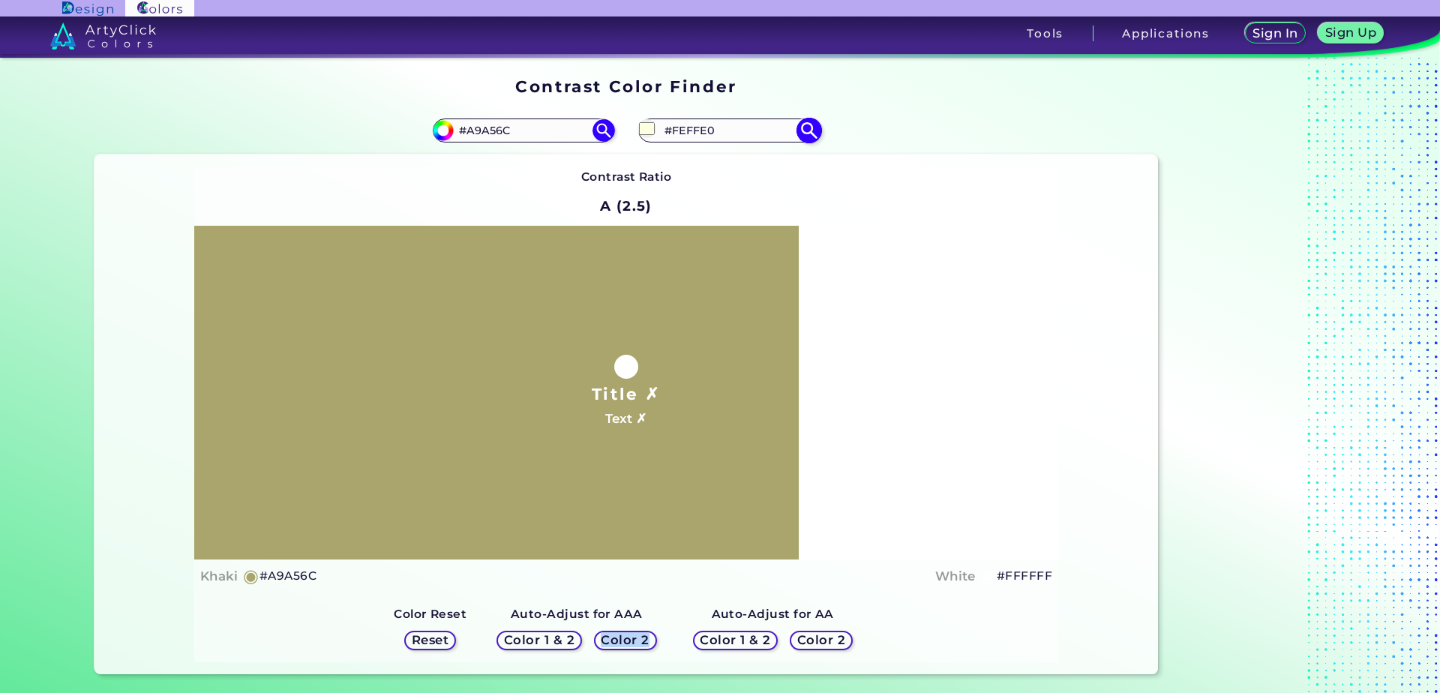
type input "#e0f9ff"
type input "#E0F9FF"
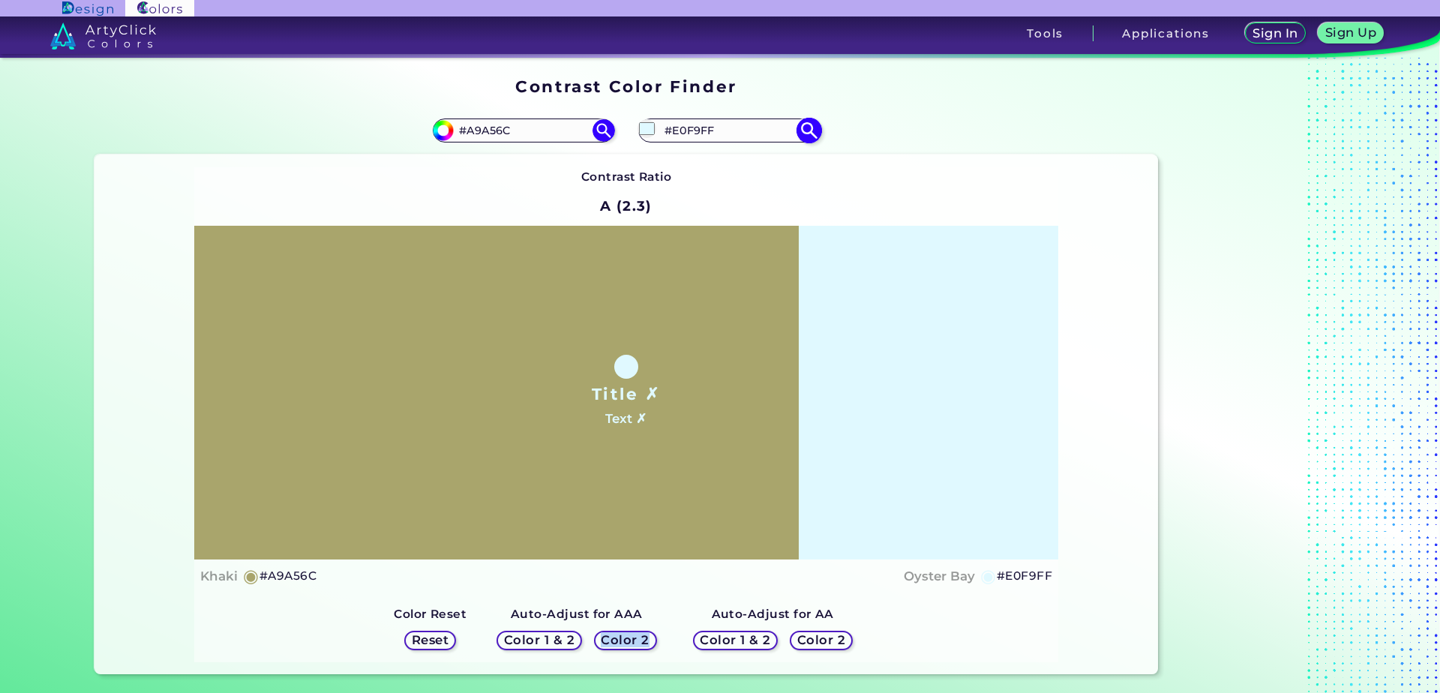
type input "#e0f7ff"
type input "#E0F7FF"
type input "#e0f6ff"
type input "#E0F6FF"
type input "#e0eeff"
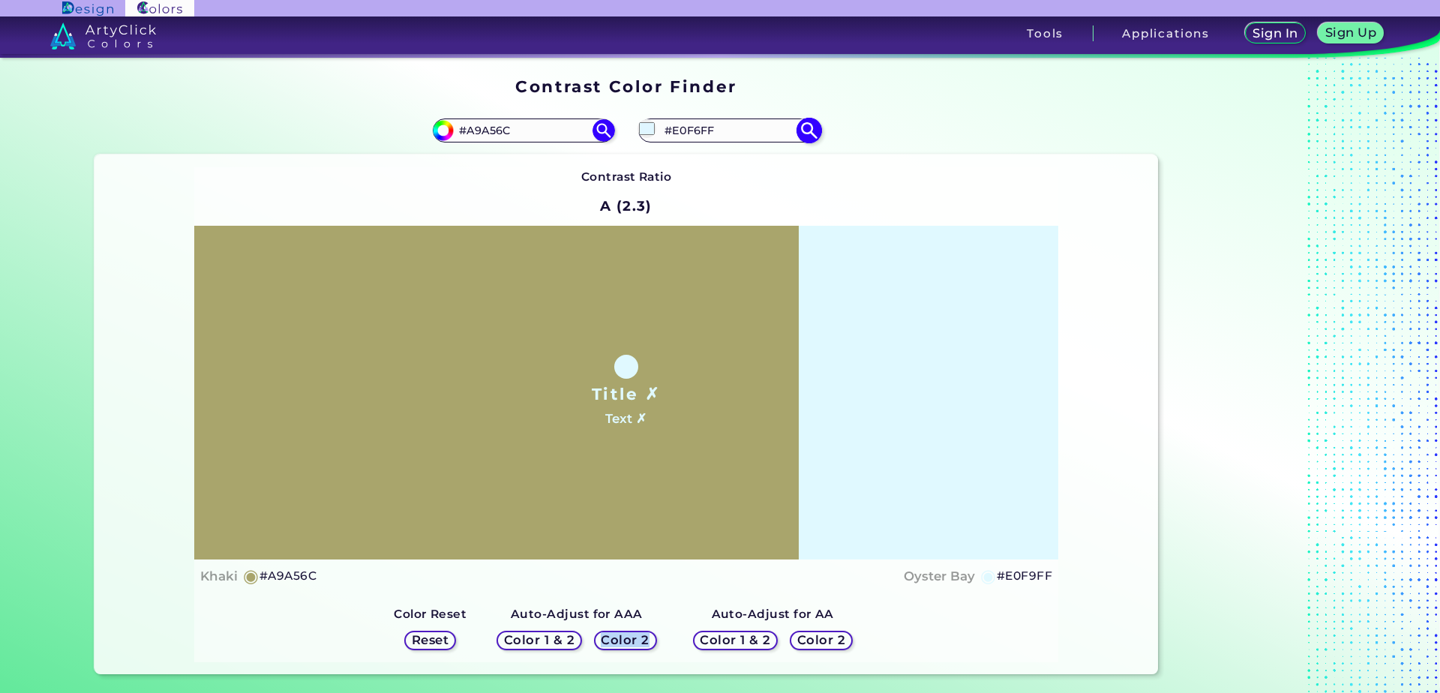
type input "#E0EEFF"
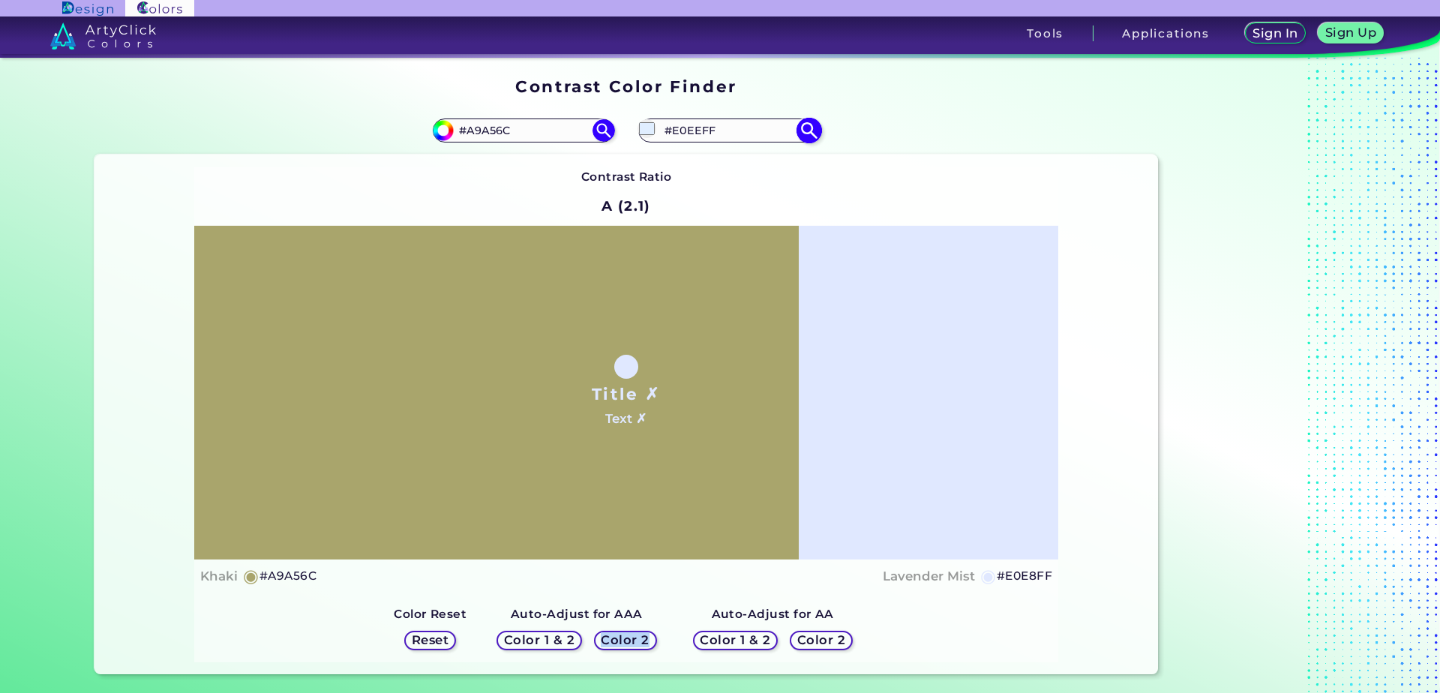
type input "#e2e0ff"
type input "#E2E0FF"
type input "#e7e0ff"
type input "#E7E0FF"
type input "#9a8ad6"
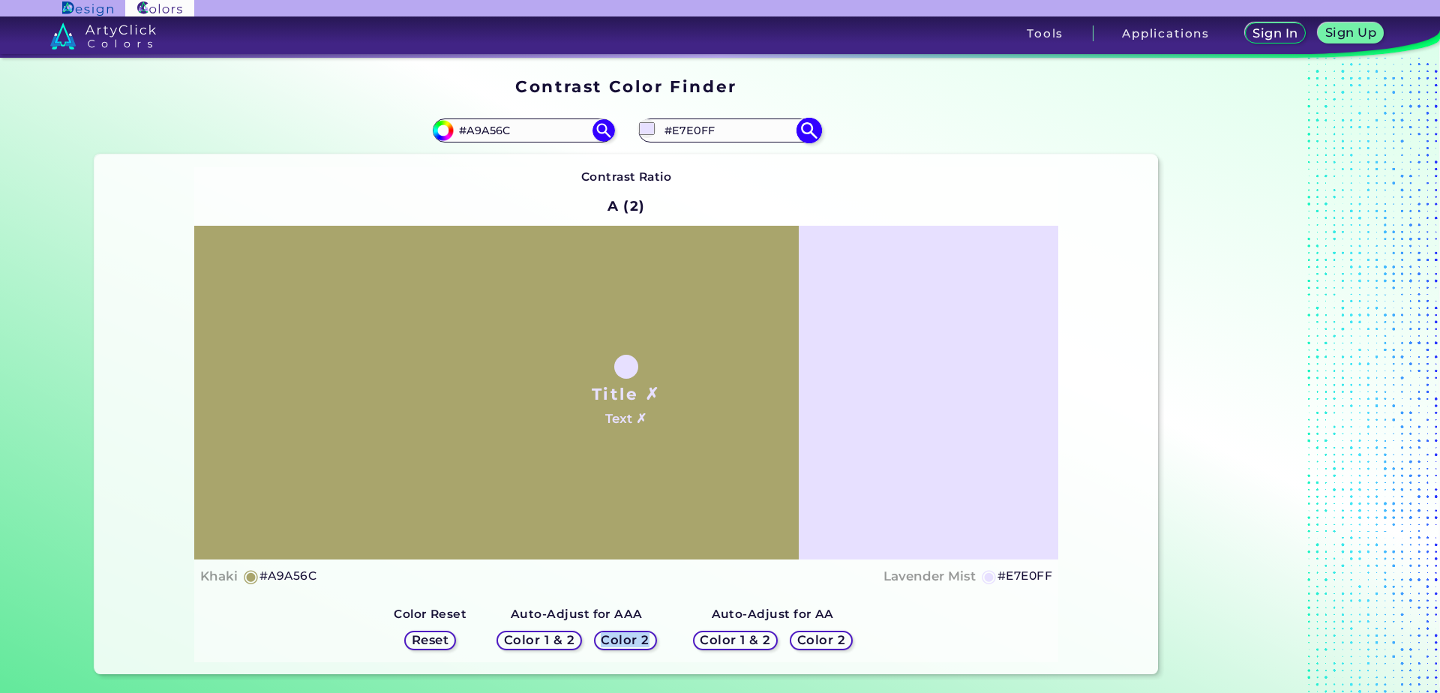
type input "#9A8AD6"
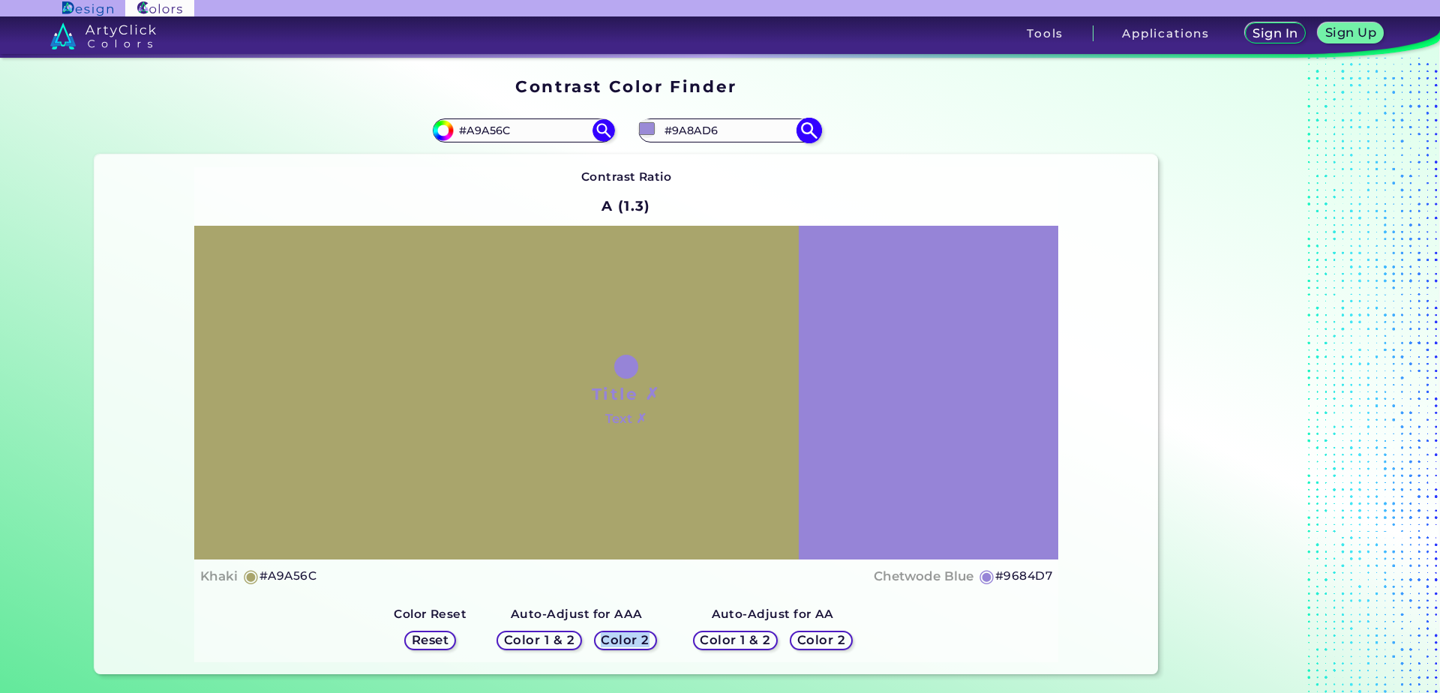
type input "#9684d7"
type input "#9684D7"
type input "#7657e5"
type input "#7657E5"
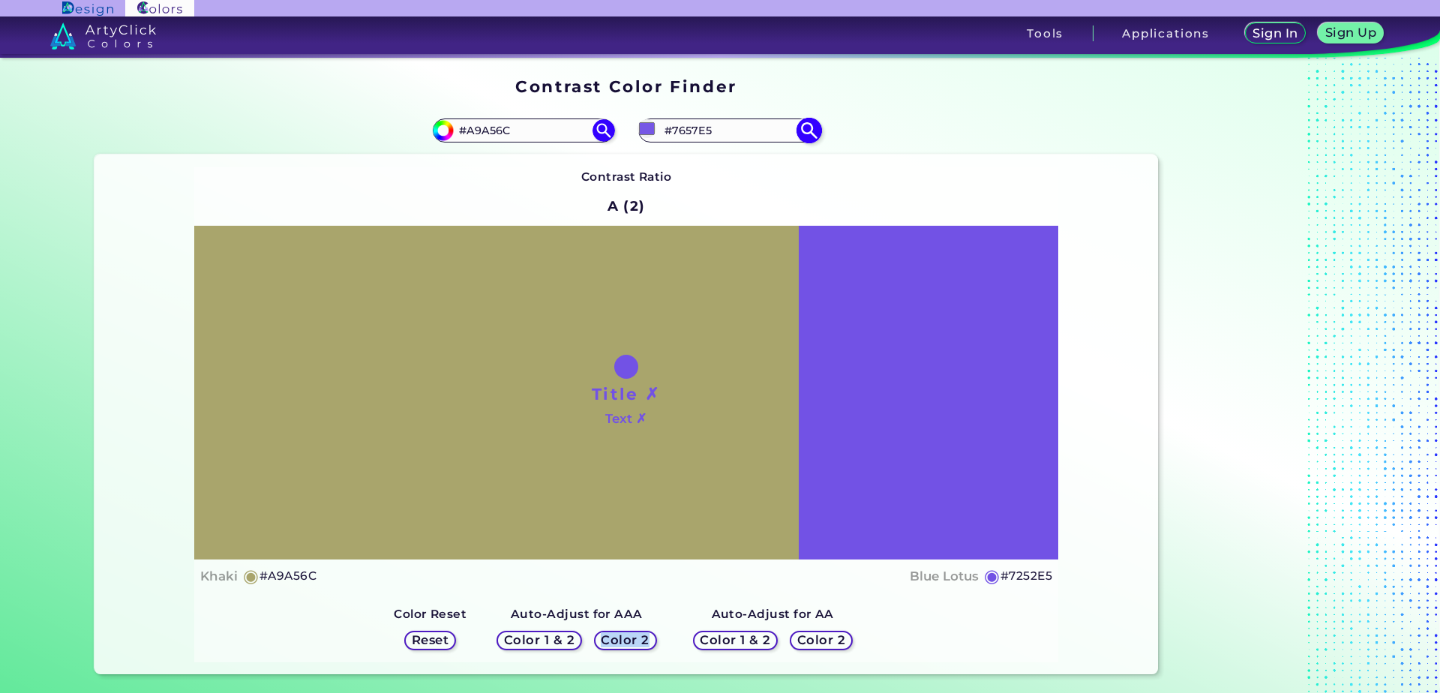
type input "#7252e5"
type input "#7252E5"
click at [618, 642] on h5 "Color 2" at bounding box center [625, 641] width 46 height 12
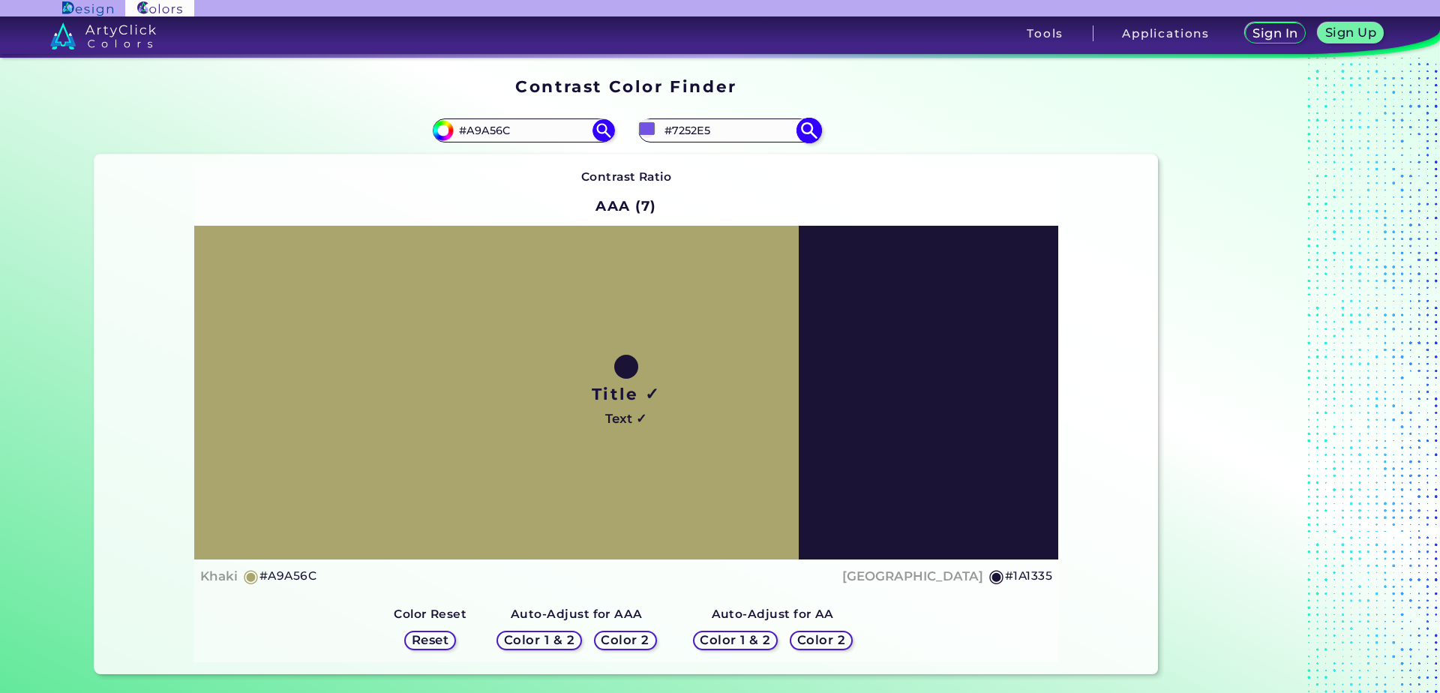
click at [665, 138] on input "#7252E5" at bounding box center [729, 130] width 140 height 20
click at [641, 124] on input "#7252e5" at bounding box center [647, 128] width 19 height 19
type input "#a092d3"
type input "#A092D3"
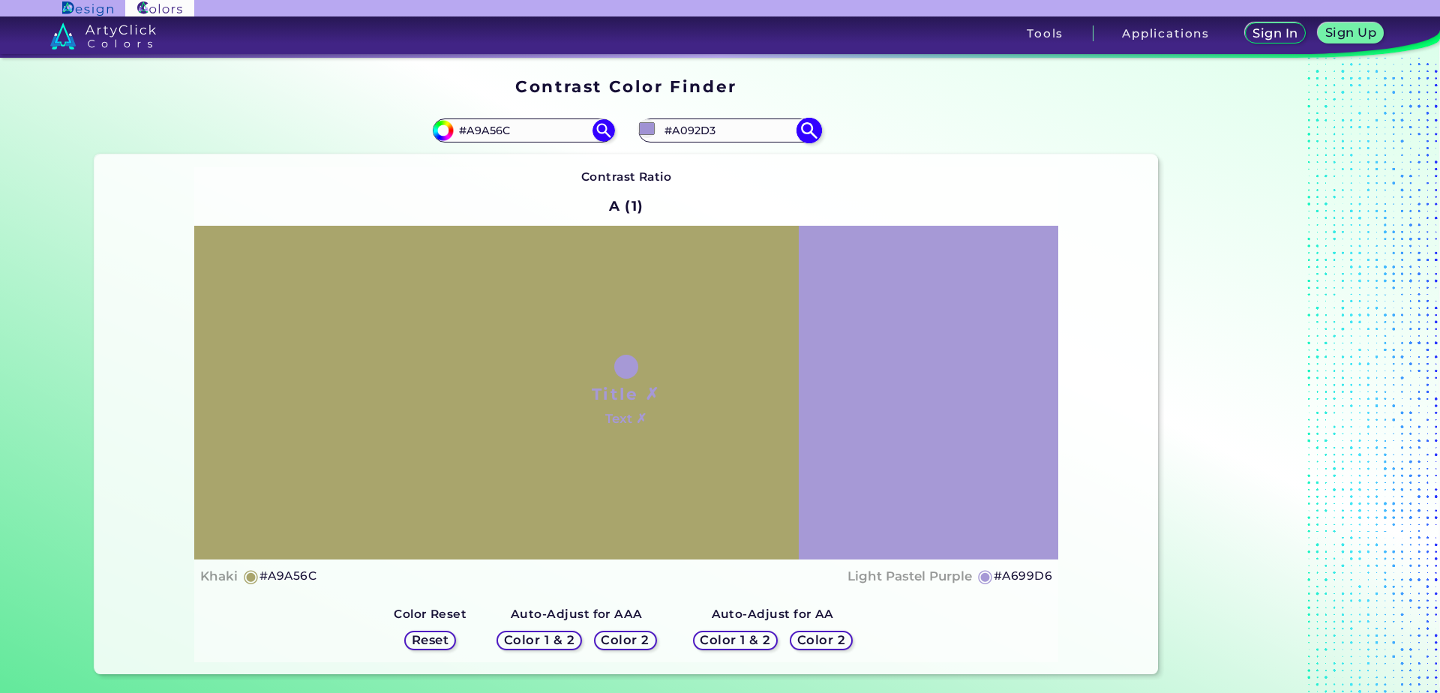
type input "#a699d6"
type input "#A699D6"
type input "#afa3dc"
type input "#AFA3DC"
type input "#f2f2f2"
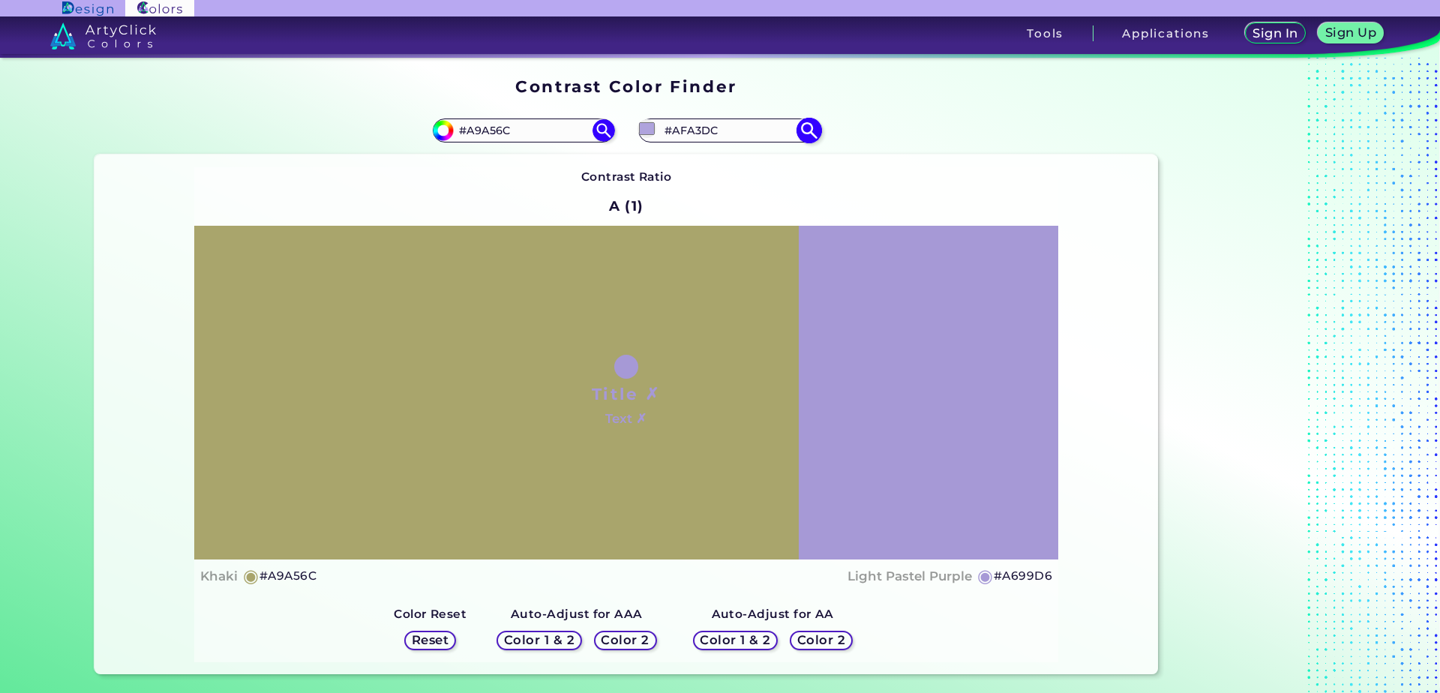
type input "#F2F2F2"
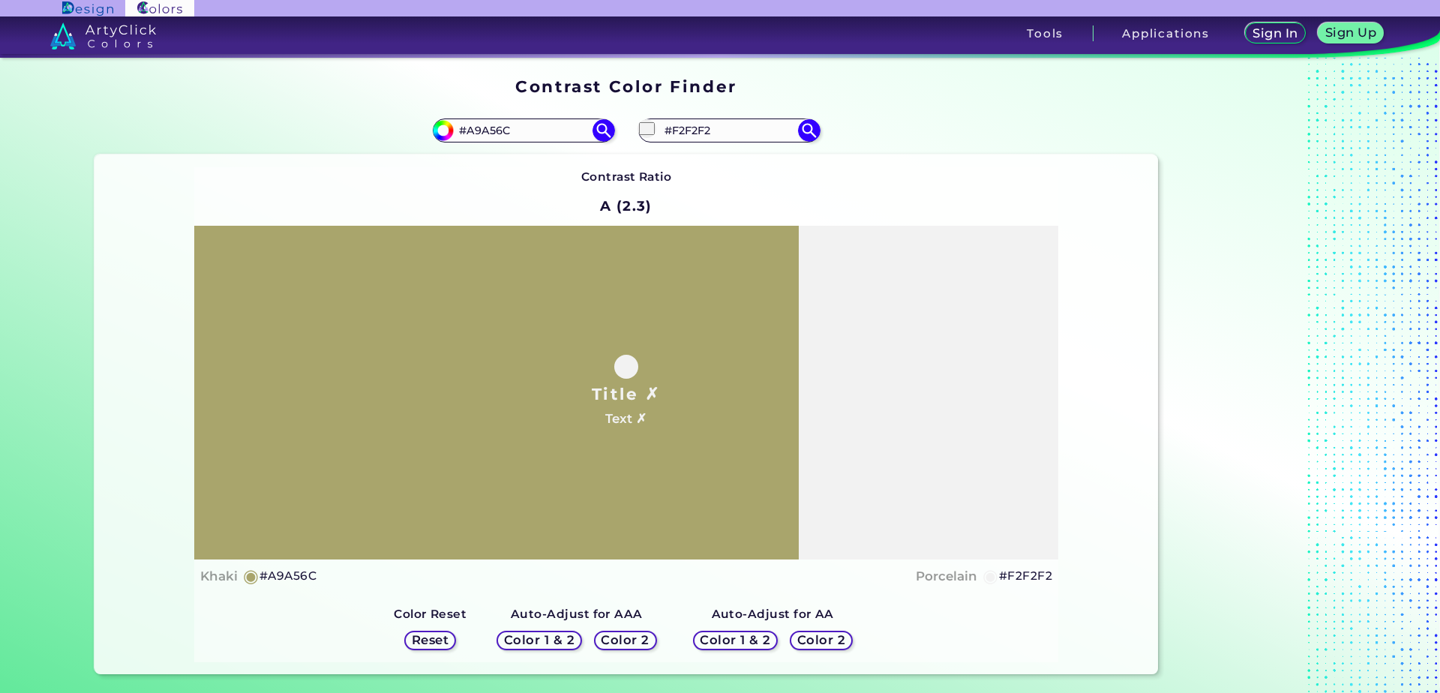
click at [635, 646] on h5 "Color 2" at bounding box center [626, 640] width 44 height 11
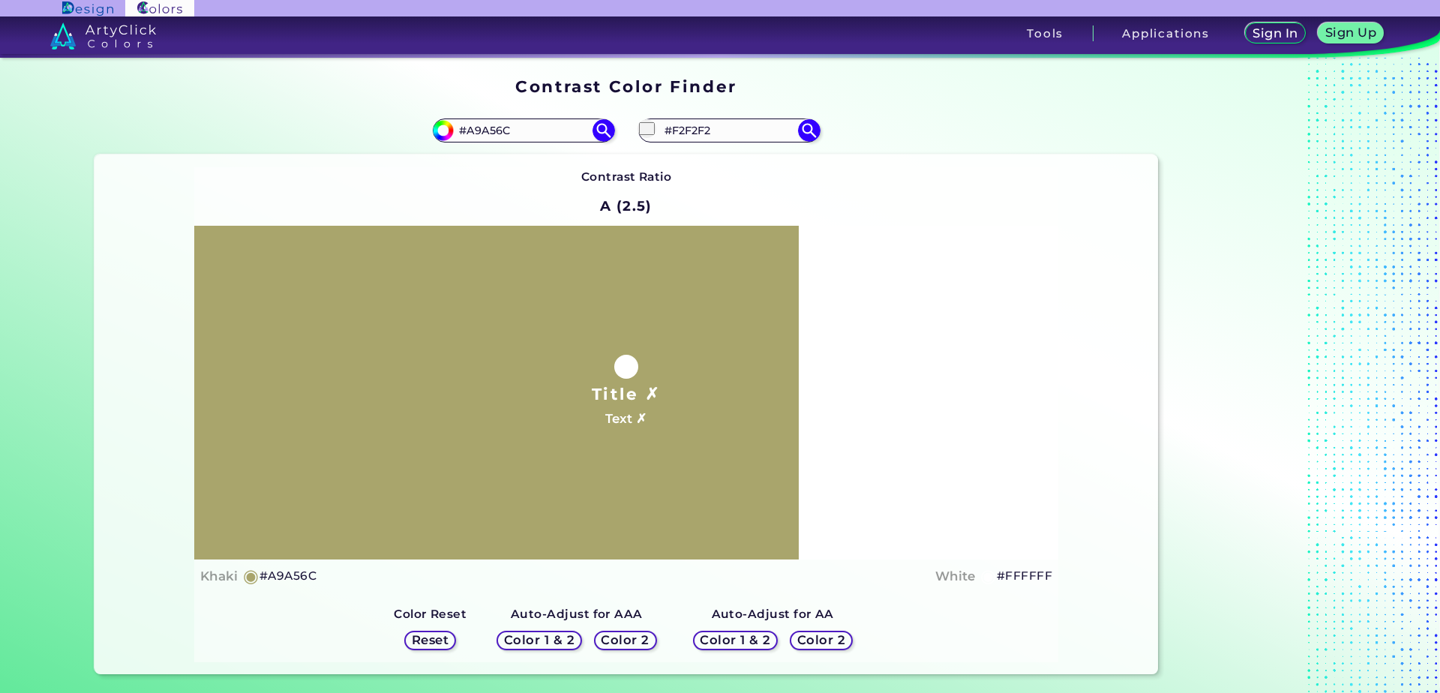
click at [822, 638] on h5 "Color 2" at bounding box center [822, 640] width 44 height 11
click at [821, 635] on h5 "Color 2" at bounding box center [822, 640] width 44 height 11
click at [639, 131] on input "#f2f2f2" at bounding box center [647, 128] width 19 height 19
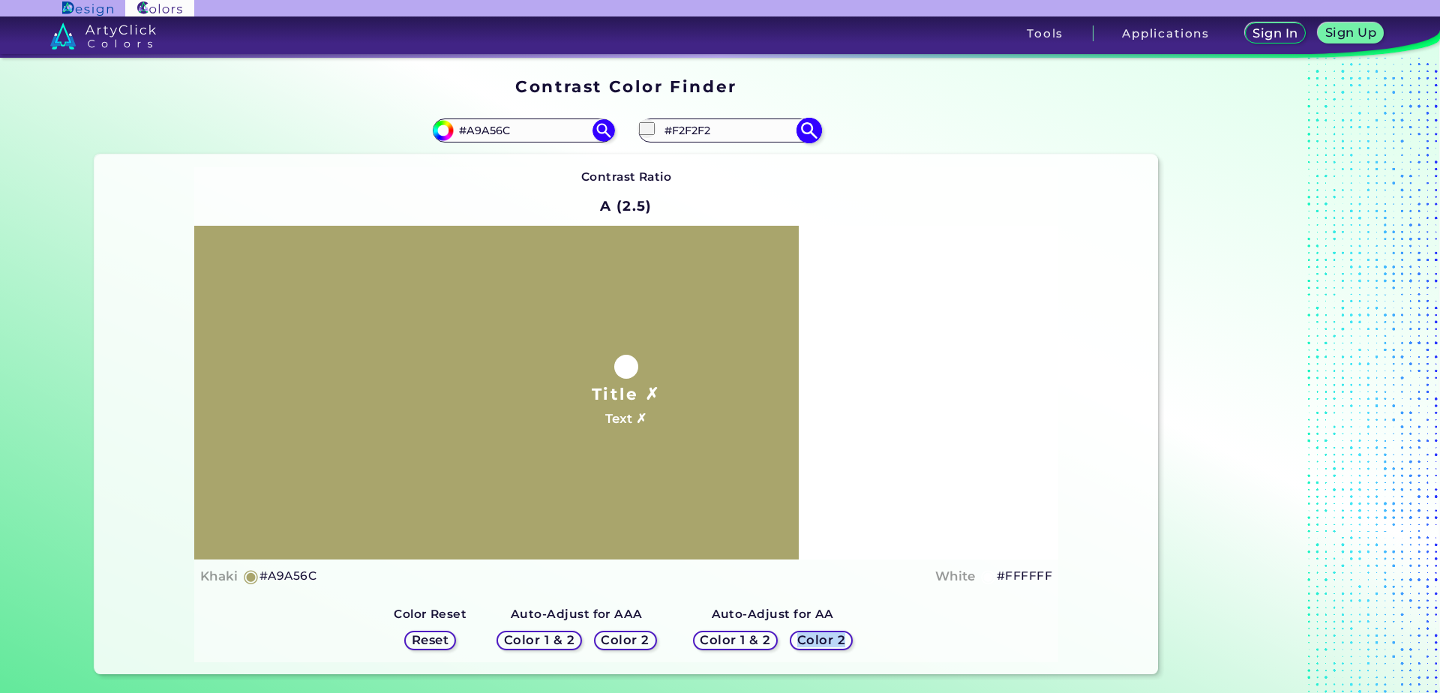
type input "#a55555"
type input "#A55555"
type input "#a25757"
type input "#A25757"
type input "#906a6a"
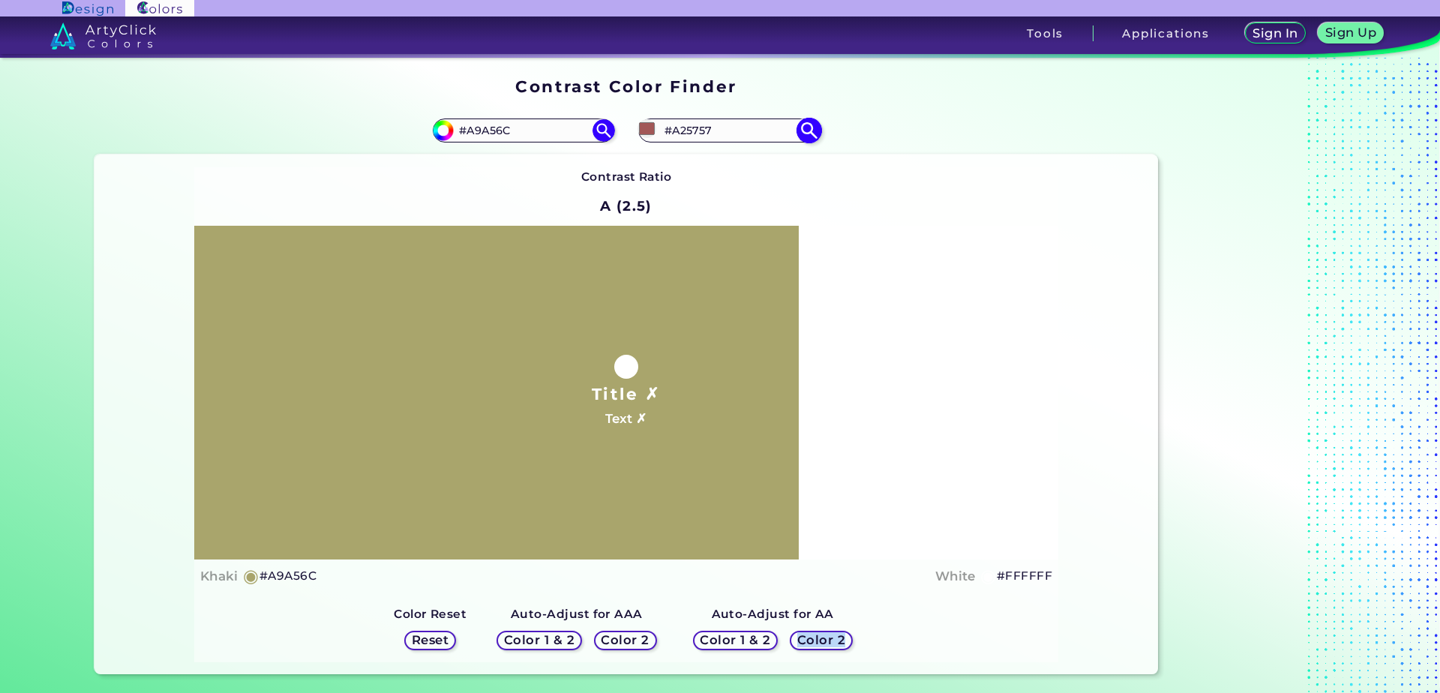
type input "#906A6A"
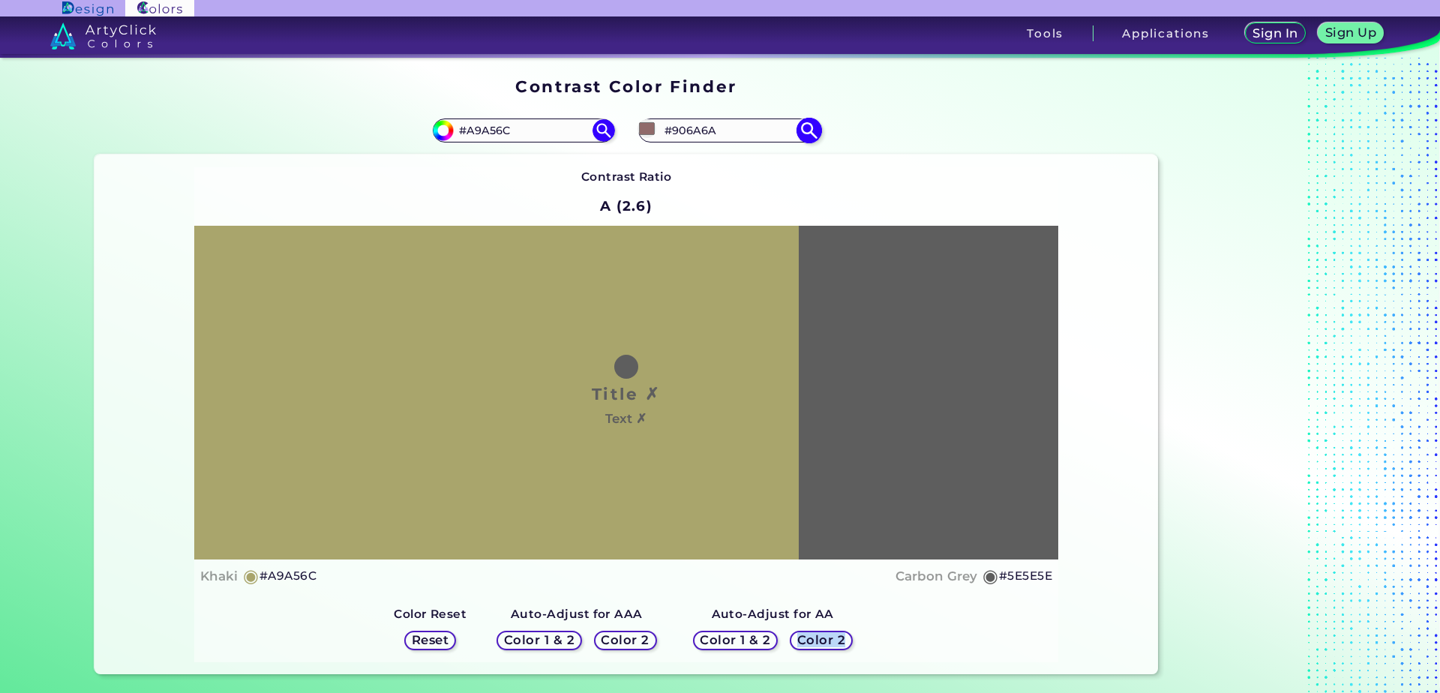
type input "#595959"
type input "#1c1c1c"
type input "#1C1C1C"
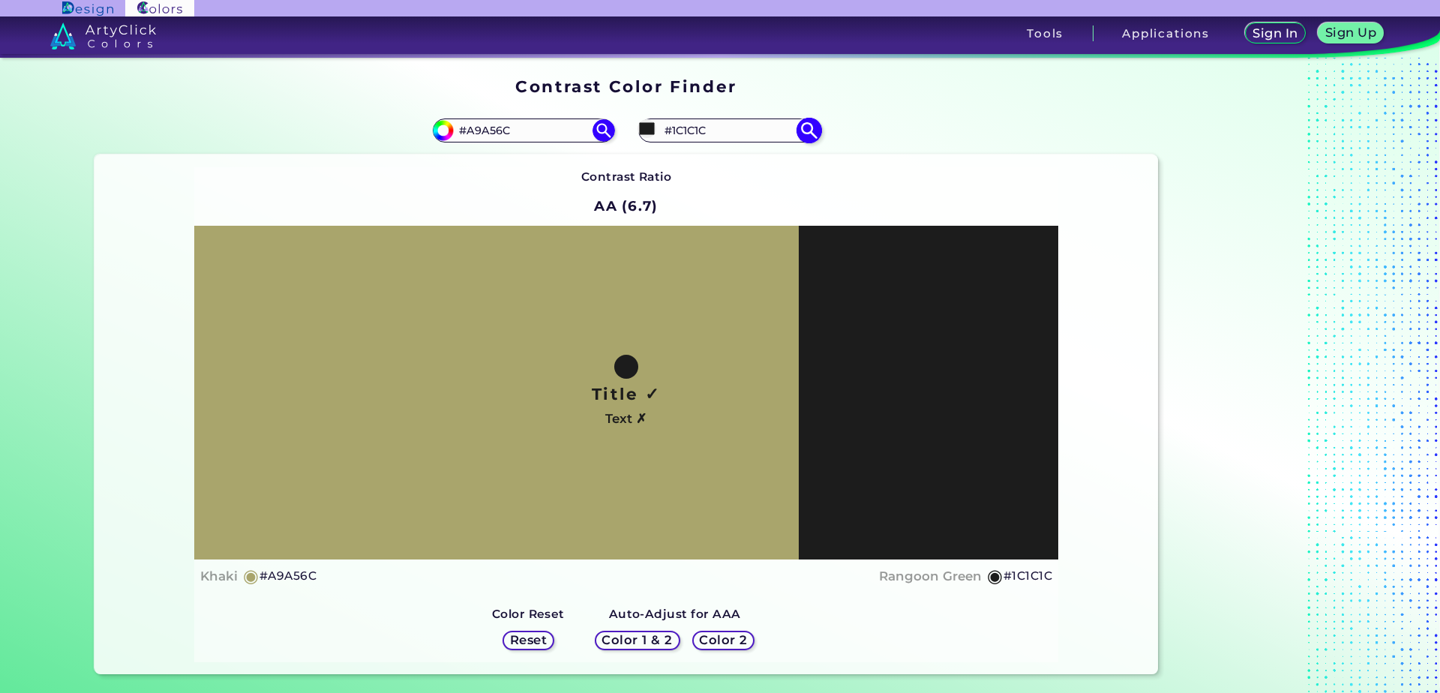
type input "#1c1c1c"
click at [1004, 582] on h5 "#1C1C1C" at bounding box center [1028, 576] width 49 height 20
click at [538, 129] on input "#A9A56C" at bounding box center [524, 130] width 140 height 20
paste input "767442"
type input "#767442"
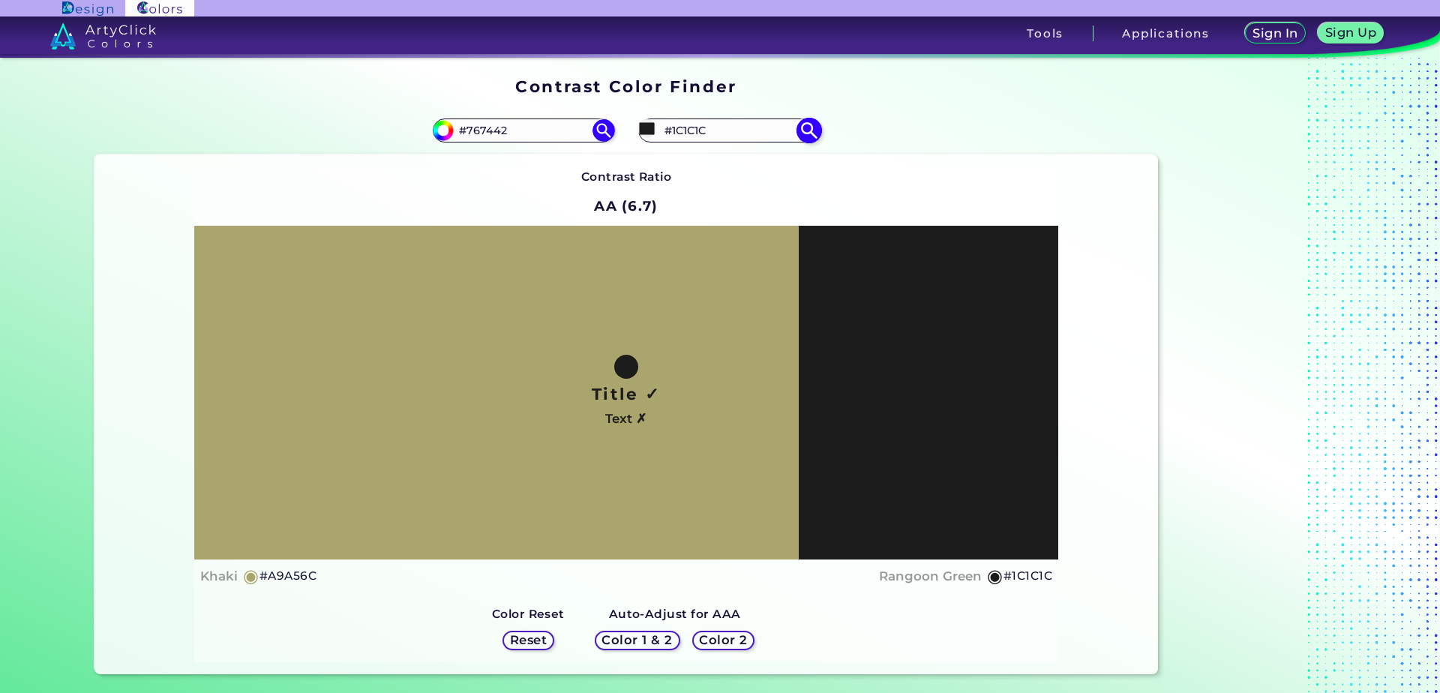
click at [597, 126] on img at bounding box center [604, 130] width 23 height 23
type input "#767442"
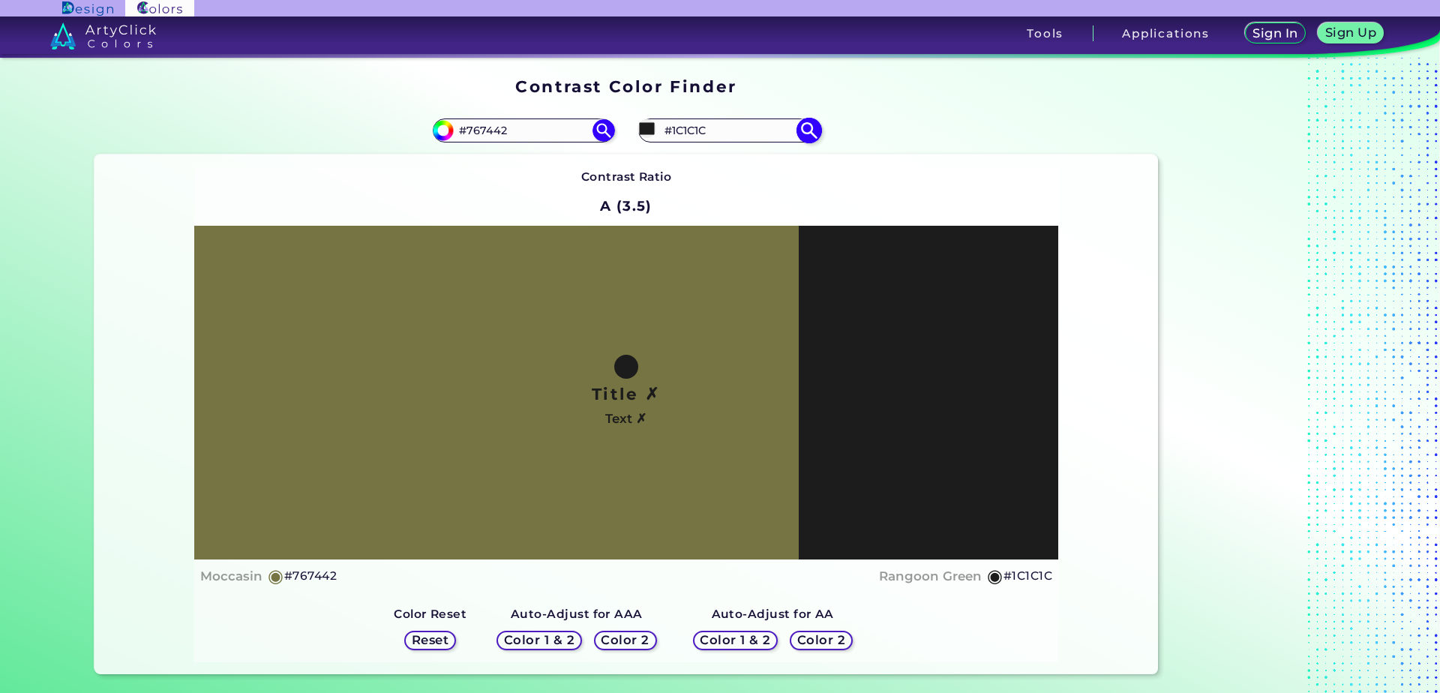
click at [650, 124] on input "#1c1c1c" at bounding box center [647, 128] width 19 height 19
type input "#dbd1d1"
type input "#DBD1D1"
type input "#ddd5d5"
type input "#DDD5D5"
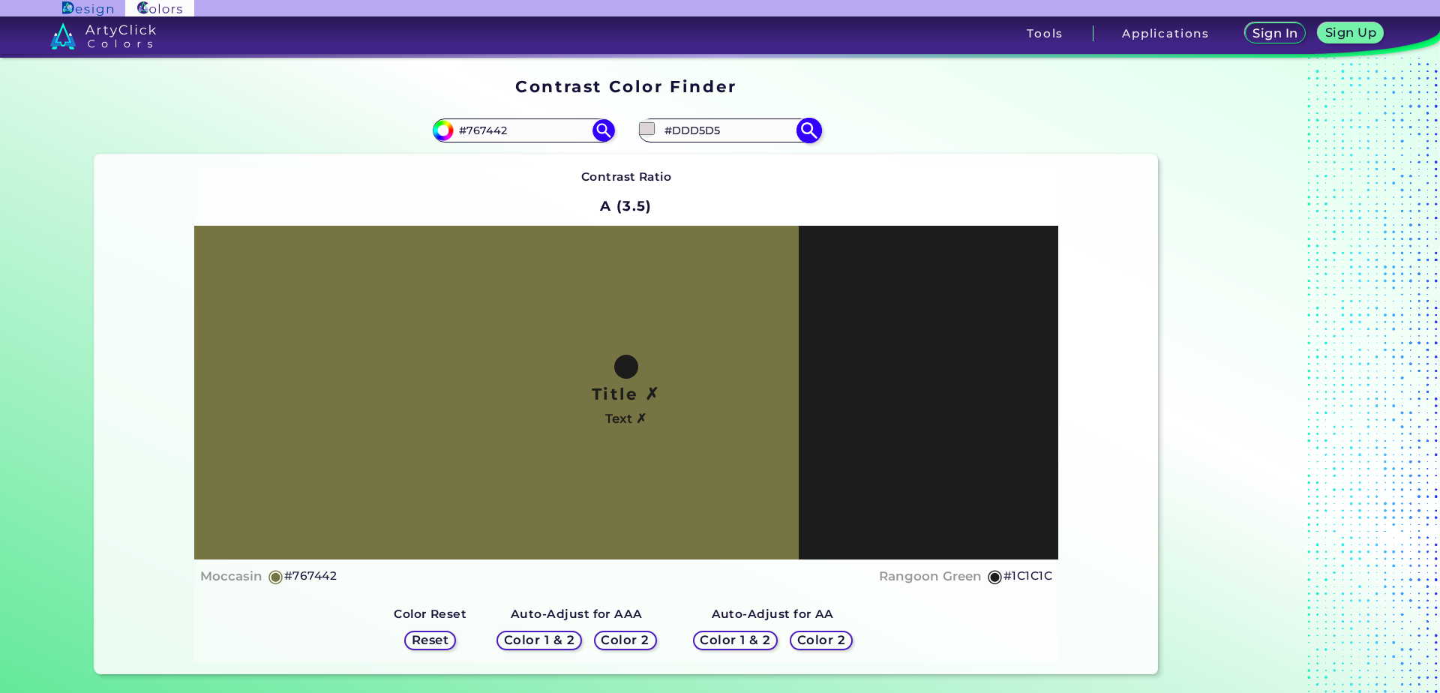
type input "#e0d7d7"
type input "#E0D7D7"
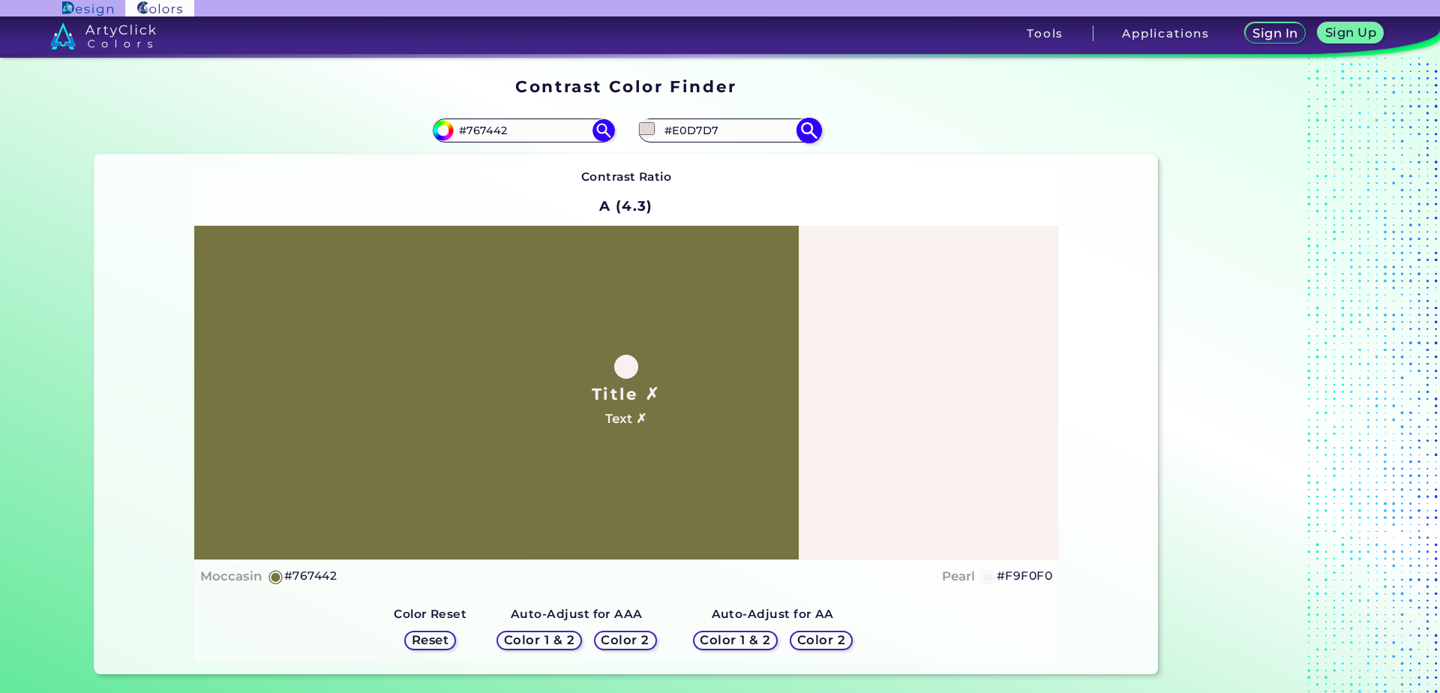
type input "#f9f0f0"
type input "#F9F0F0"
type input "#f9f0f0"
click at [604, 637] on h5 "Color 2" at bounding box center [626, 640] width 44 height 11
